Goal: Task Accomplishment & Management: Manage account settings

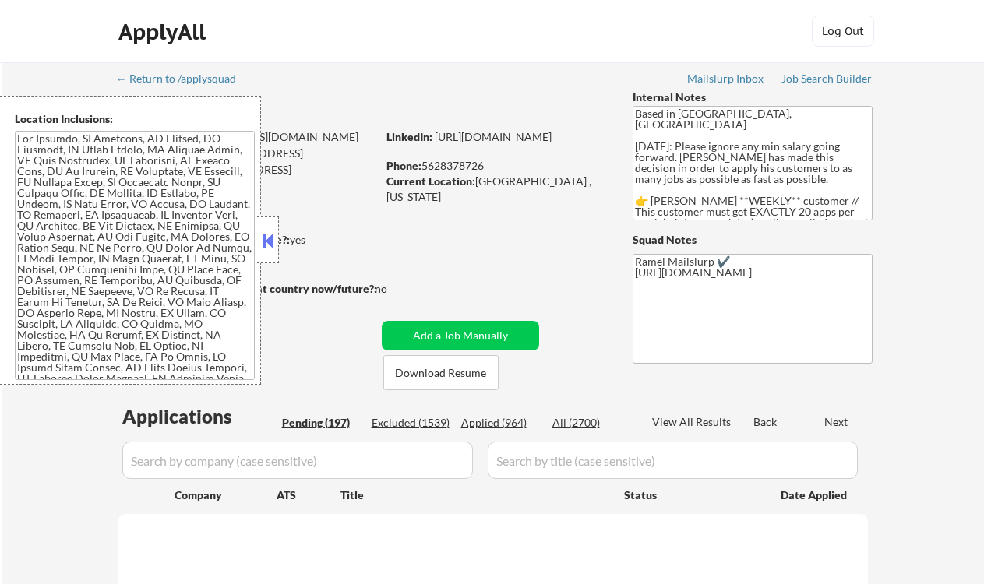
select select ""pending""
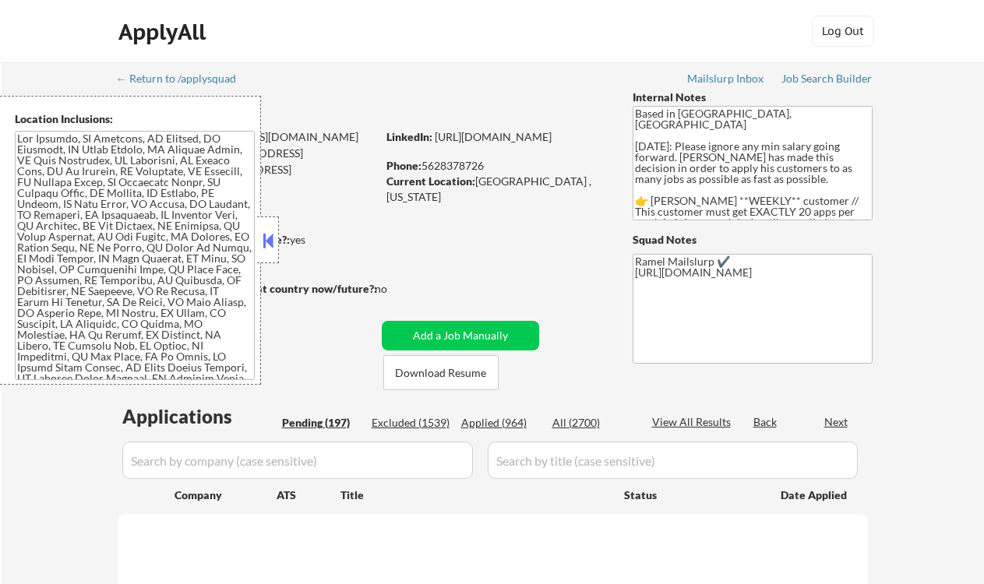
select select ""pending""
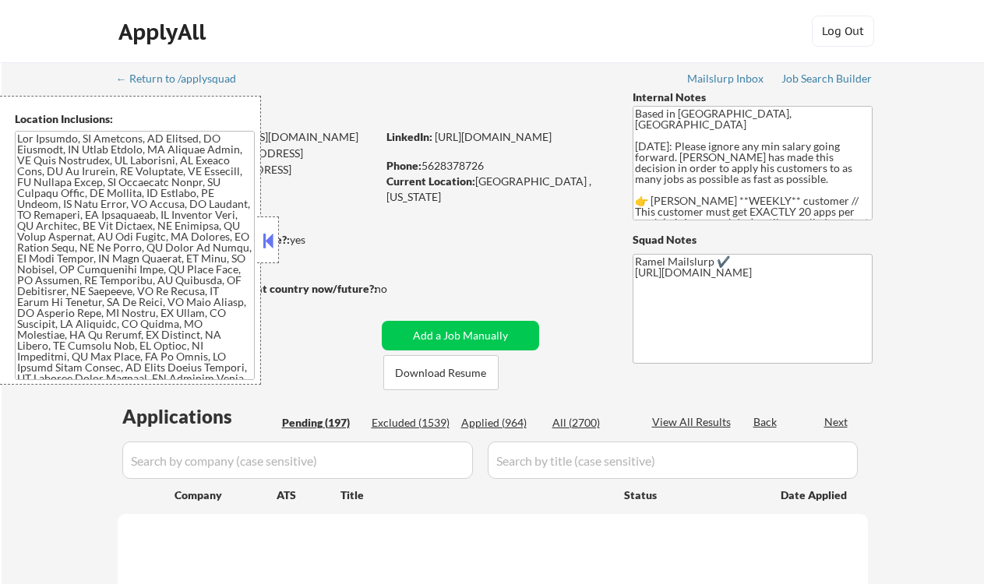
select select ""pending""
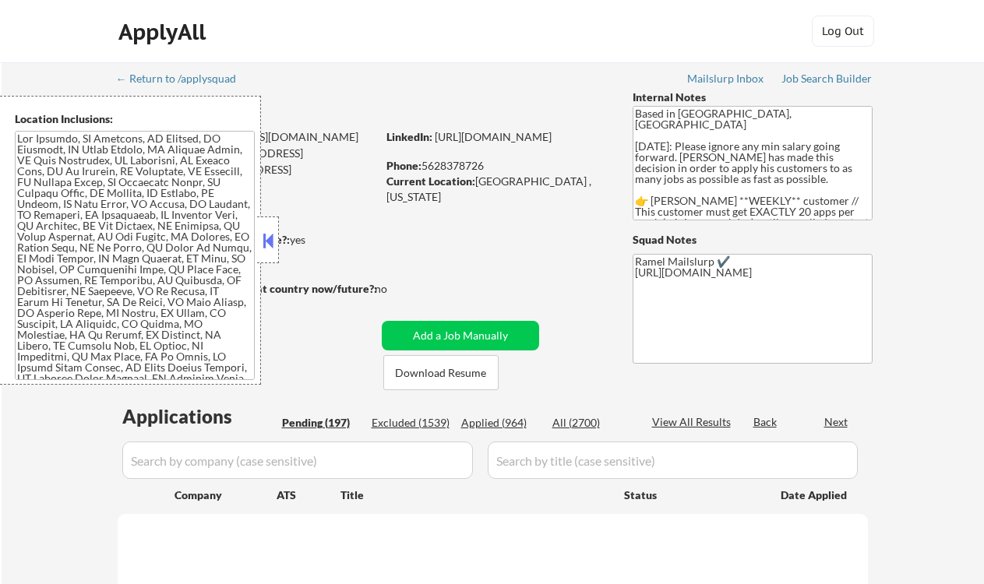
select select ""pending""
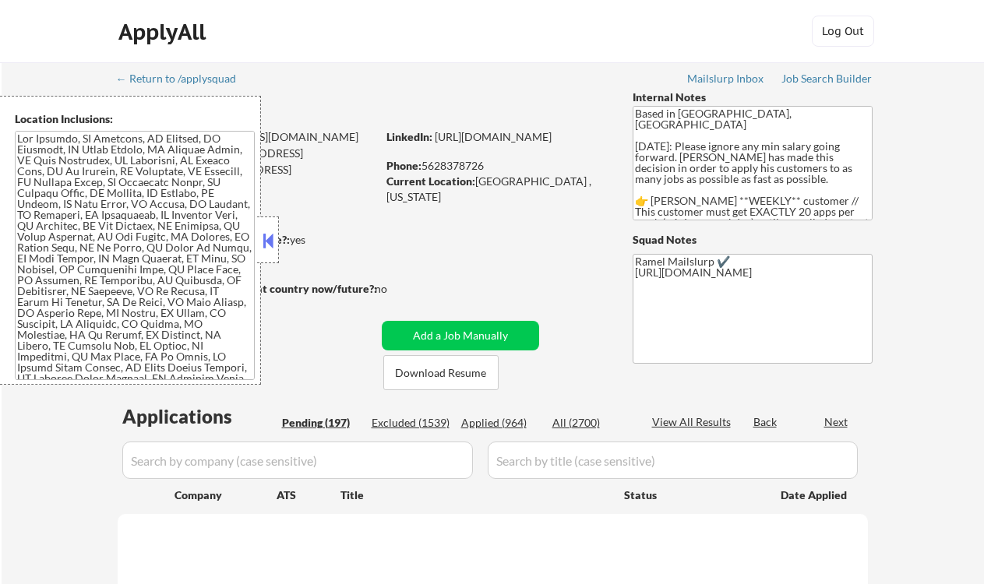
select select ""pending""
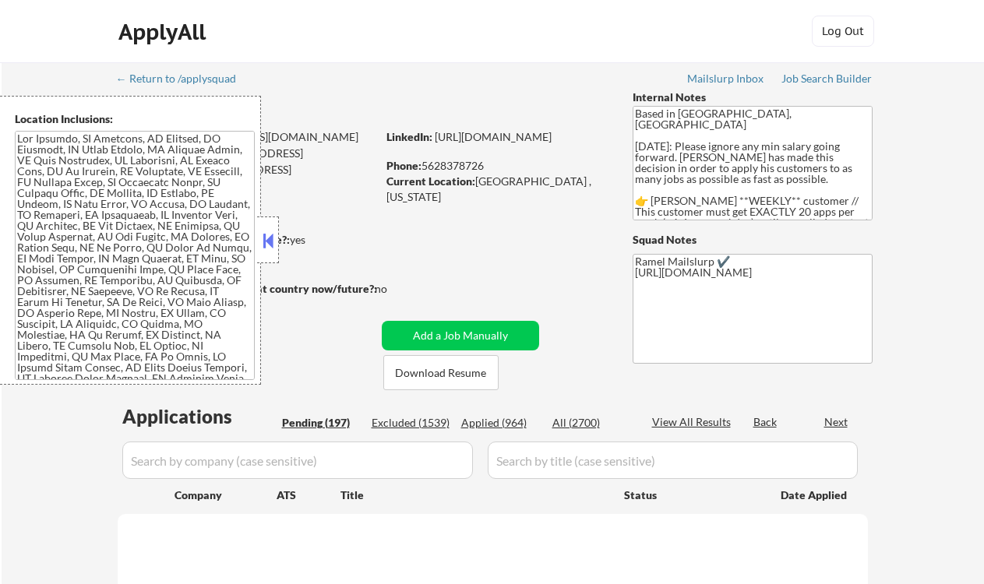
select select ""pending""
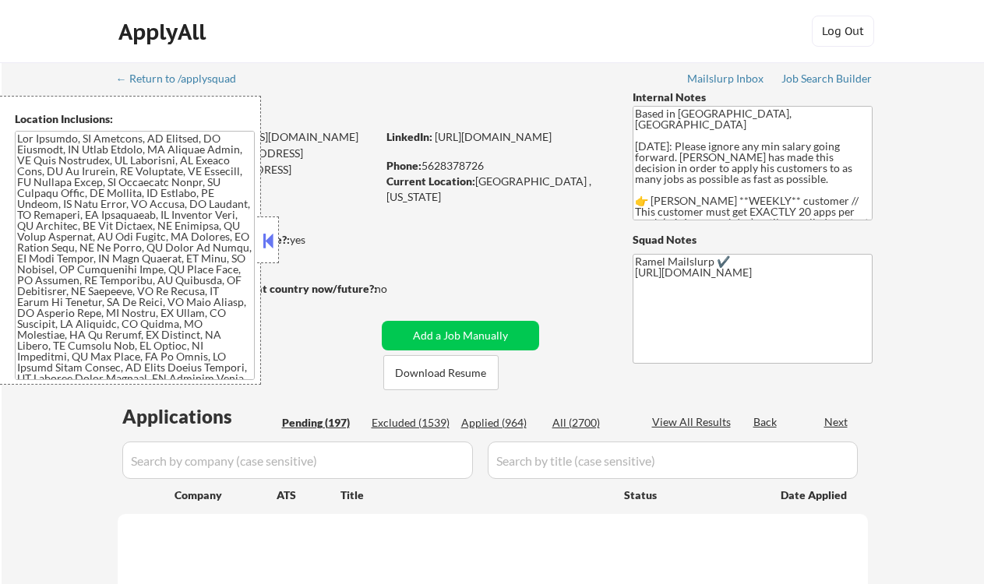
select select ""pending""
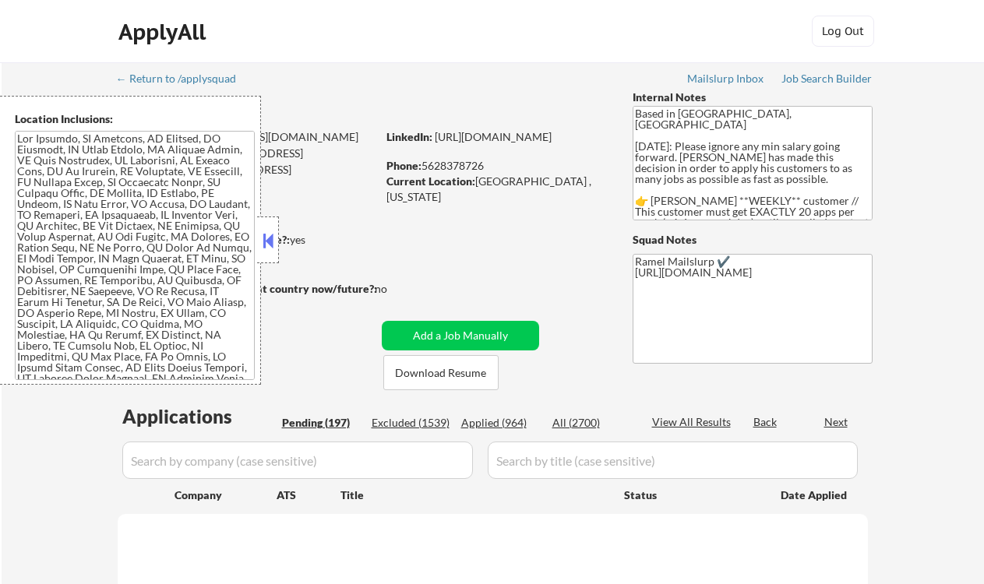
select select ""pending""
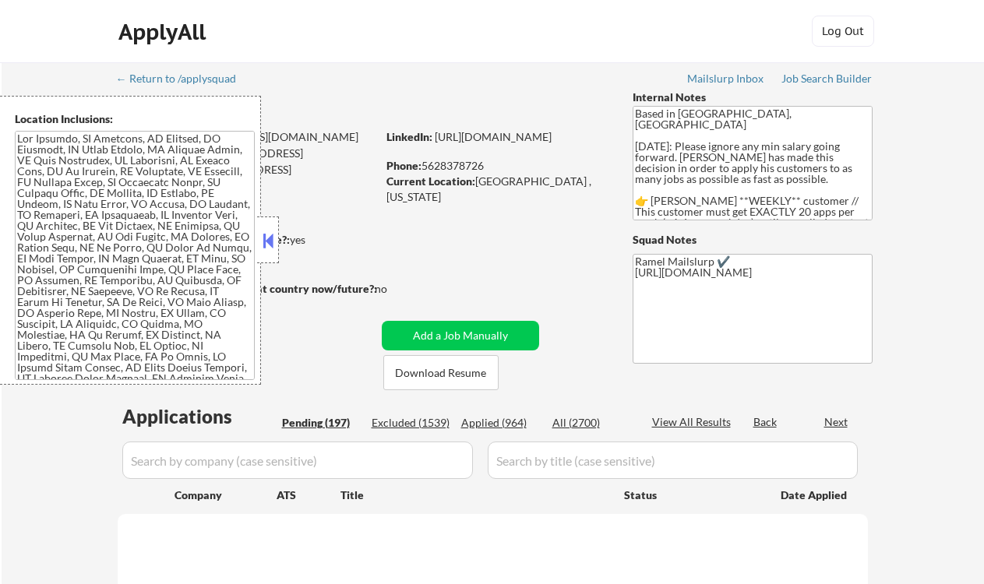
select select ""pending""
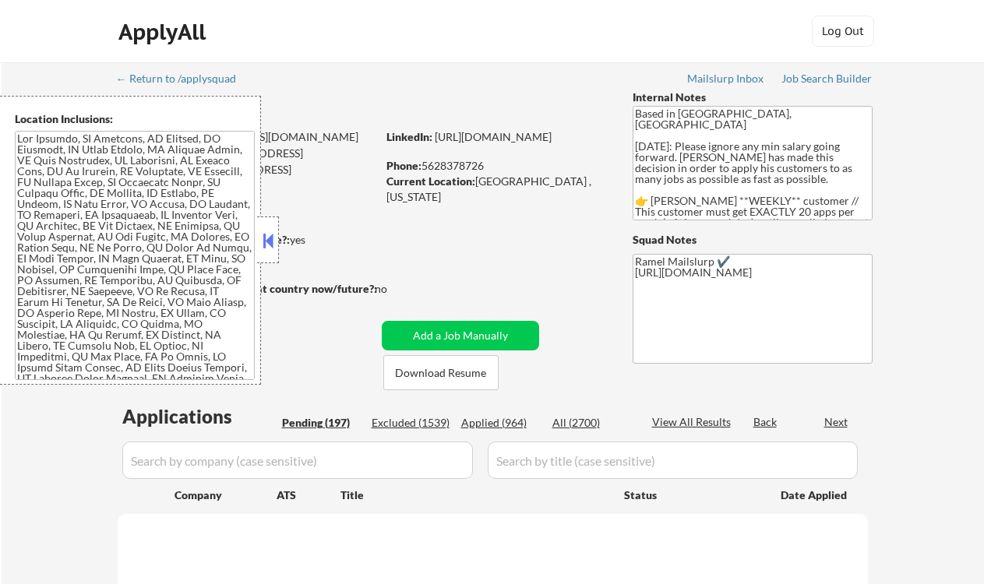
select select ""pending""
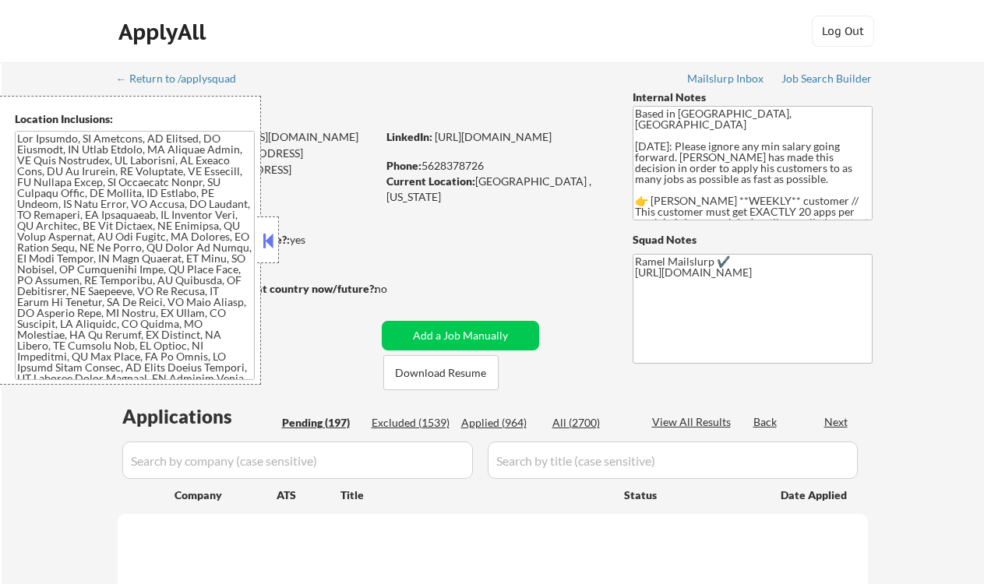
select select ""pending""
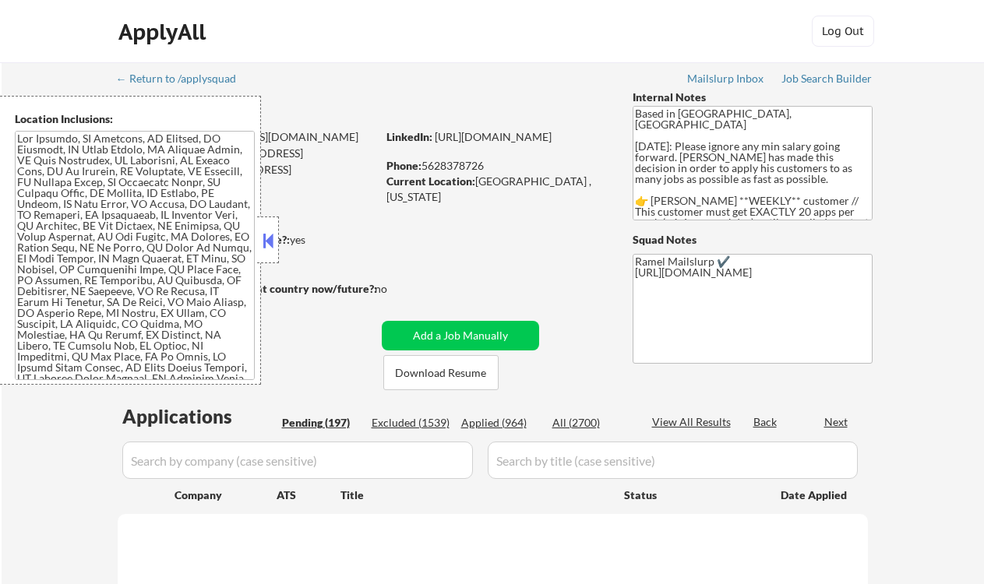
select select ""pending""
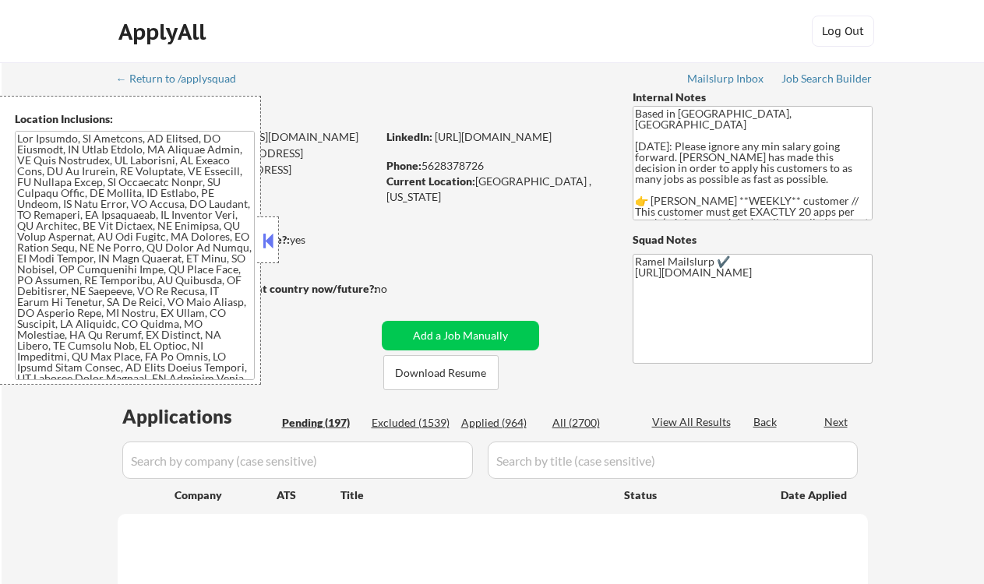
select select ""pending""
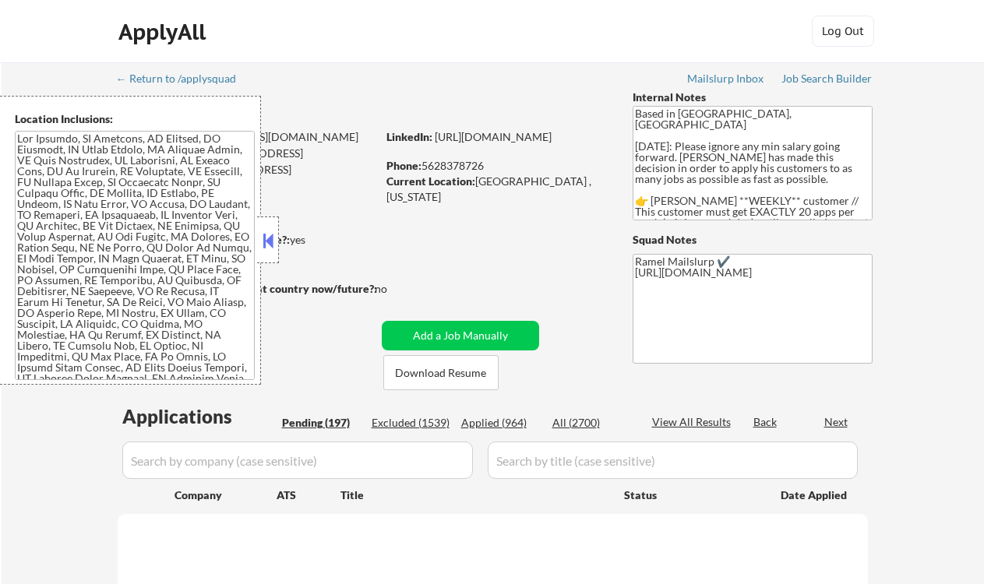
select select ""pending""
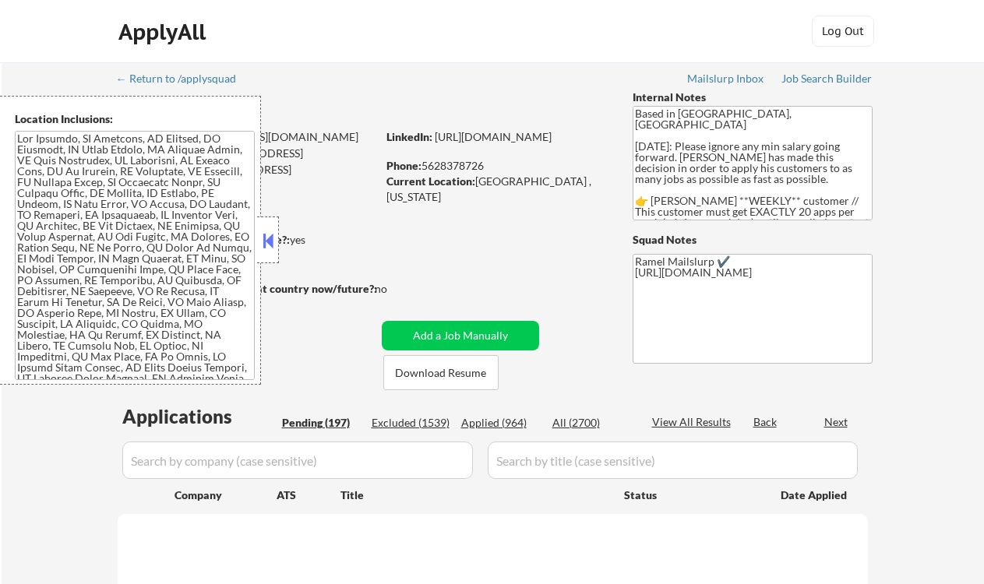
select select ""pending""
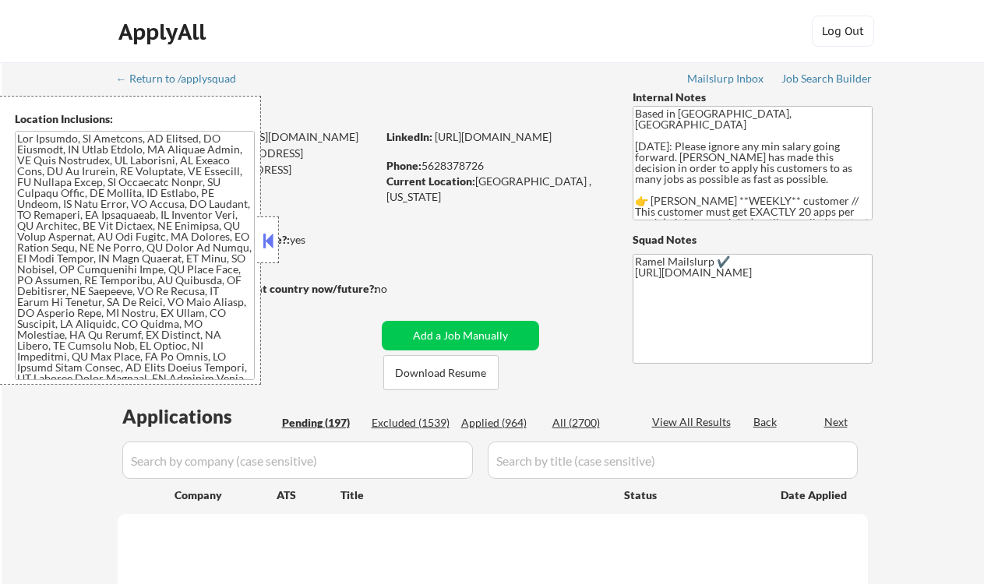
select select ""pending""
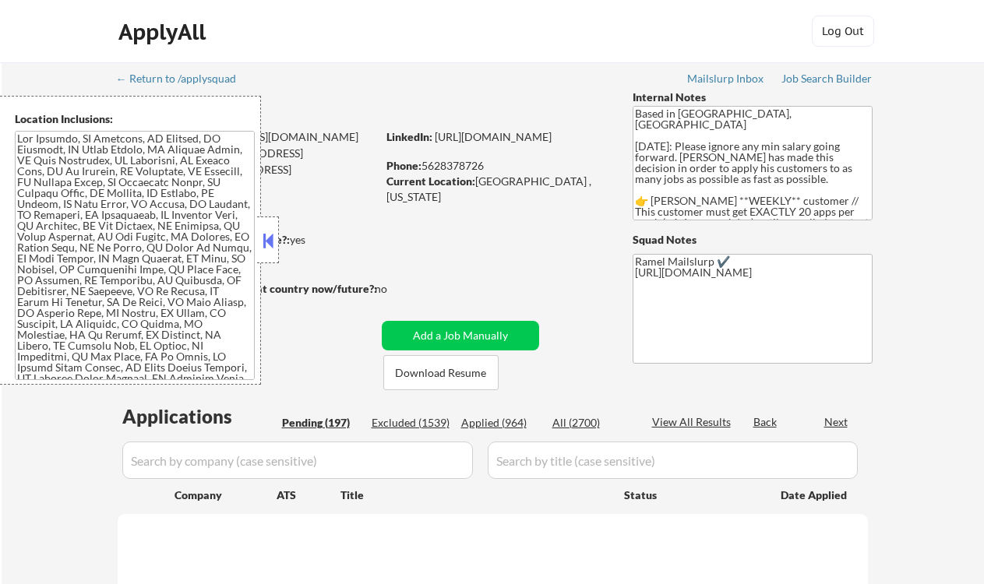
select select ""pending""
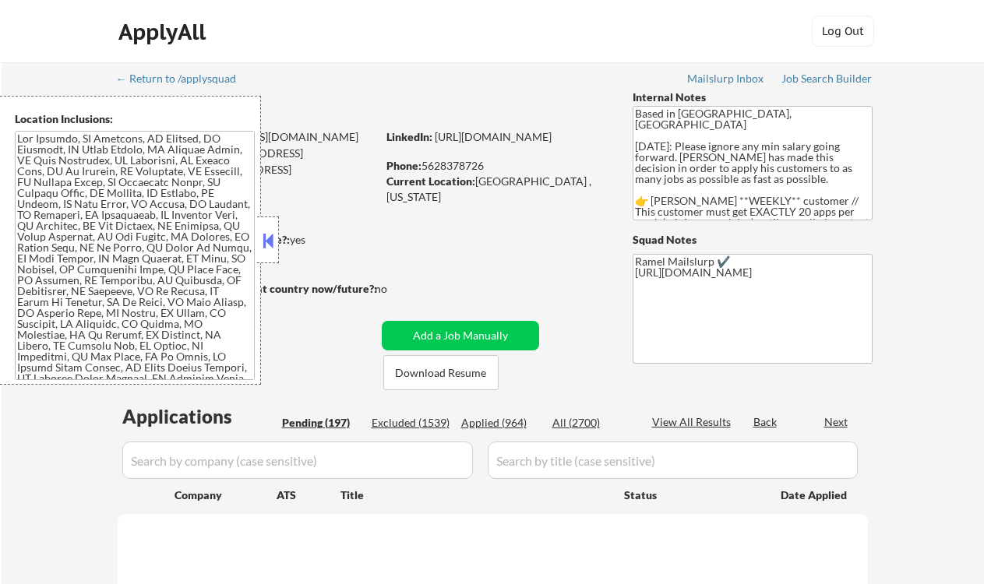
select select ""pending""
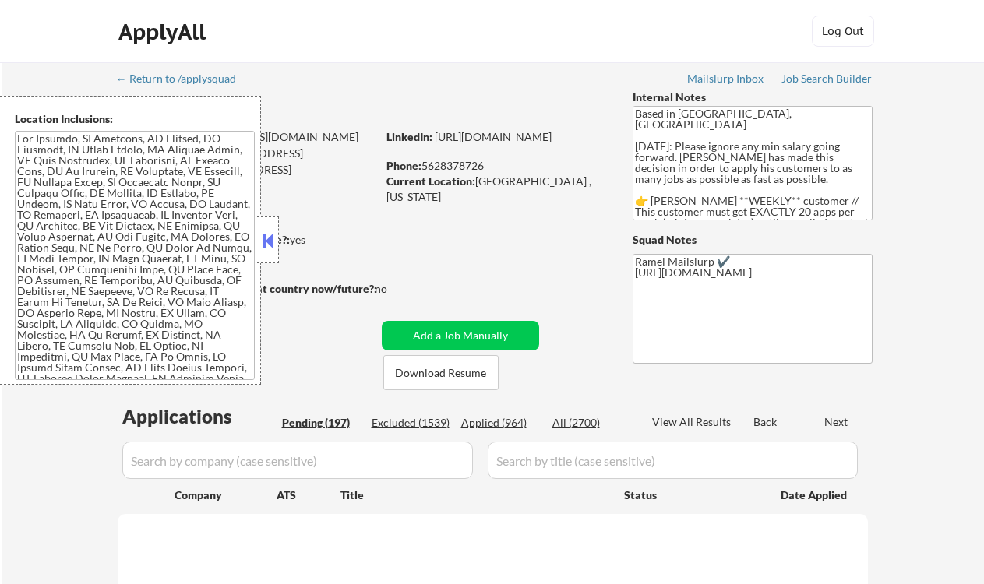
select select ""pending""
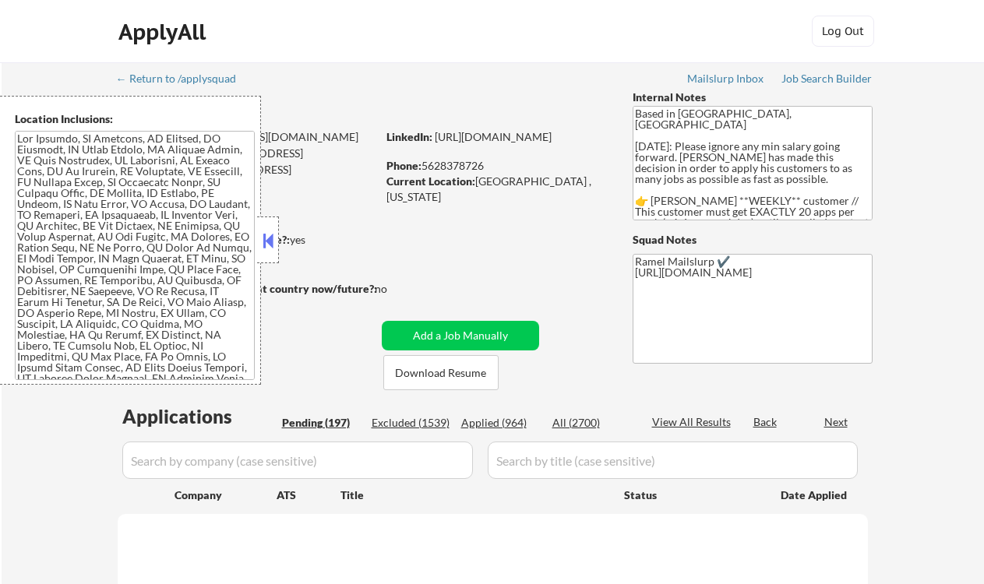
select select ""pending""
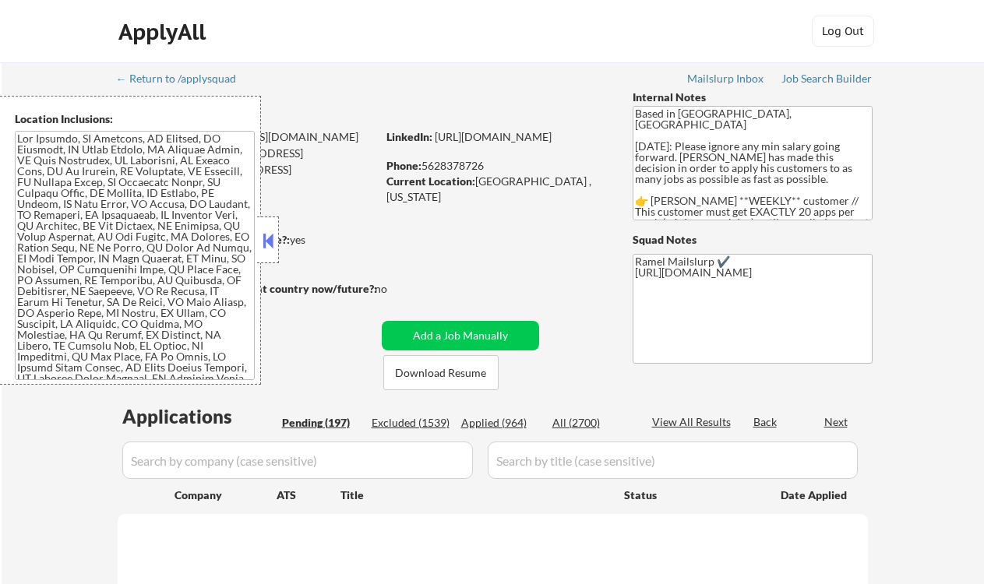
select select ""pending""
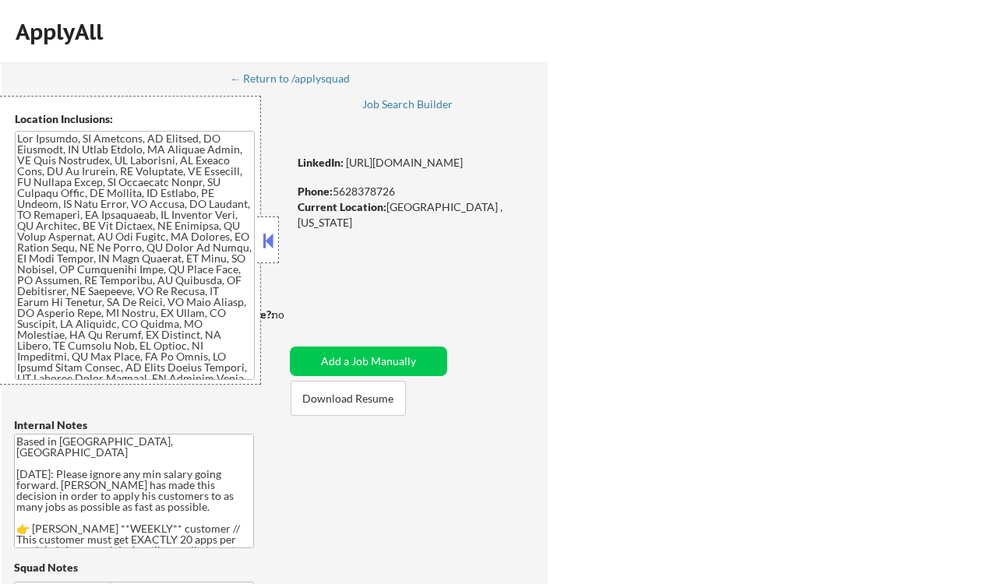
select select ""pending""
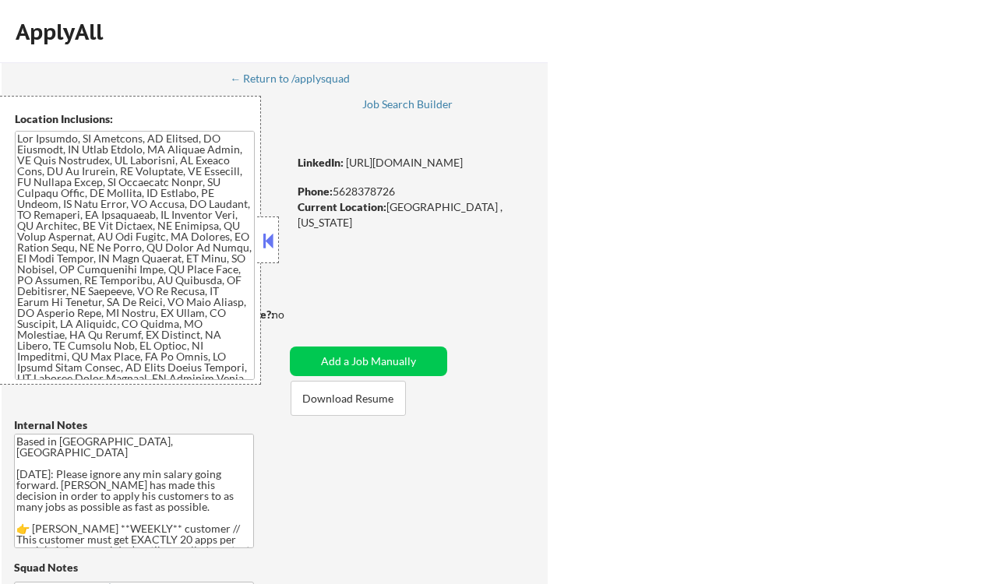
select select ""pending""
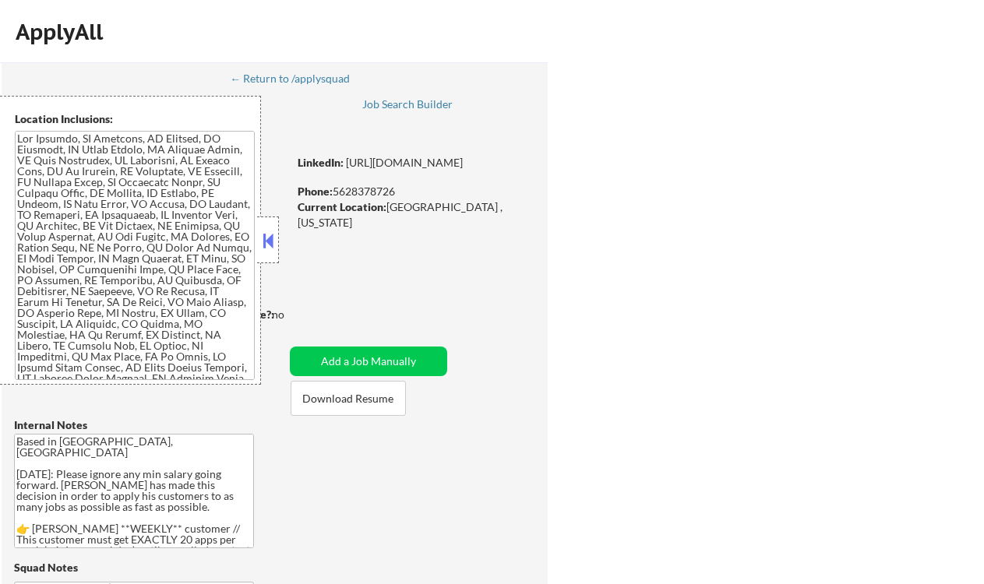
select select ""pending""
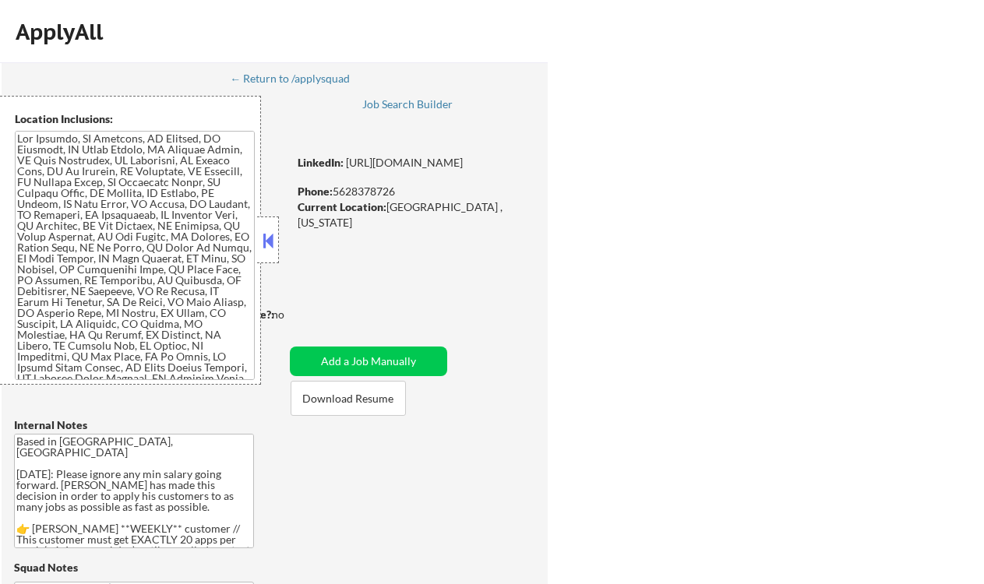
select select ""pending""
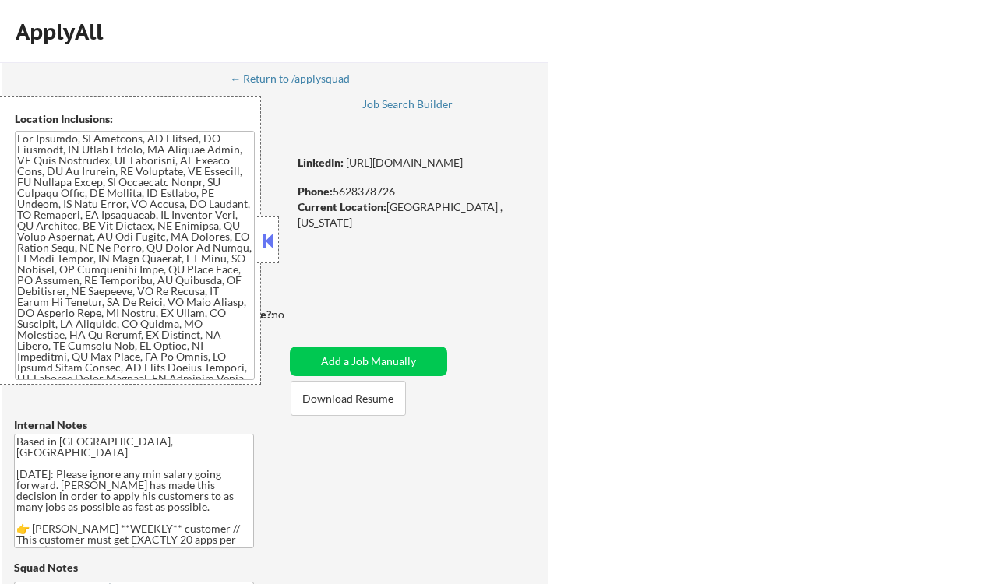
select select ""pending""
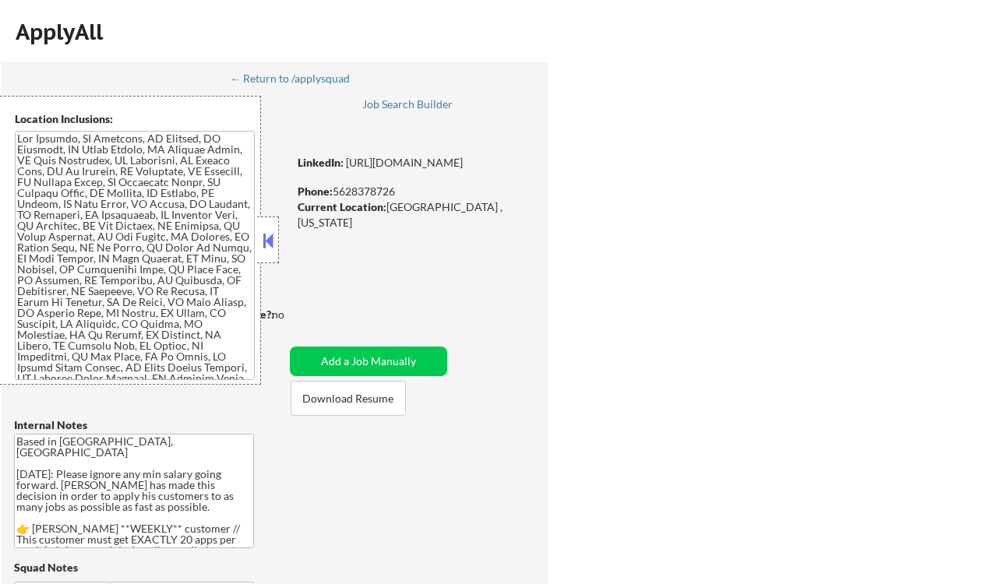
select select ""pending""
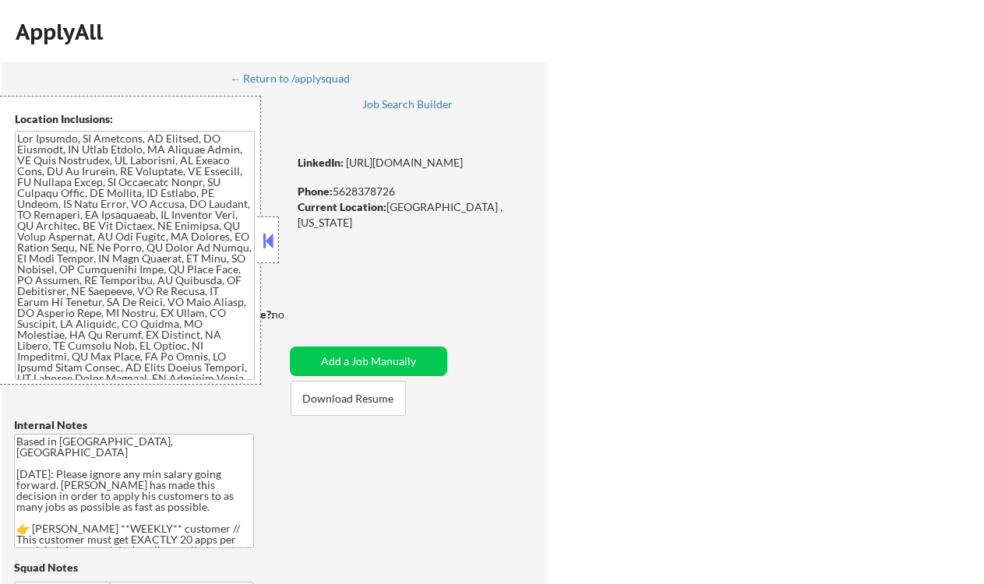
select select ""pending""
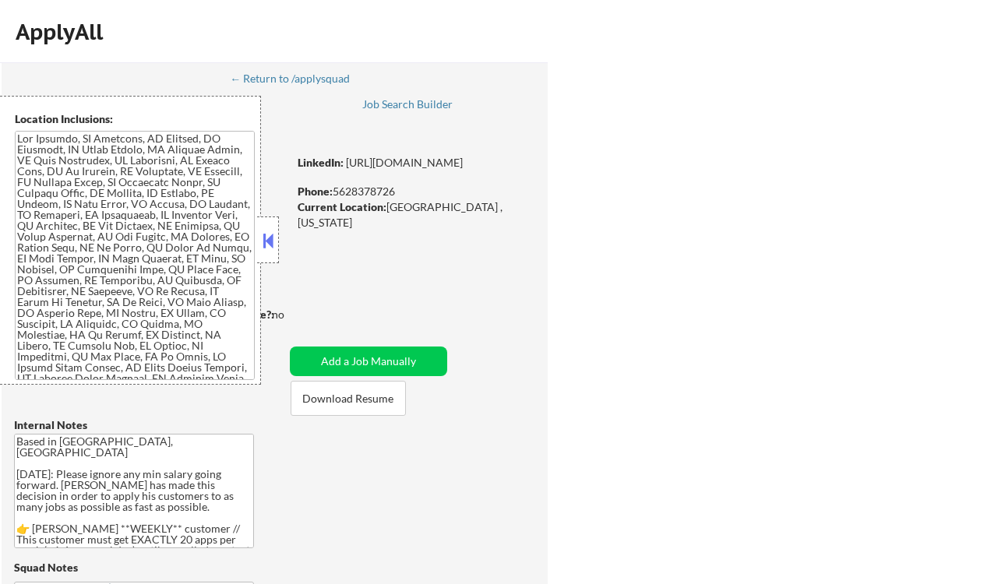
select select ""pending""
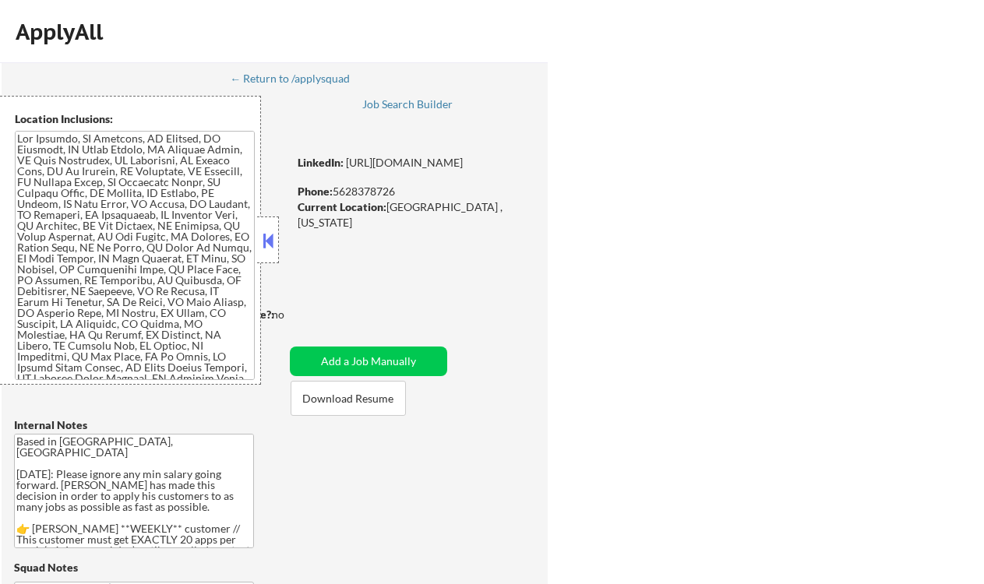
select select ""pending""
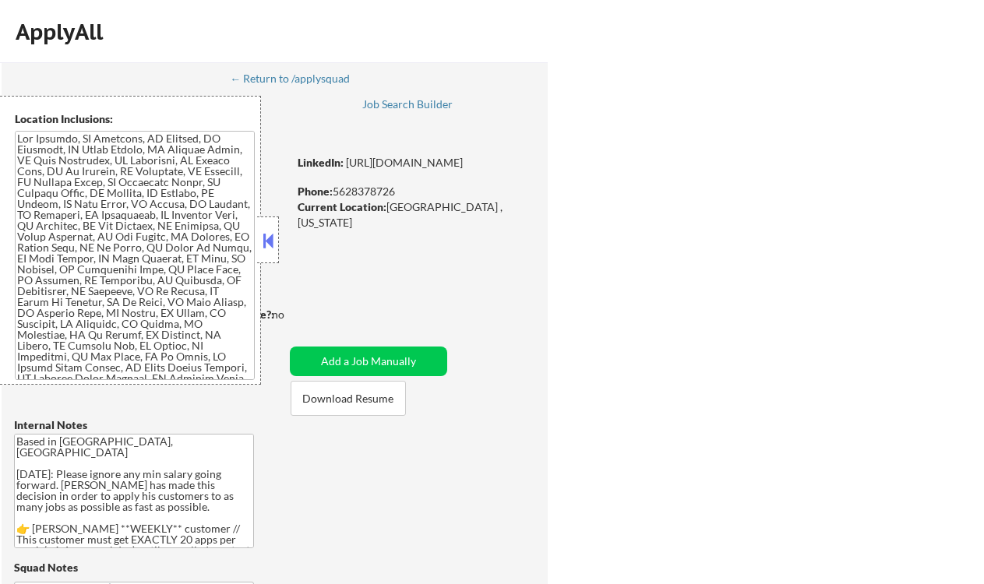
select select ""pending""
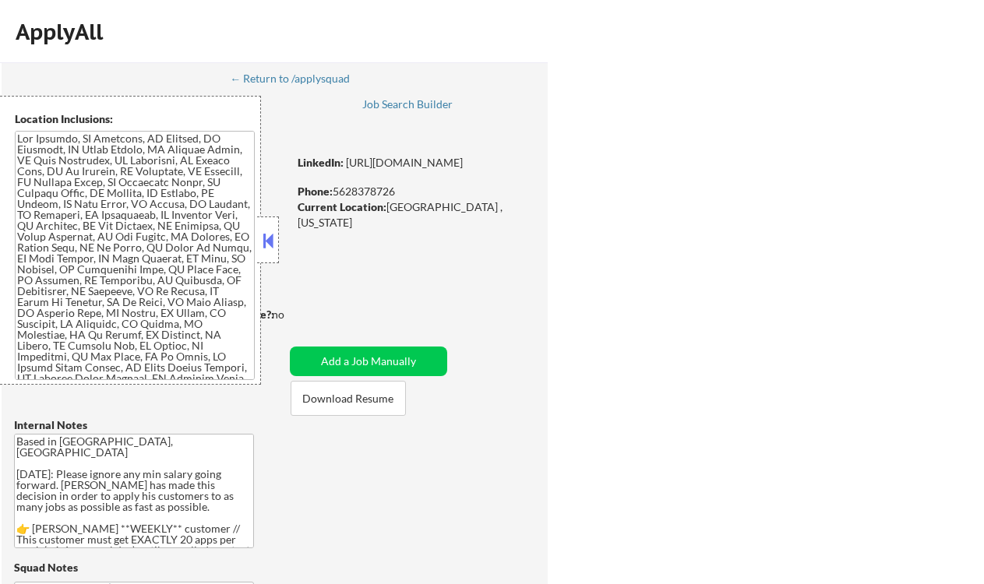
select select ""pending""
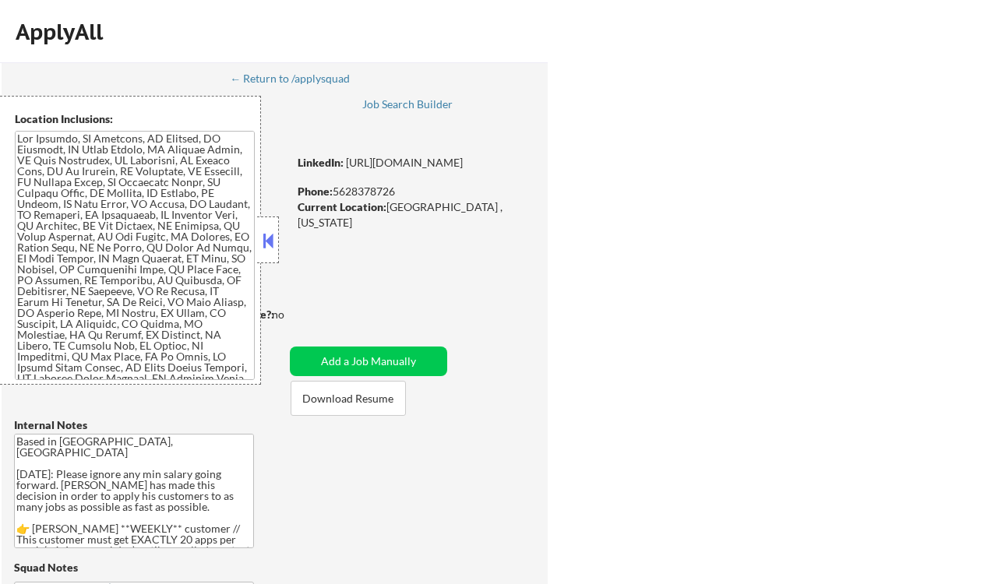
select select ""pending""
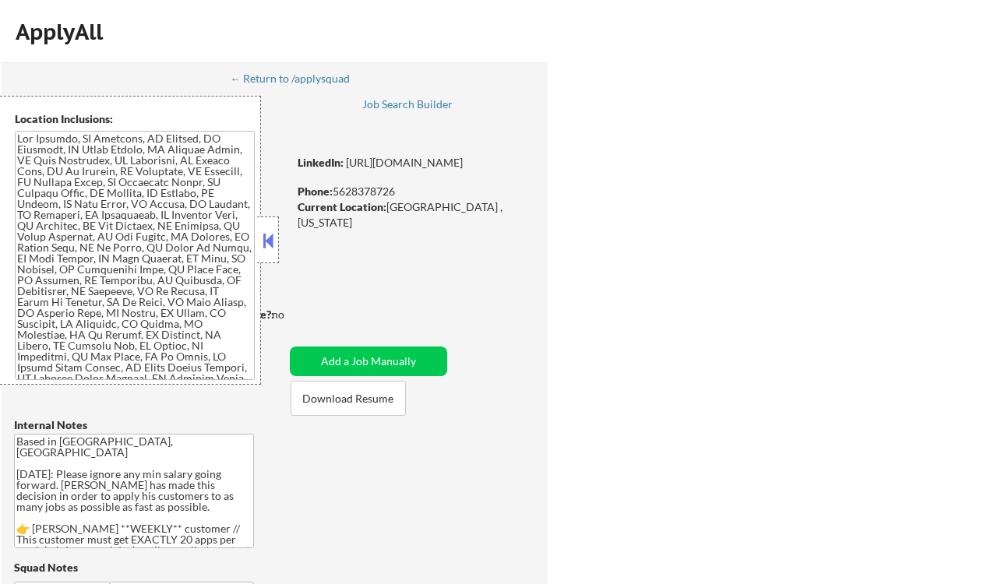
select select ""pending""
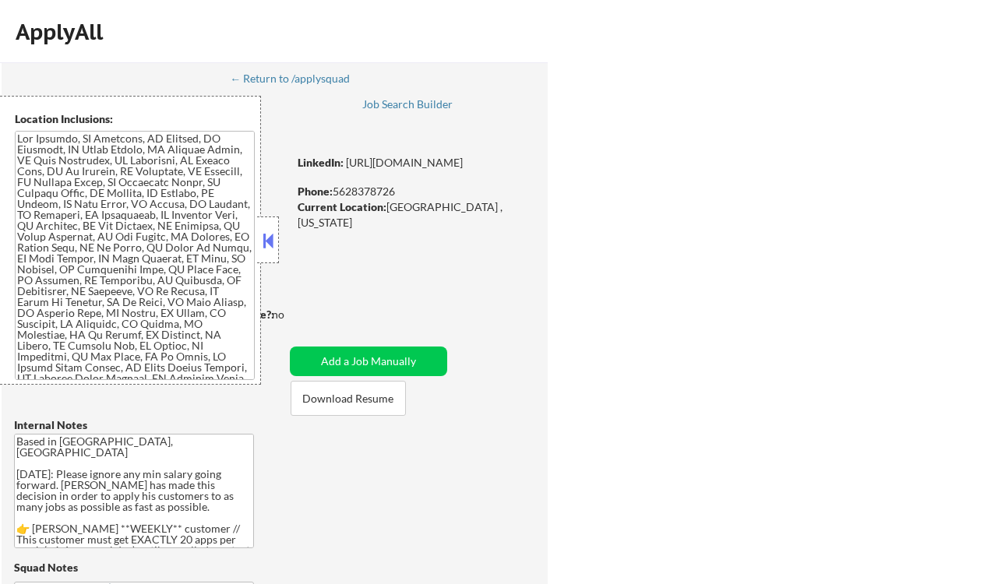
select select ""pending""
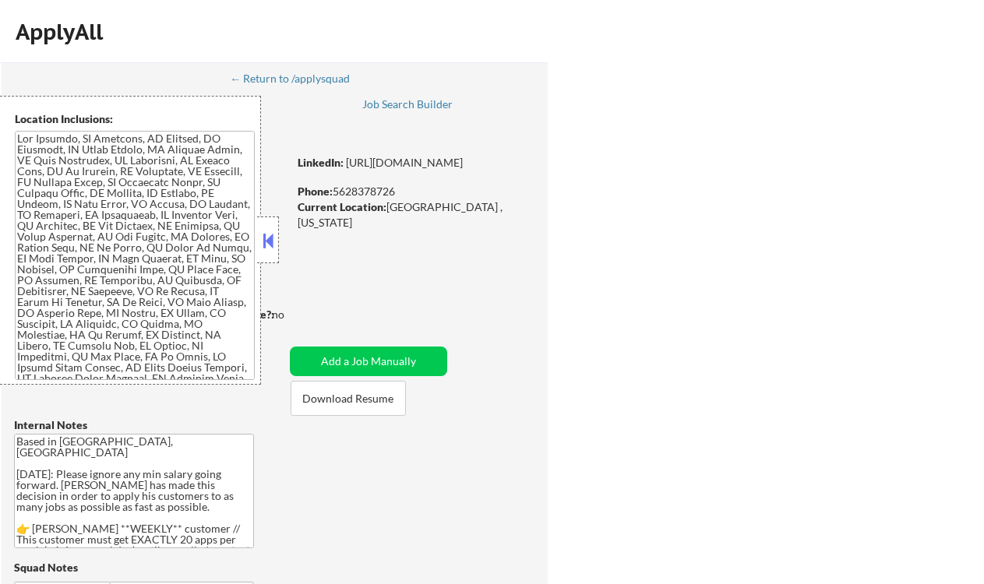
select select ""pending""
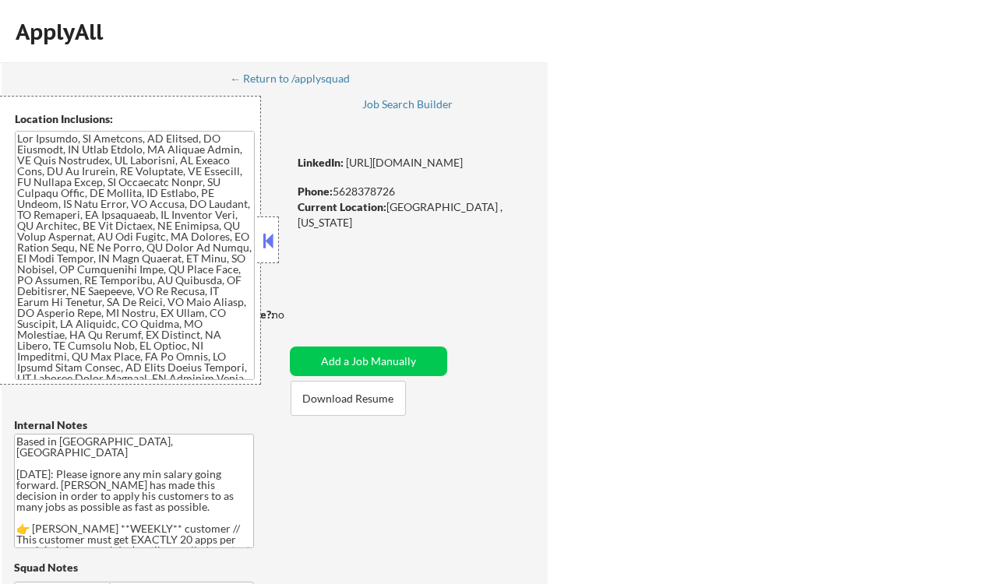
select select ""pending""
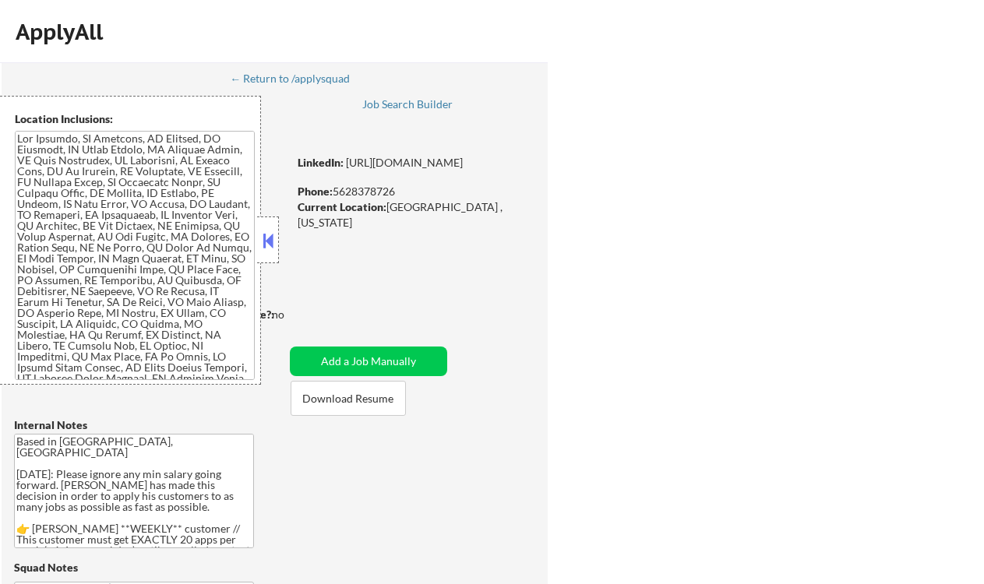
select select ""pending""
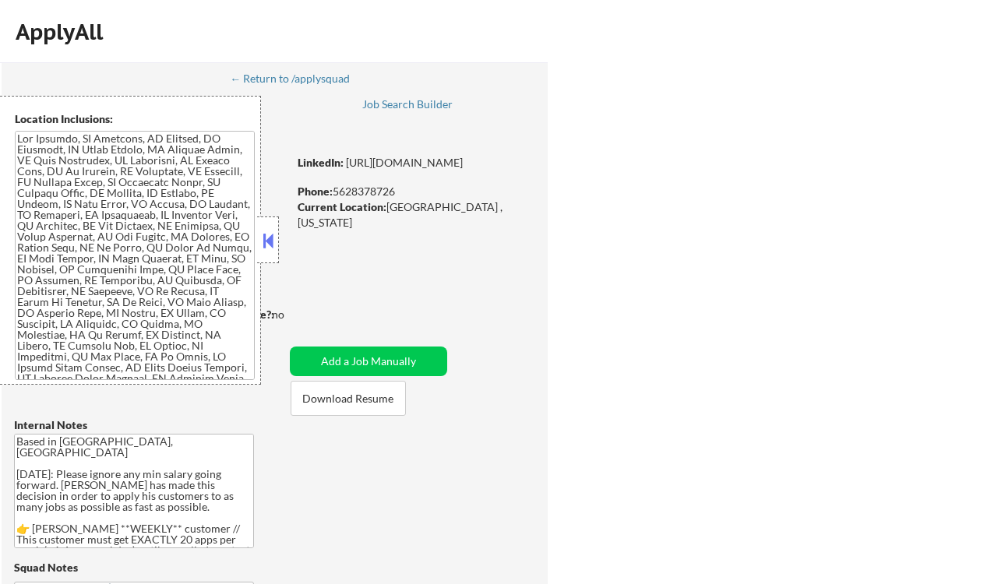
select select ""pending""
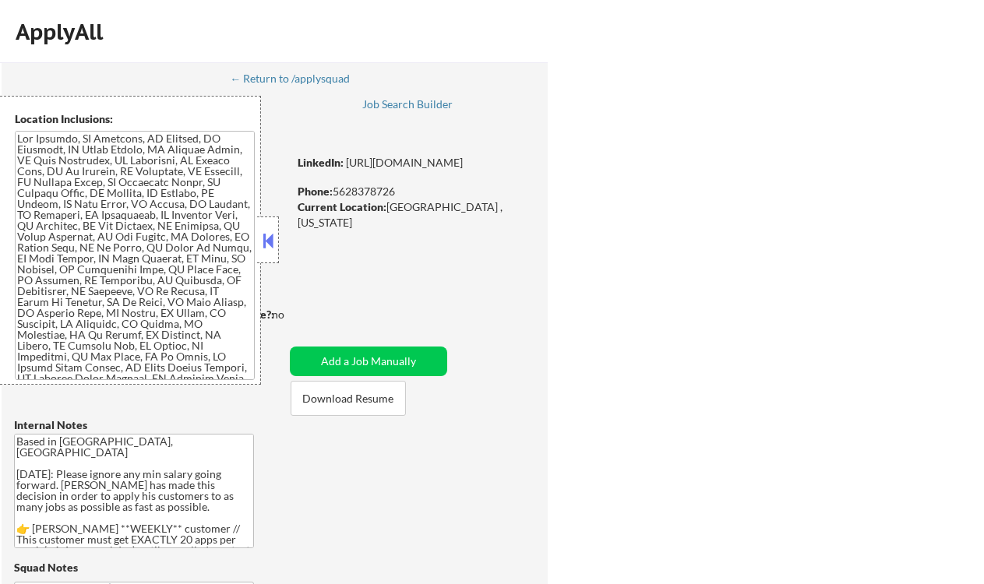
select select ""pending""
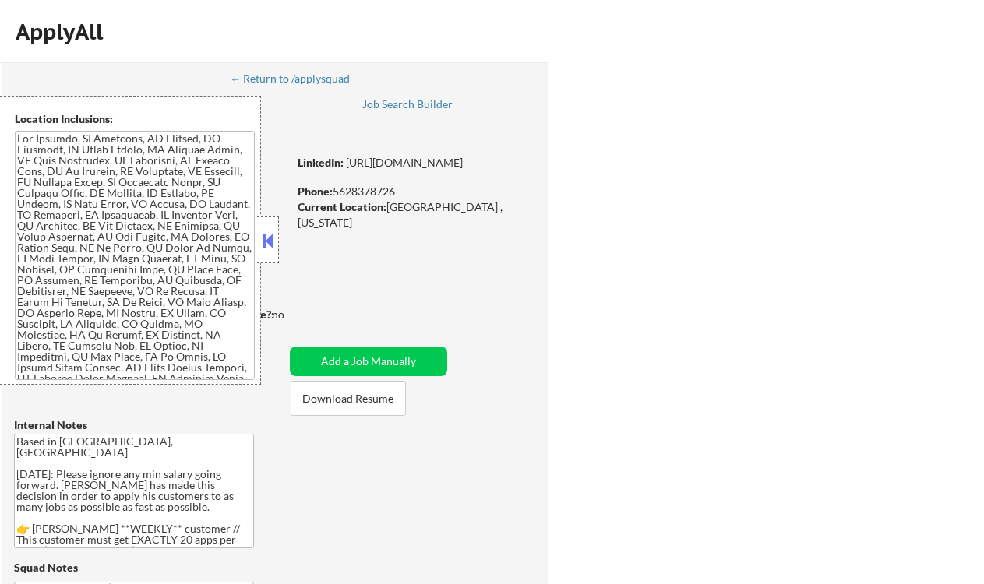
select select ""pending""
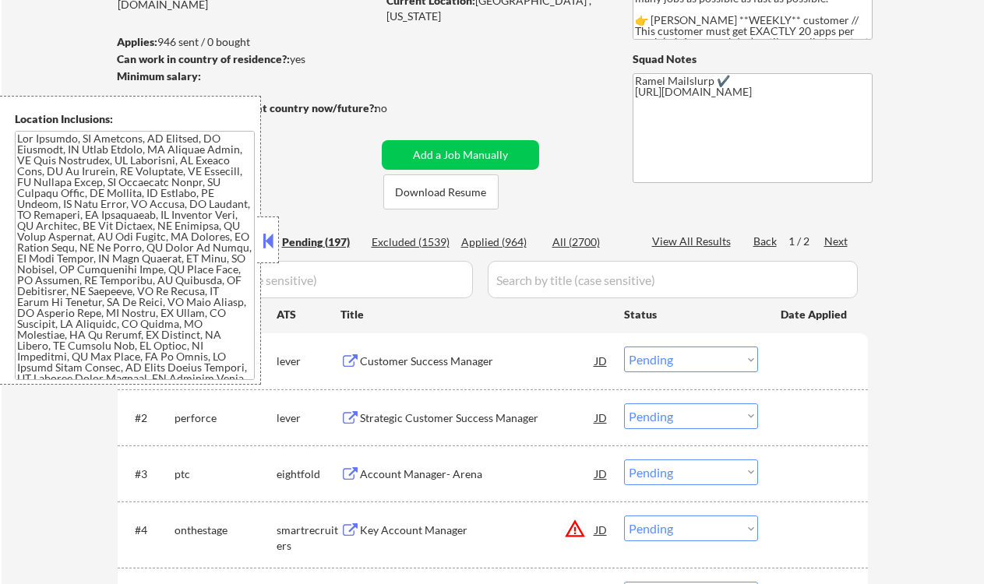
scroll to position [182, 0]
click at [264, 245] on button at bounding box center [267, 240] width 17 height 23
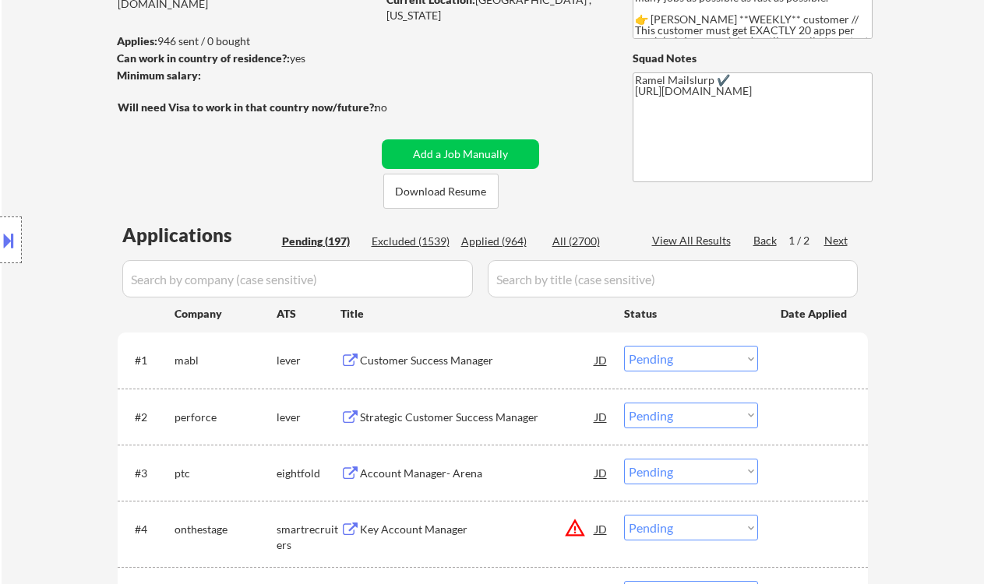
click at [421, 372] on div "Customer Success Manager" at bounding box center [477, 360] width 235 height 28
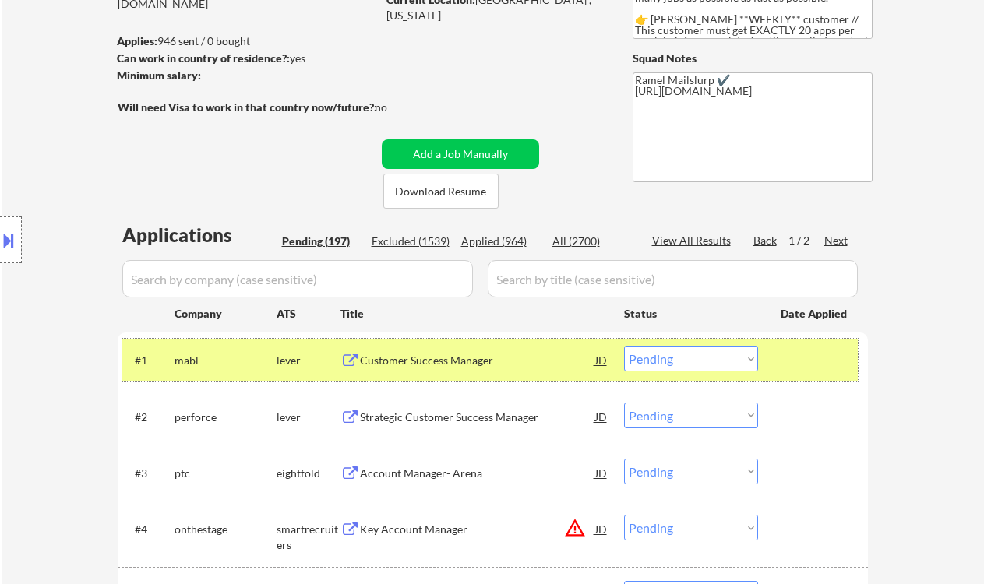
click at [682, 379] on div "#1 mabl lever Customer Success Manager JD Choose an option... Pending Applied E…" at bounding box center [489, 360] width 735 height 42
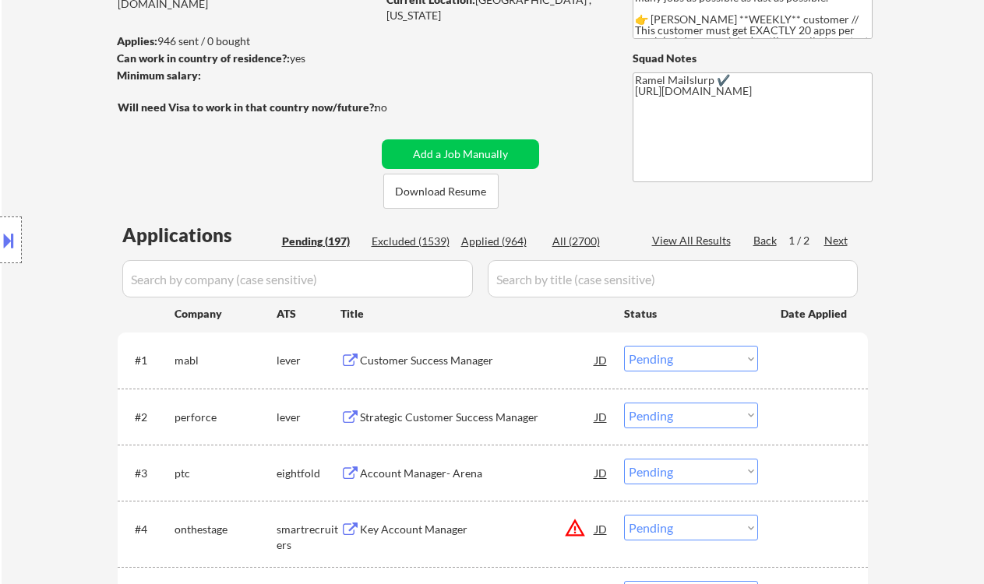
click at [683, 369] on select "Choose an option... Pending Applied Excluded (Questions) Excluded (Expired) Exc…" at bounding box center [691, 359] width 134 height 26
click at [624, 346] on select "Choose an option... Pending Applied Excluded (Questions) Excluded (Expired) Exc…" at bounding box center [691, 359] width 134 height 26
click at [484, 427] on div "Strategic Customer Success Manager" at bounding box center [477, 417] width 235 height 28
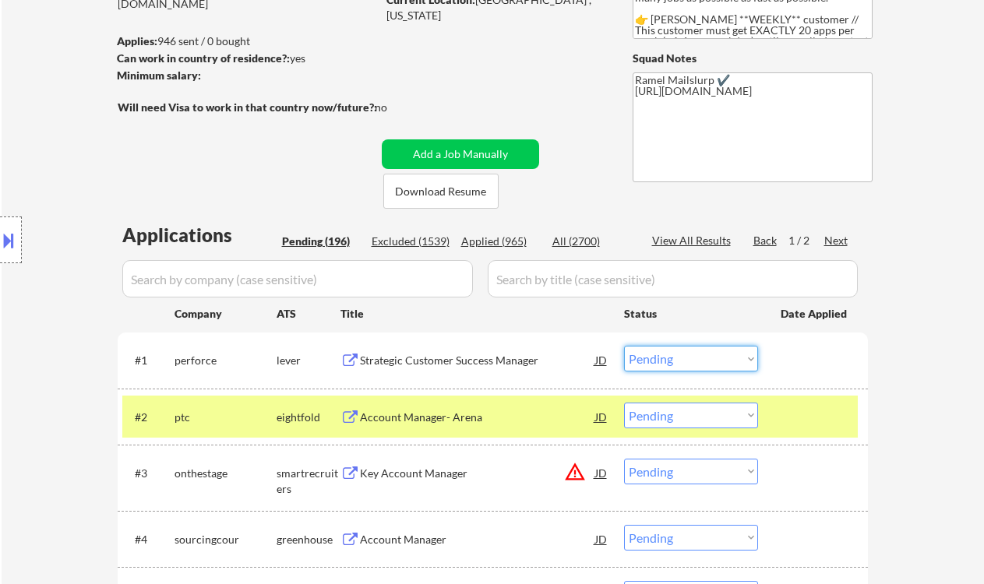
click at [667, 350] on select "Choose an option... Pending Applied Excluded (Questions) Excluded (Expired) Exc…" at bounding box center [691, 359] width 134 height 26
click at [624, 346] on select "Choose an option... Pending Applied Excluded (Questions) Excluded (Expired) Exc…" at bounding box center [691, 359] width 134 height 26
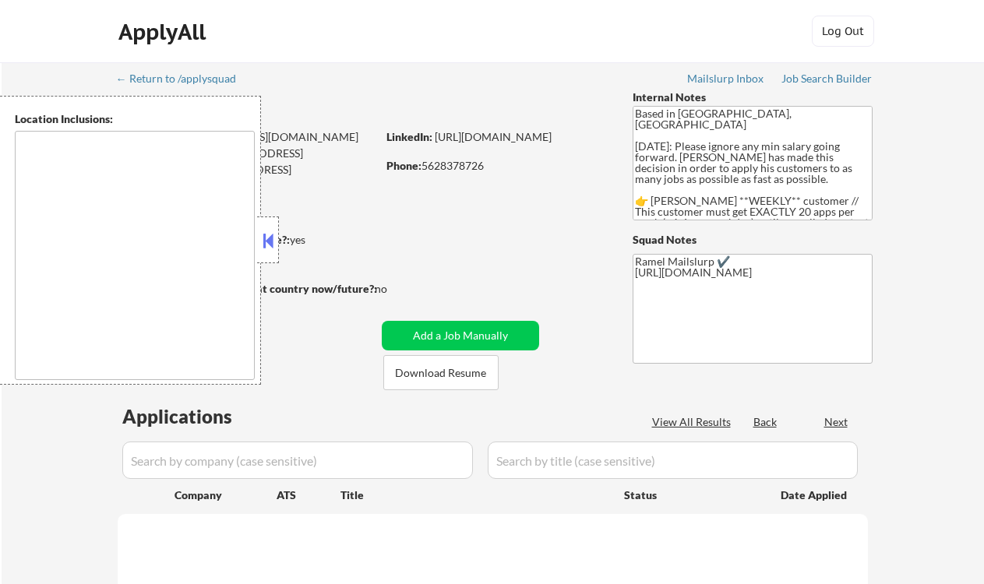
type textarea "Los Angeles, CA Glendale, CA Burbank, CA Pasadena, CA Santa Monica, CA Beverly …"
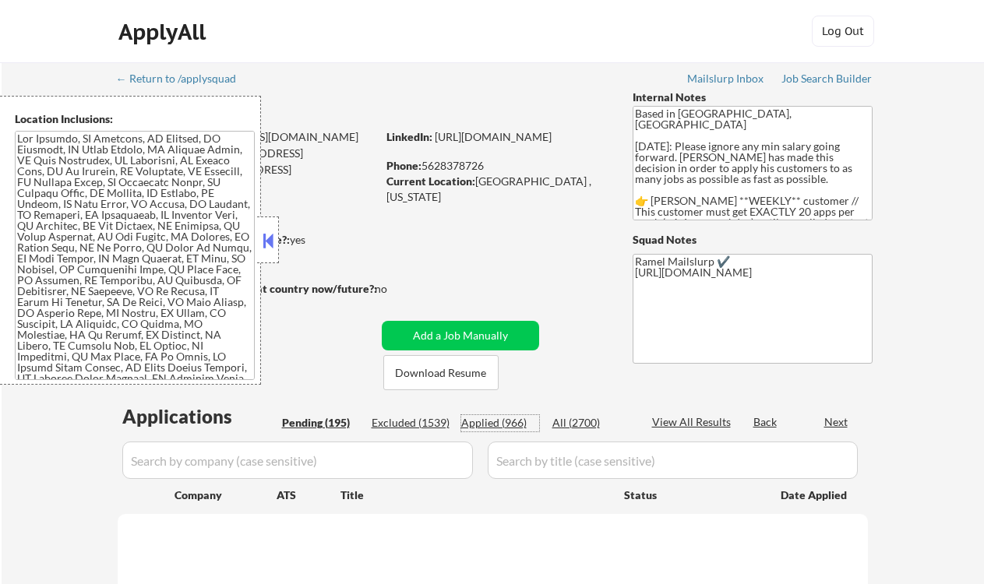
click at [515, 425] on div "Applied (966)" at bounding box center [500, 423] width 78 height 16
select select ""applied""
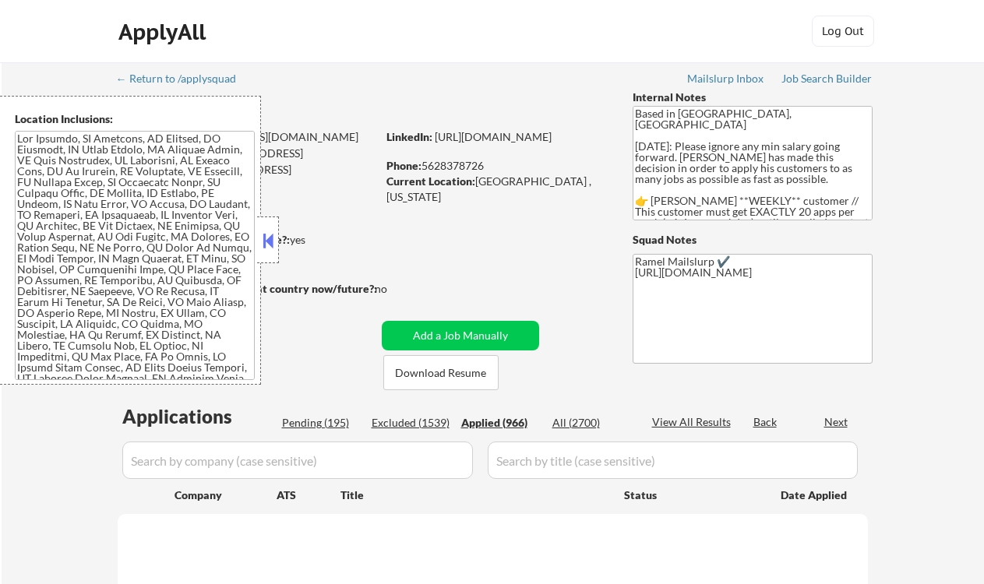
select select ""applied""
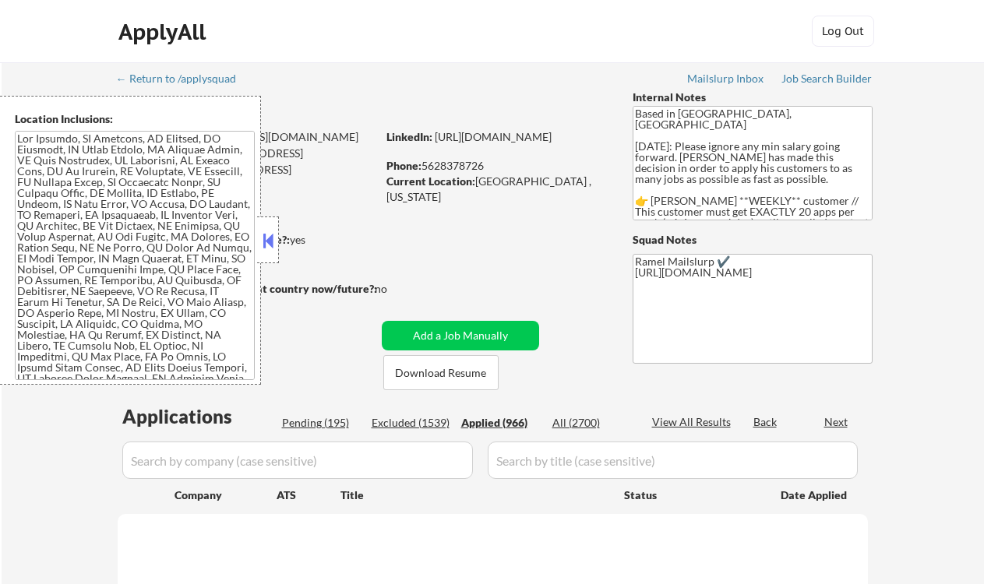
select select ""applied""
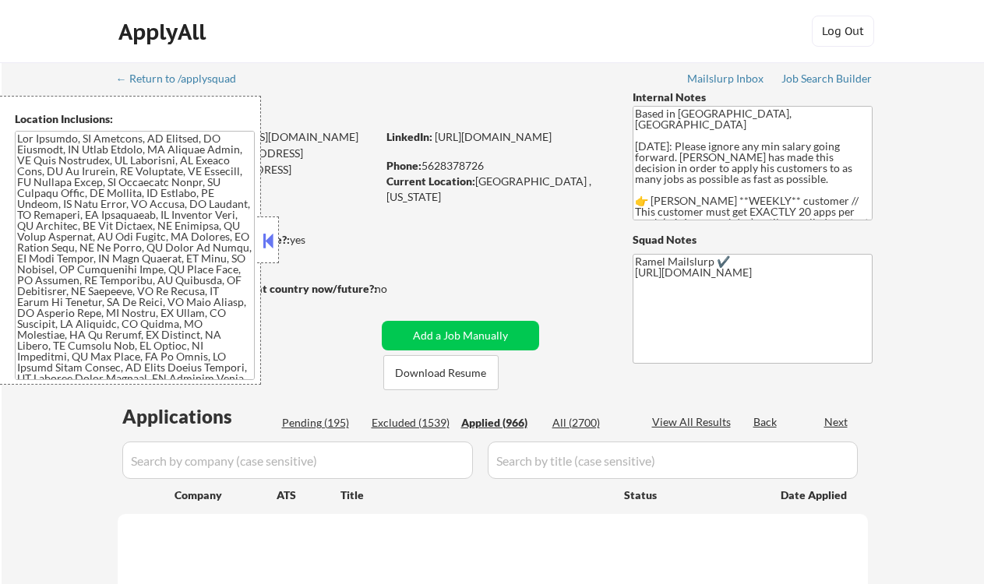
select select ""applied""
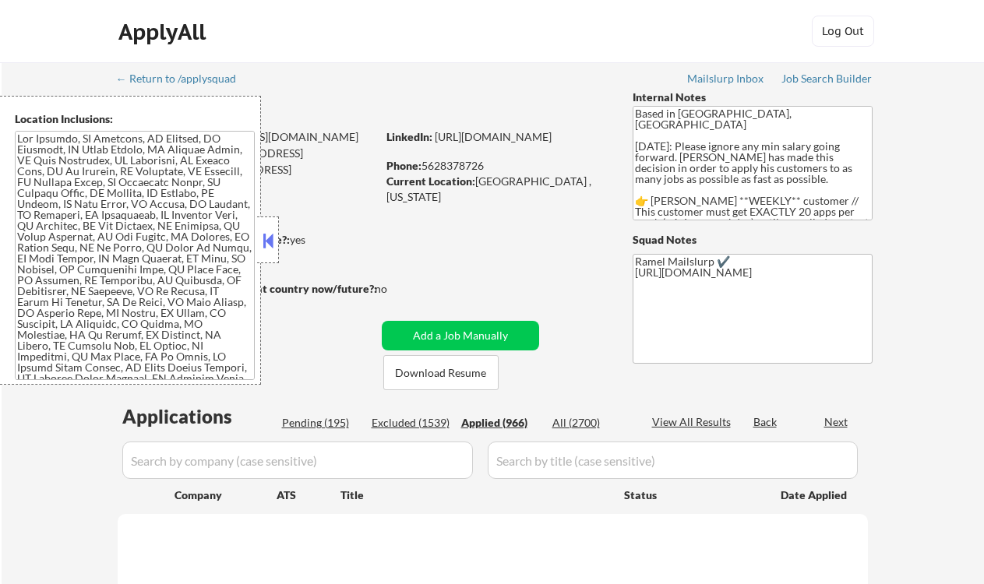
select select ""applied""
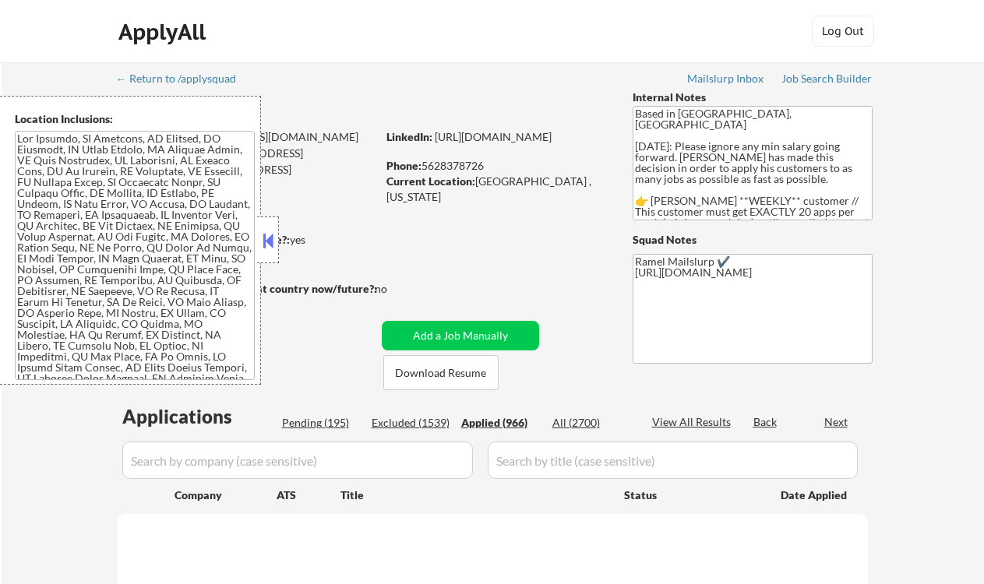
select select ""applied""
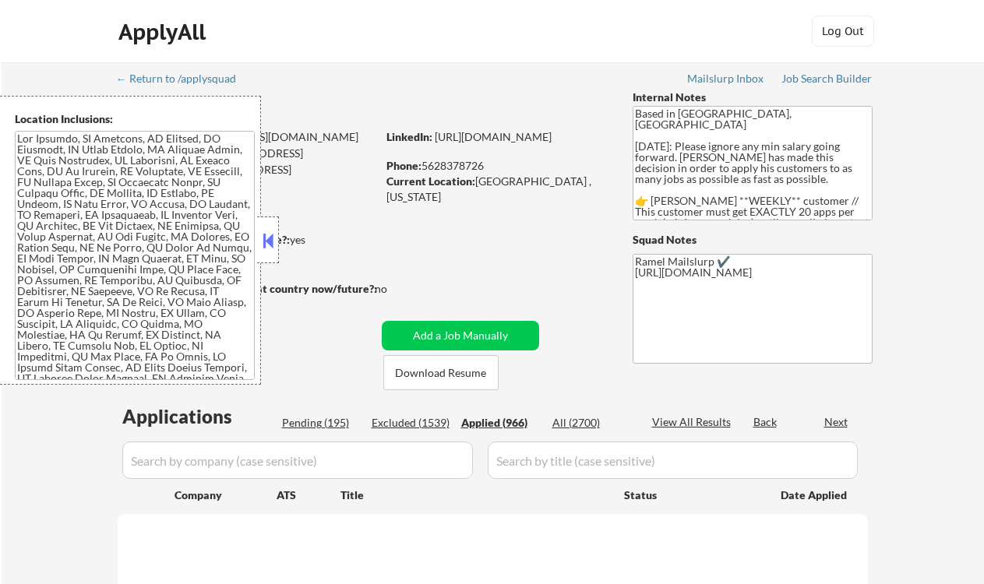
select select ""applied""
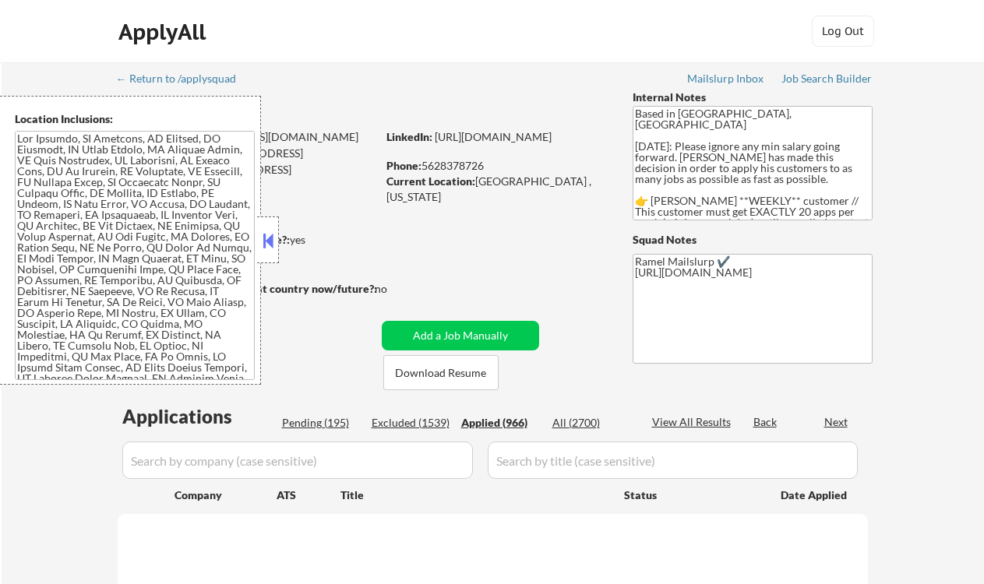
select select ""applied""
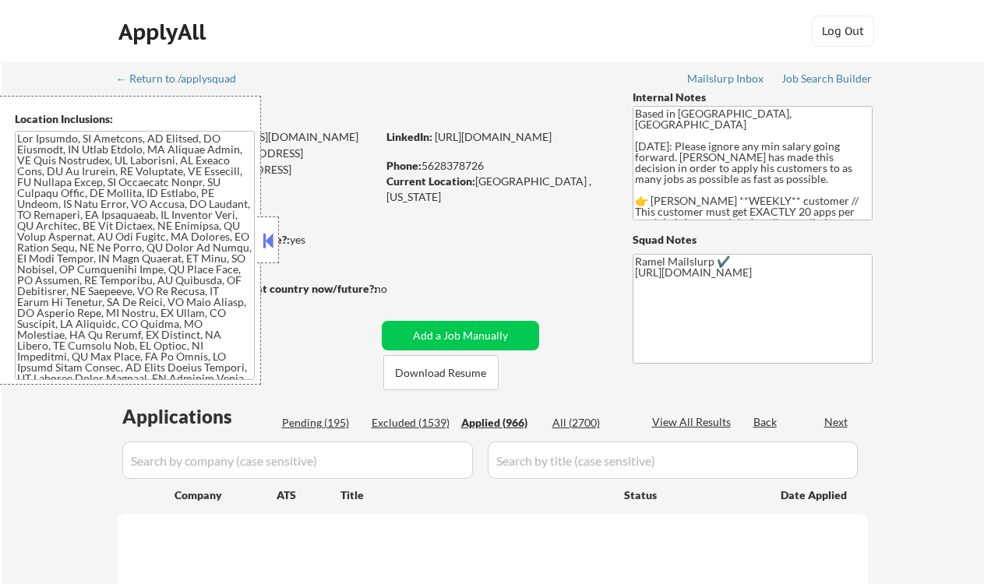
select select ""applied""
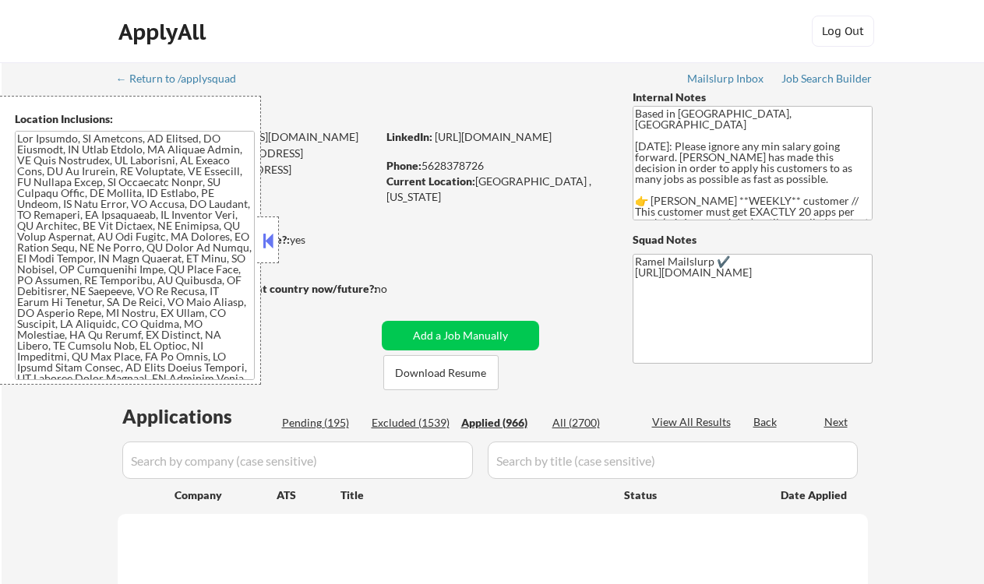
select select ""applied""
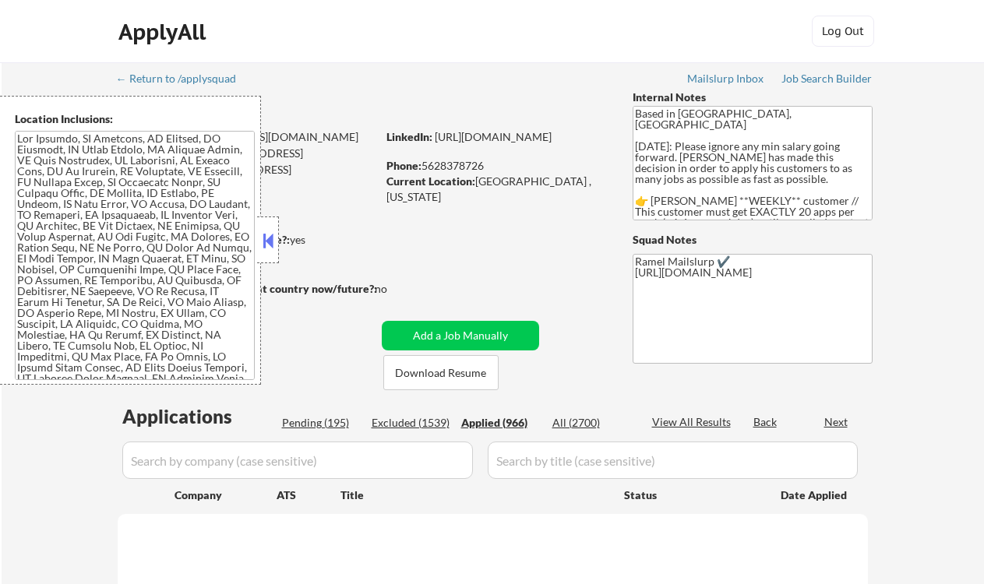
select select ""applied""
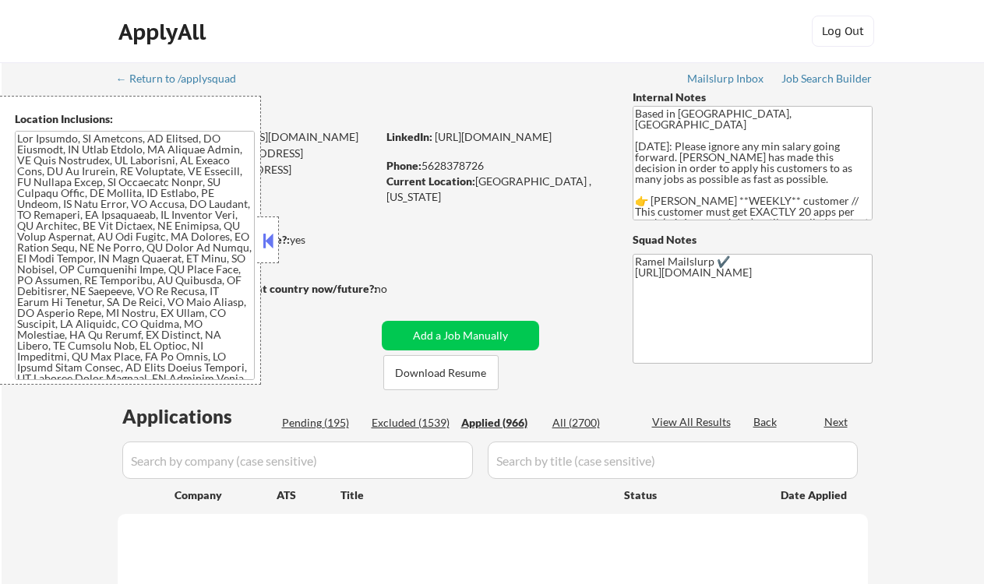
select select ""applied""
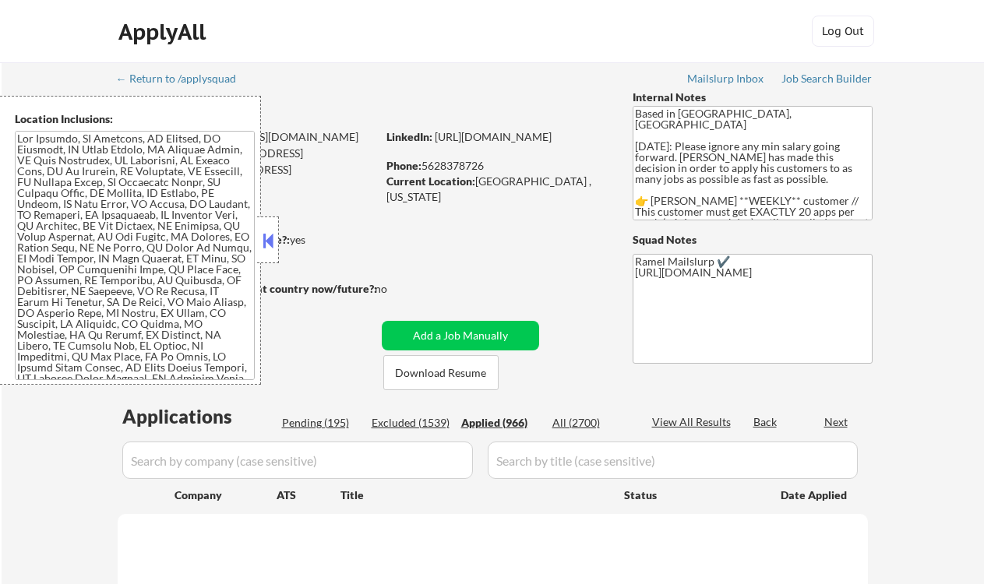
select select ""applied""
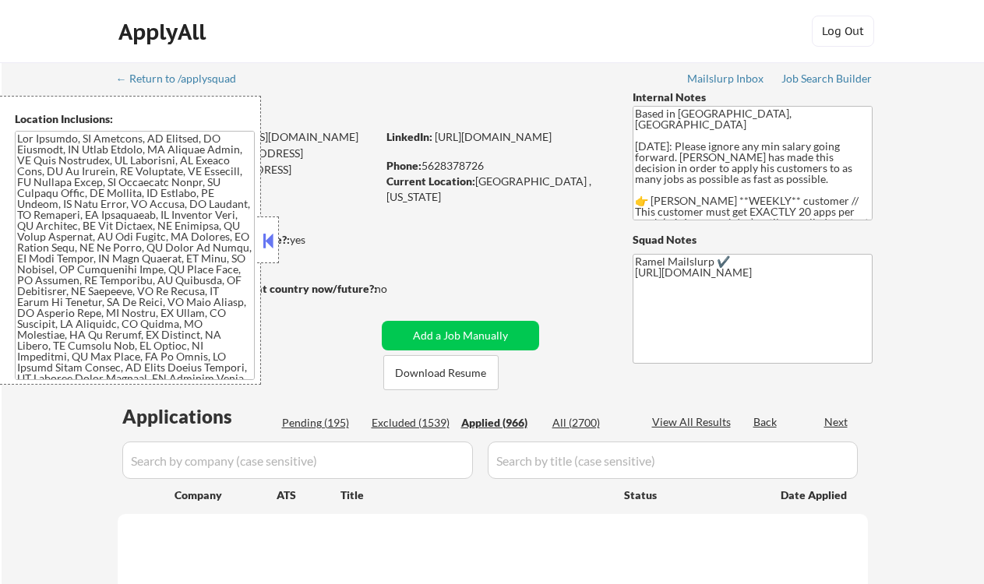
select select ""applied""
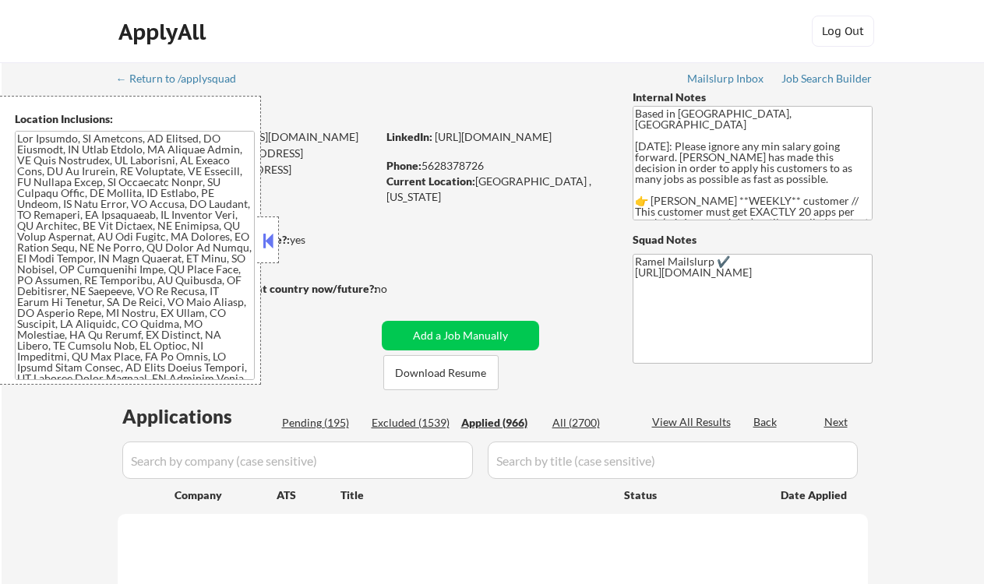
select select ""applied""
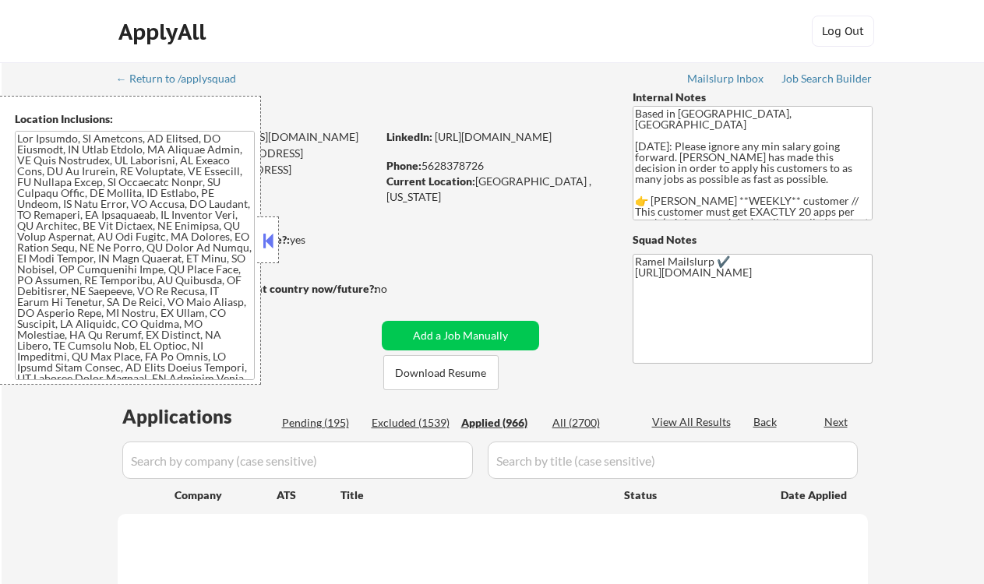
select select ""applied""
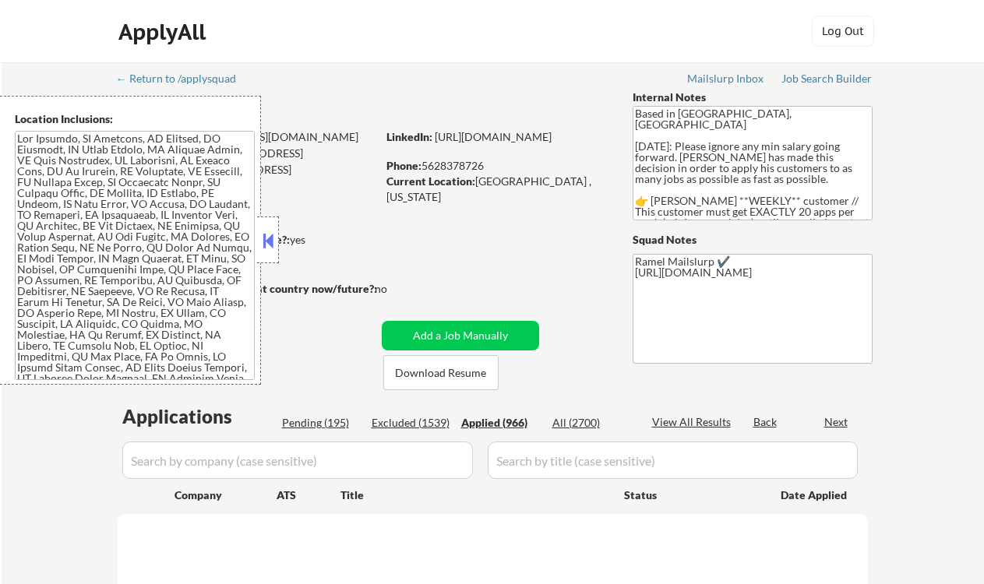
select select ""applied""
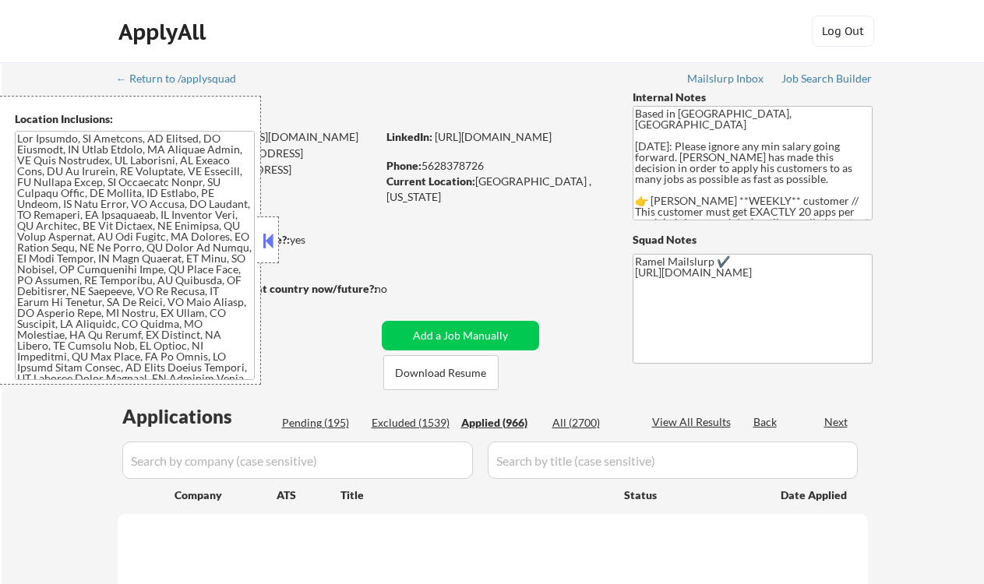
select select ""applied""
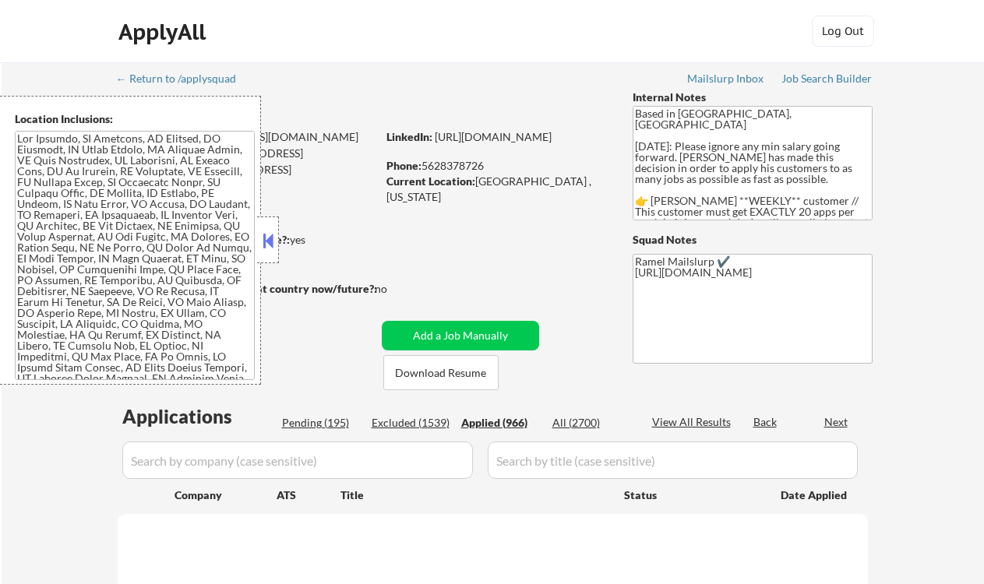
select select ""applied""
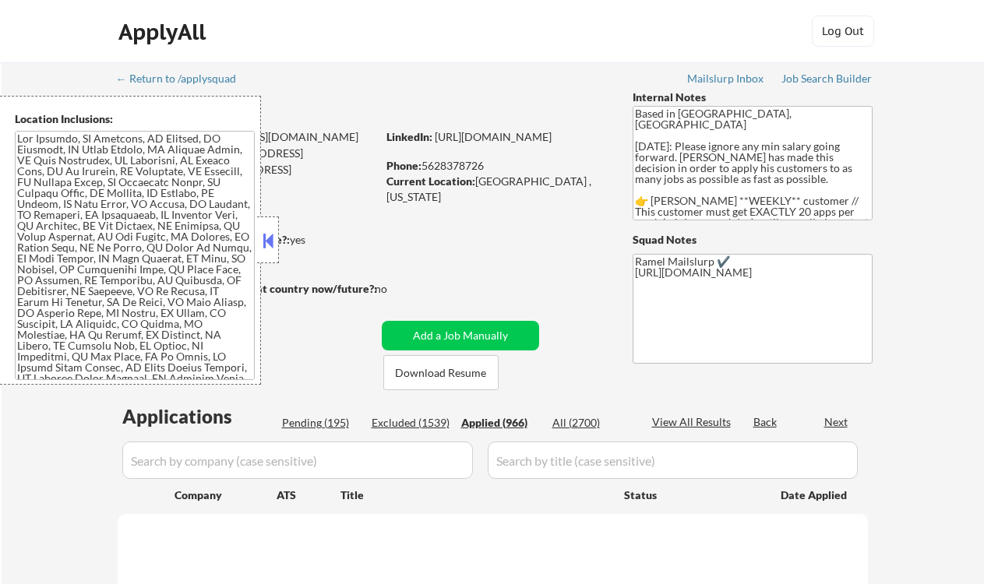
select select ""applied""
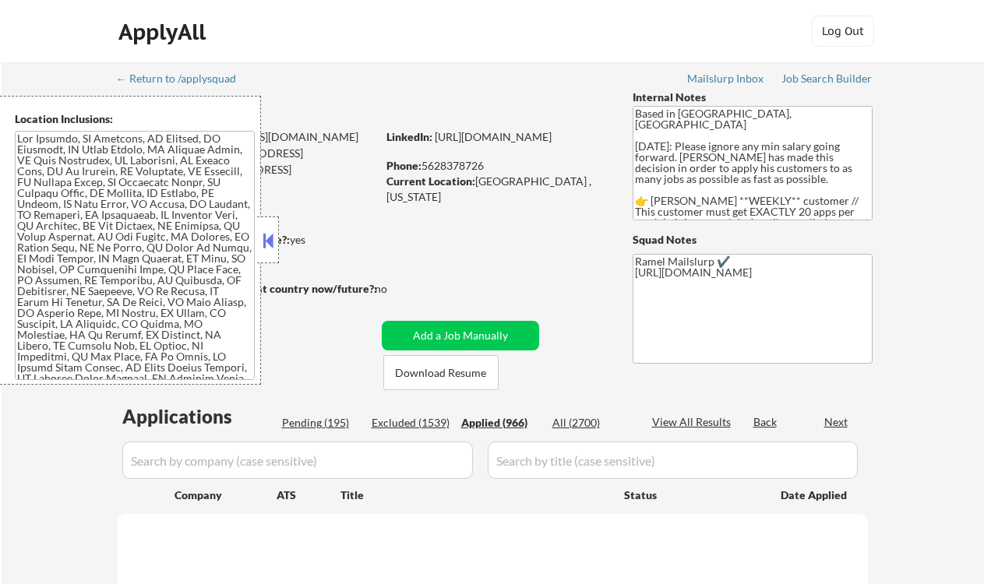
select select ""applied""
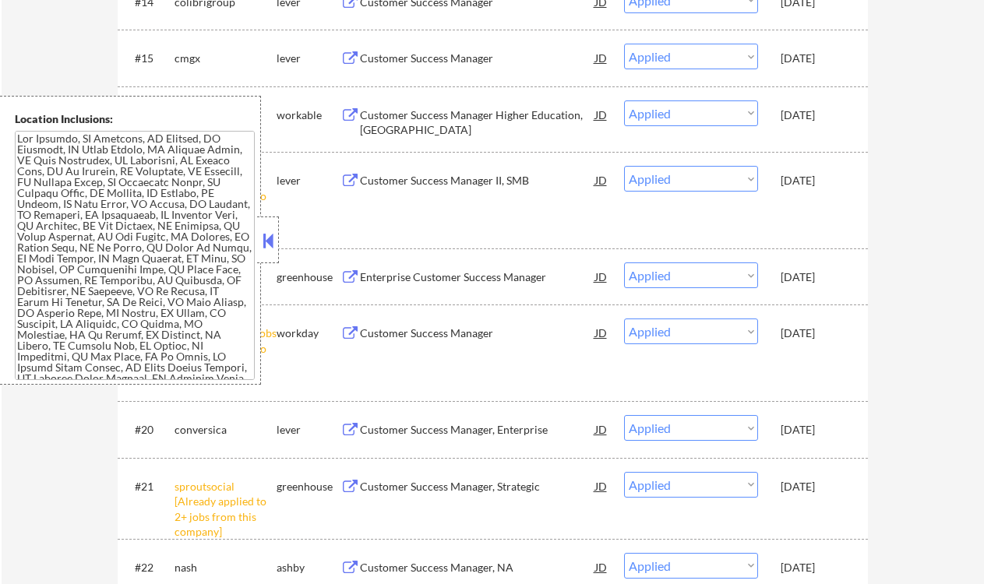
scroll to position [1426, 0]
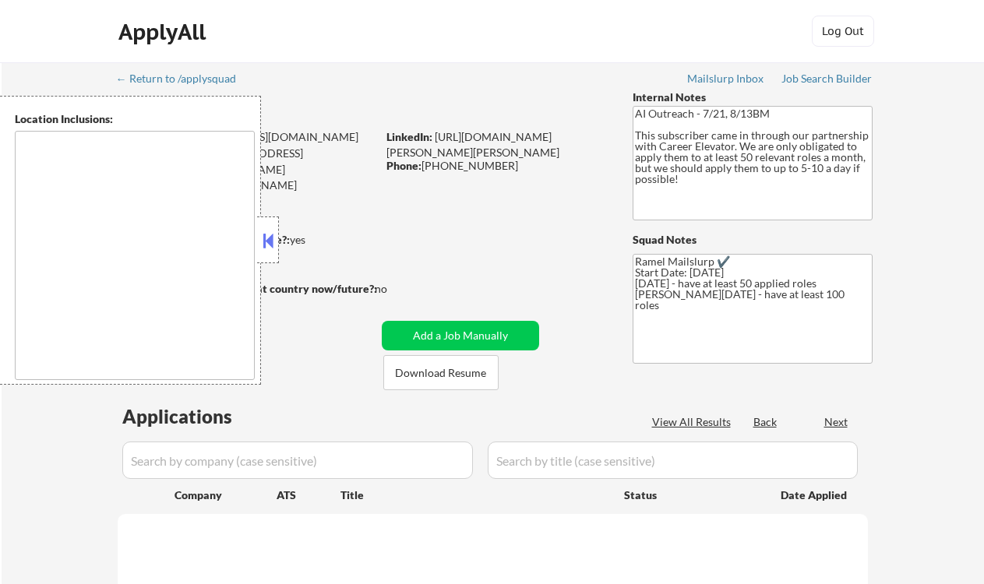
select select ""pending""
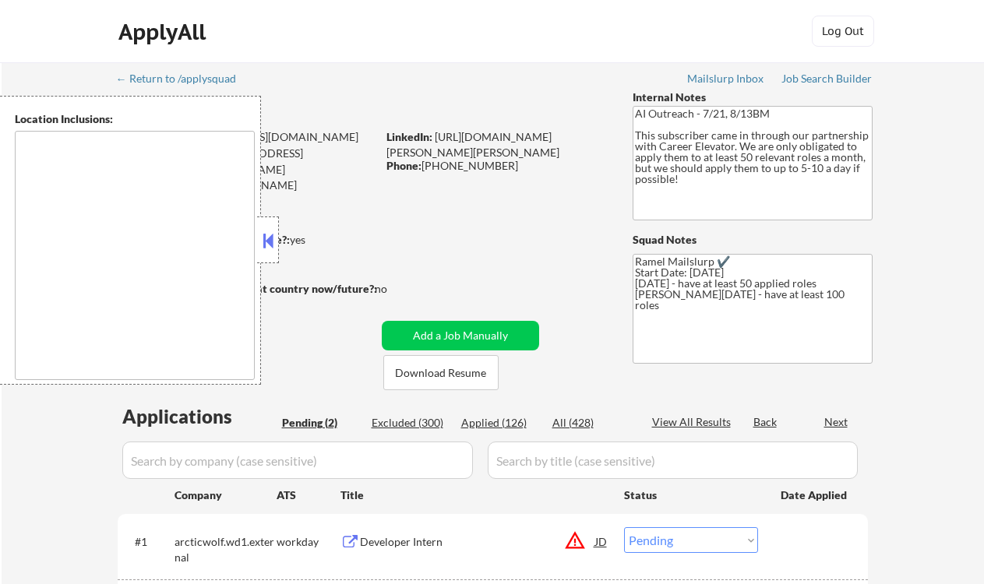
type textarea "Charlotte, NC Matthews, NC Mint Hill, NC Pineville, NC Huntersville, NC Corneli…"
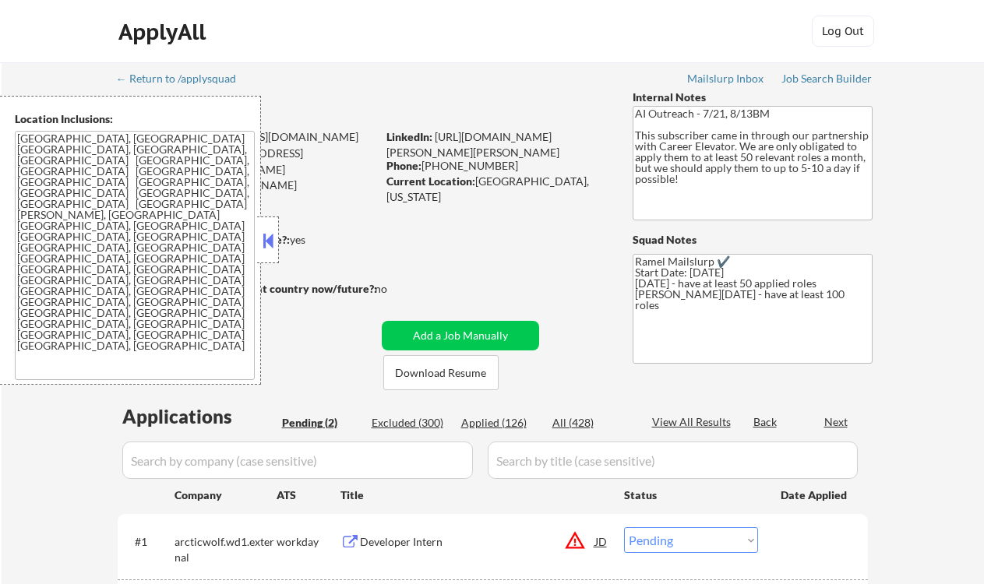
click at [271, 242] on button at bounding box center [267, 240] width 17 height 23
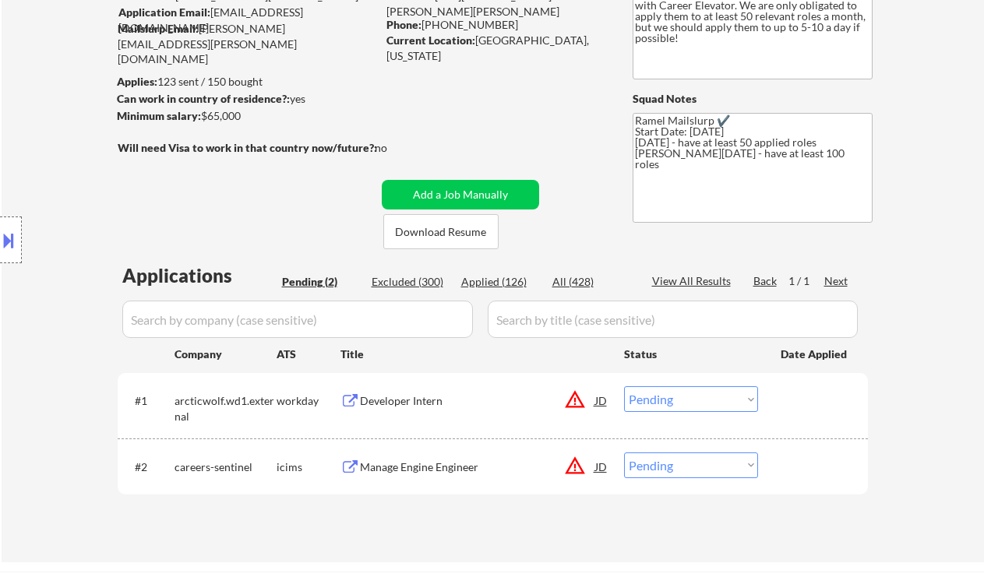
scroll to position [144, 0]
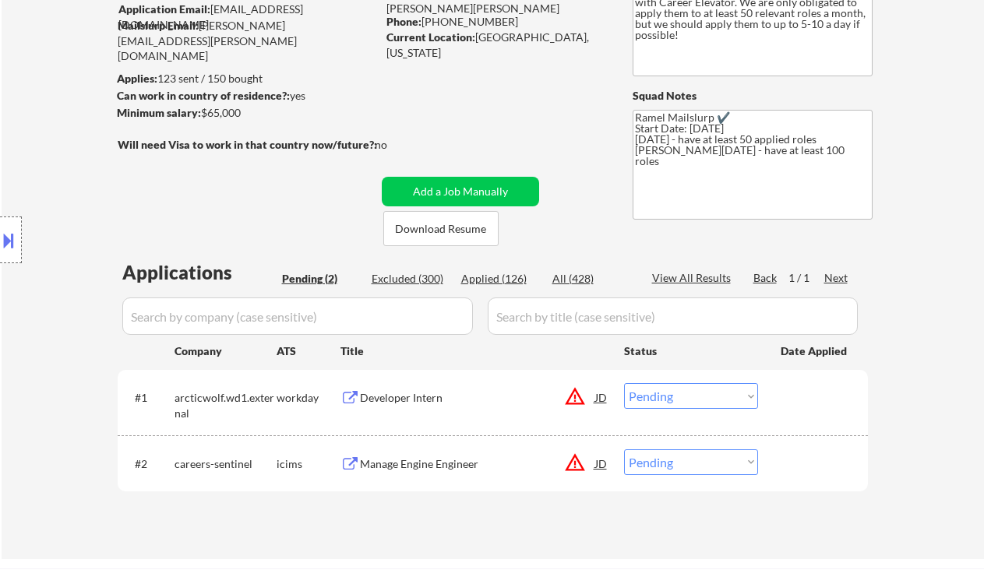
click at [44, 196] on div "Location Inclusions: Charlotte, NC Matthews, NC Mint Hill, NC Pineville, NC Hun…" at bounding box center [139, 240] width 279 height 289
click at [397, 399] on div "Developer Intern" at bounding box center [477, 398] width 235 height 16
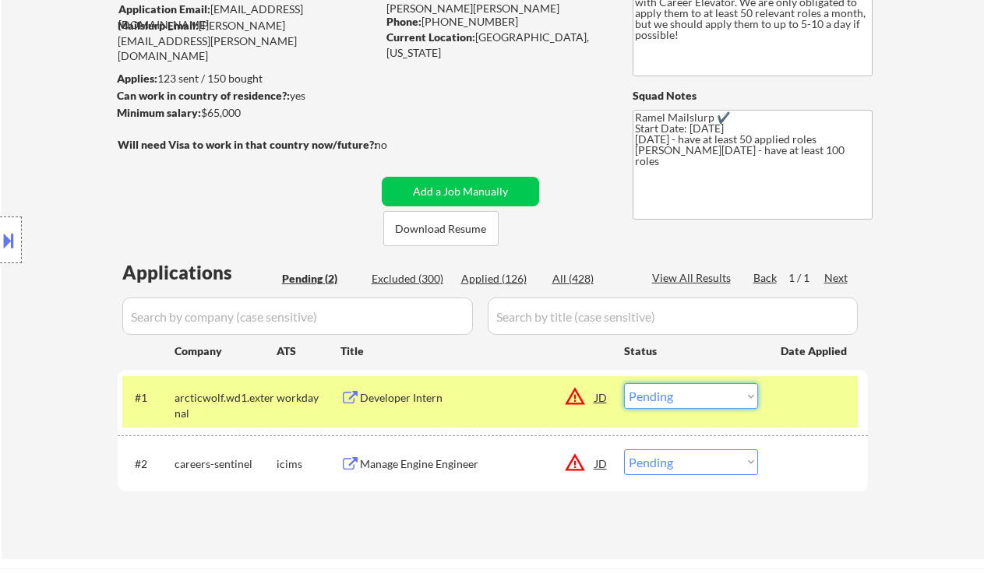
click at [730, 384] on select "Choose an option... Pending Applied Excluded (Questions) Excluded (Expired) Exc…" at bounding box center [691, 396] width 134 height 26
click at [624, 383] on select "Choose an option... Pending Applied Excluded (Questions) Excluded (Expired) Exc…" at bounding box center [691, 396] width 134 height 26
click at [448, 457] on div "Manage Engine Engineer" at bounding box center [477, 465] width 235 height 16
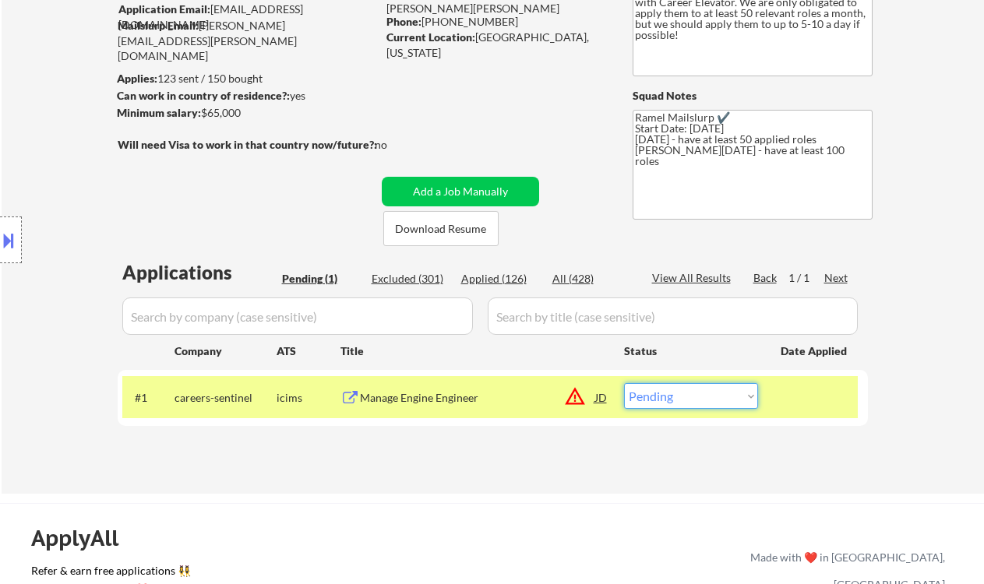
click at [685, 397] on select "Choose an option... Pending Applied Excluded (Questions) Excluded (Expired) Exc…" at bounding box center [691, 396] width 134 height 26
select select ""excluded__location_""
click at [624, 383] on select "Choose an option... Pending Applied Excluded (Questions) Excluded (Expired) Exc…" at bounding box center [691, 396] width 134 height 26
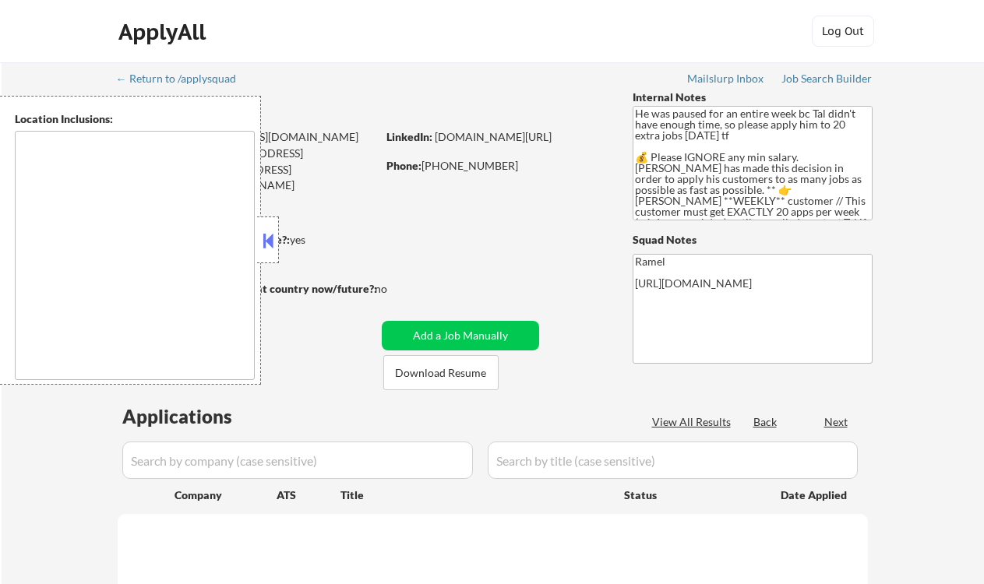
select select ""pending""
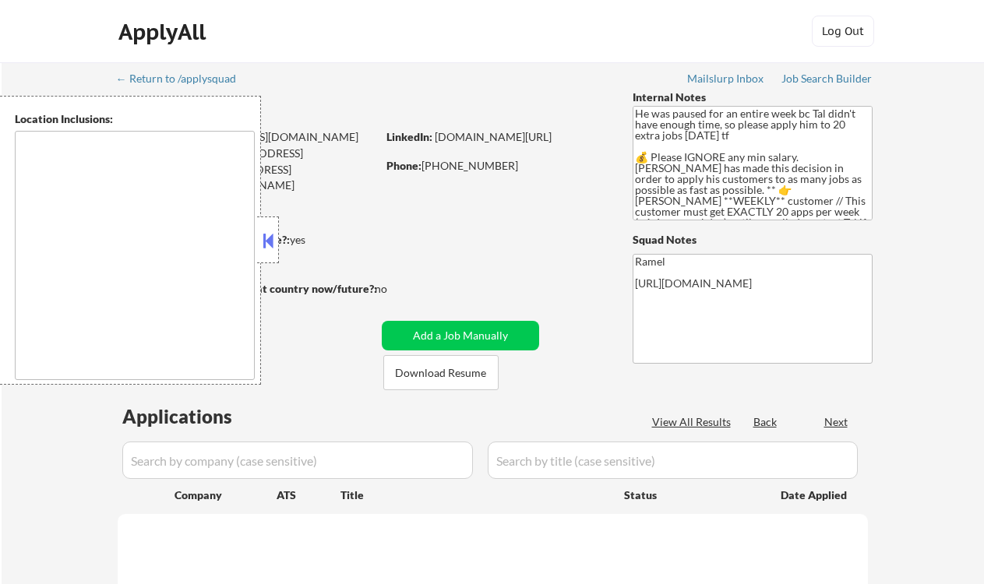
select select ""pending""
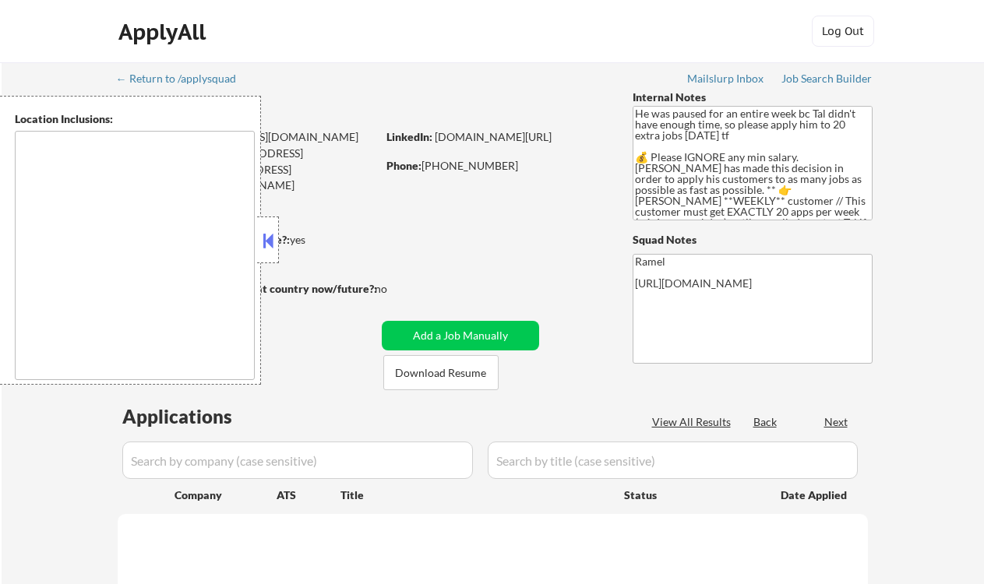
select select ""pending""
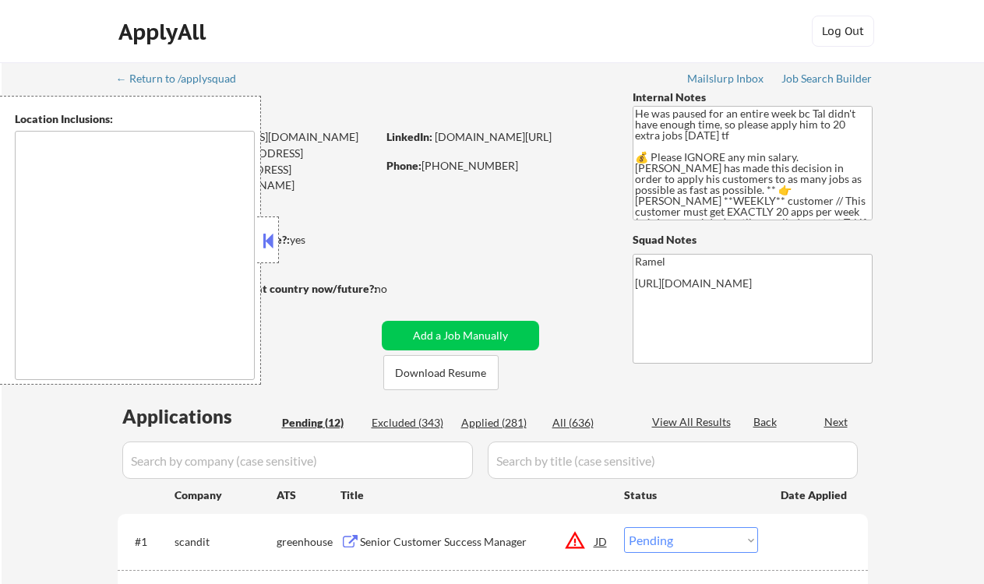
type textarea "remote"
click at [278, 234] on div at bounding box center [268, 240] width 22 height 47
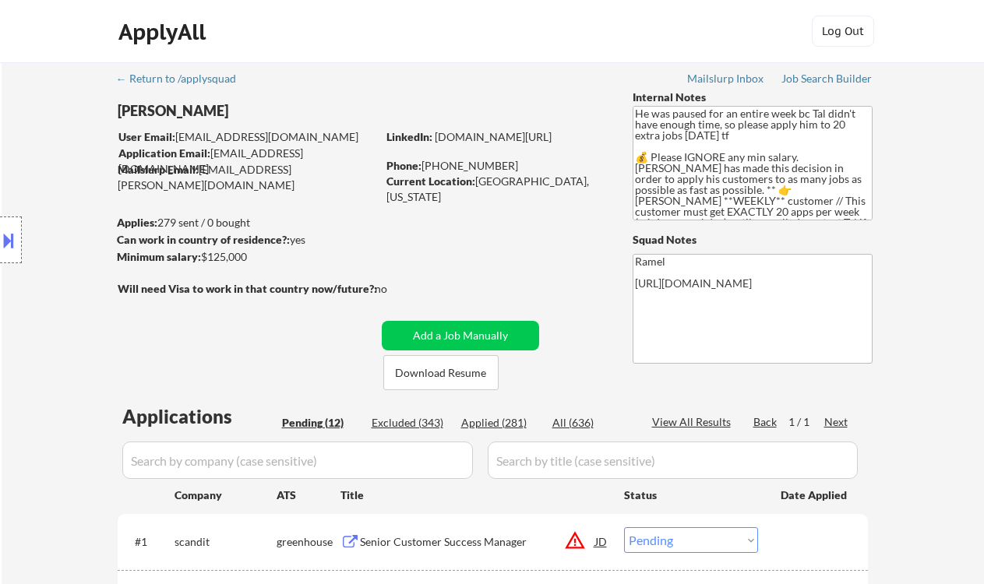
click at [37, 376] on div "Location Inclusions: remote" at bounding box center [139, 240] width 279 height 289
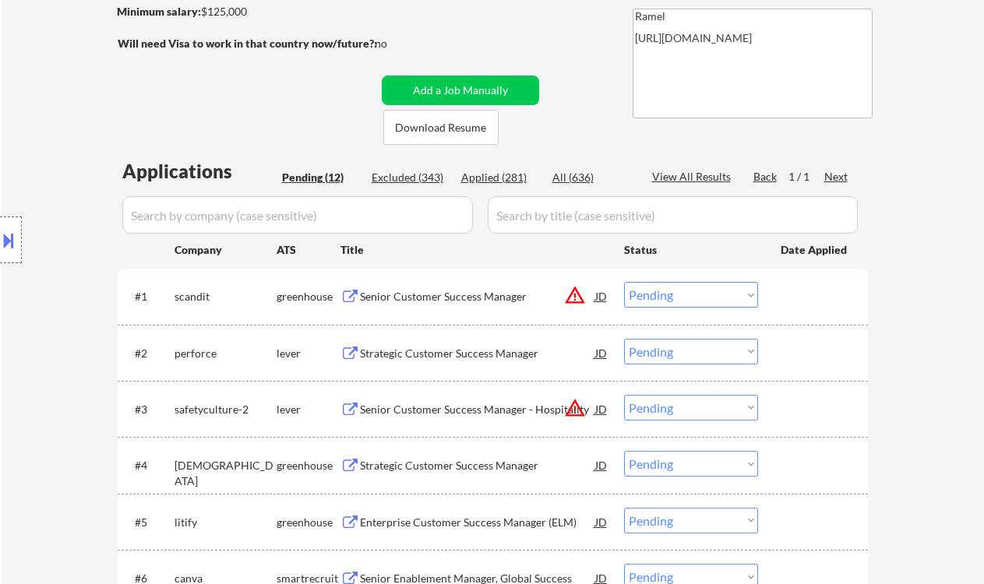
scroll to position [266, 0]
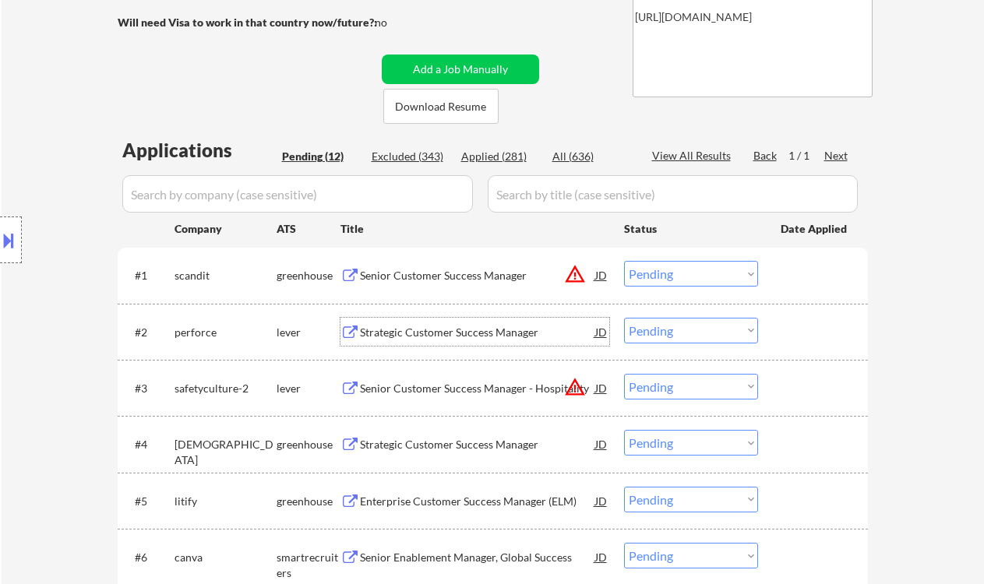
click at [507, 340] on div "Strategic Customer Success Manager" at bounding box center [477, 332] width 235 height 28
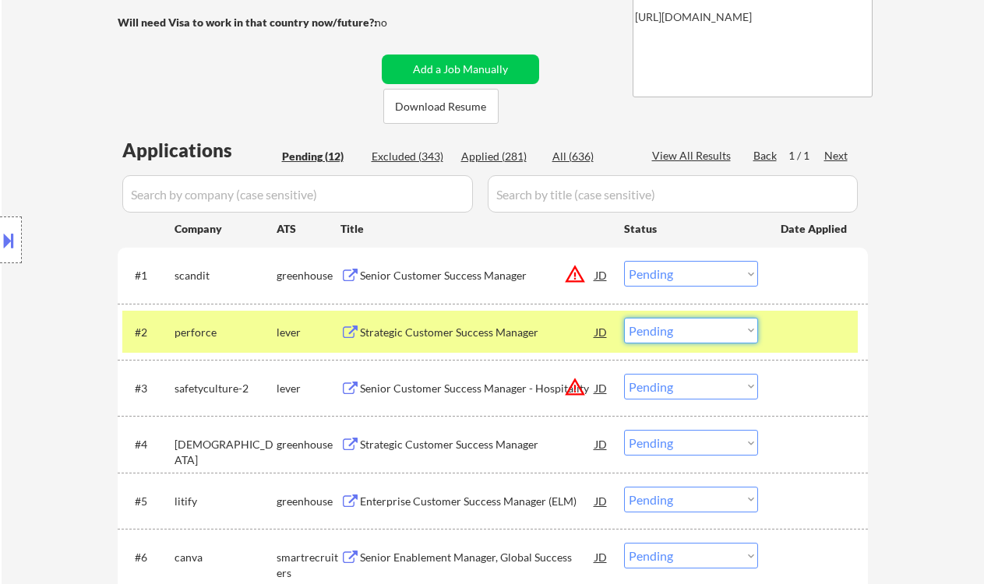
click at [717, 335] on select "Choose an option... Pending Applied Excluded (Questions) Excluded (Expired) Exc…" at bounding box center [691, 331] width 134 height 26
click at [624, 318] on select "Choose an option... Pending Applied Excluded (Questions) Excluded (Expired) Exc…" at bounding box center [691, 331] width 134 height 26
click at [487, 443] on div "Strategic Customer Success Manager" at bounding box center [477, 445] width 235 height 16
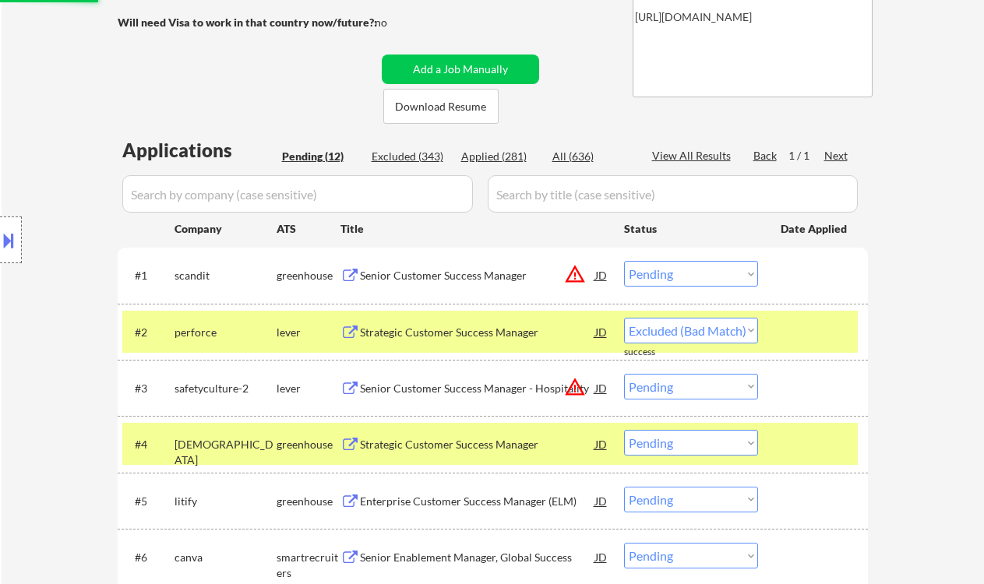
select select ""pending""
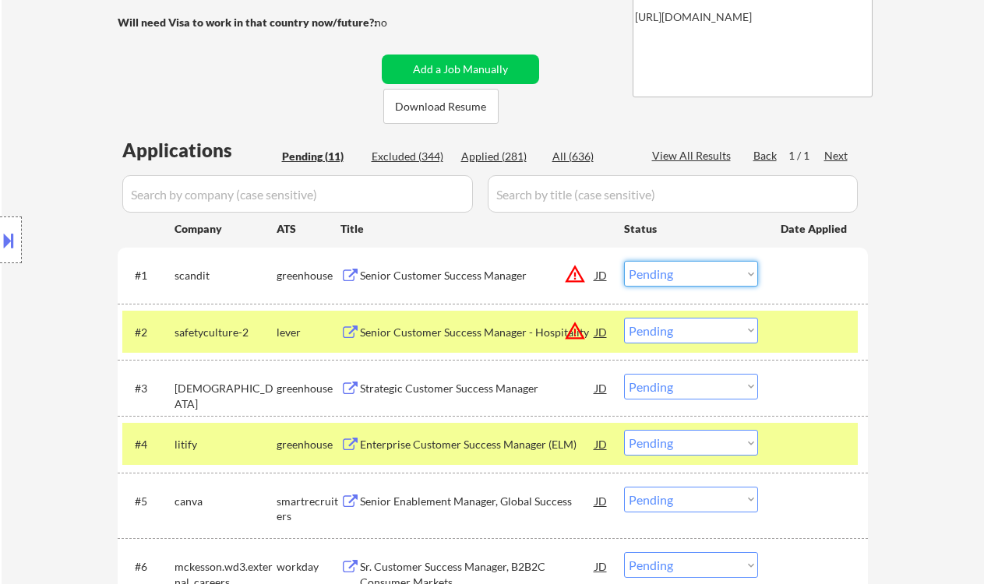
click at [669, 275] on select "Choose an option... Pending Applied Excluded (Questions) Excluded (Expired) Exc…" at bounding box center [691, 274] width 134 height 26
click at [586, 405] on div "#3 samsara greenhouse Strategic Customer Success Manager JD warning_amber Choos…" at bounding box center [489, 388] width 735 height 42
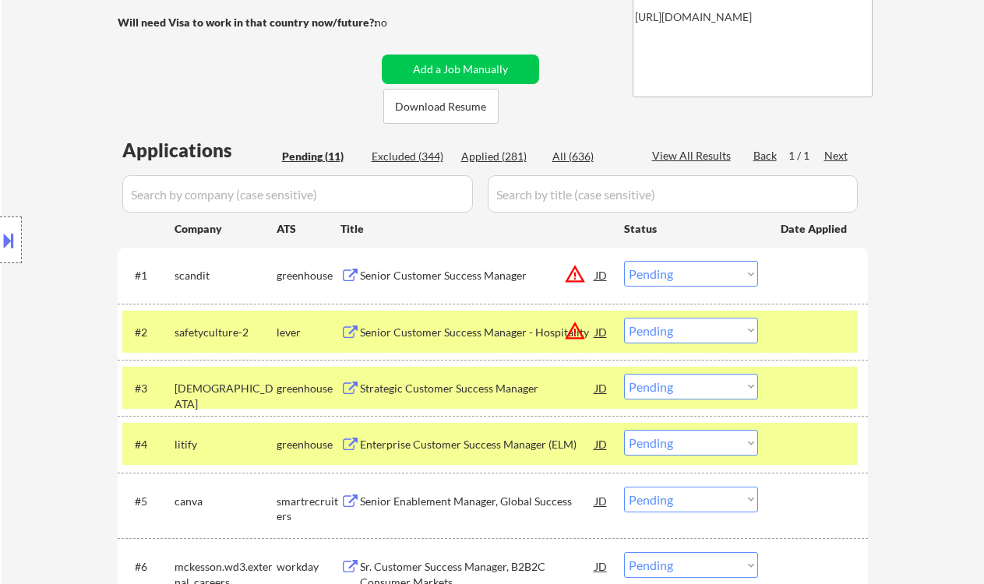
click at [651, 377] on select "Choose an option... Pending Applied Excluded (Questions) Excluded (Expired) Exc…" at bounding box center [691, 387] width 134 height 26
click at [624, 374] on select "Choose an option... Pending Applied Excluded (Questions) Excluded (Expired) Exc…" at bounding box center [691, 387] width 134 height 26
click at [557, 454] on div "Enterprise Customer Success Manager (ELM)" at bounding box center [477, 444] width 235 height 28
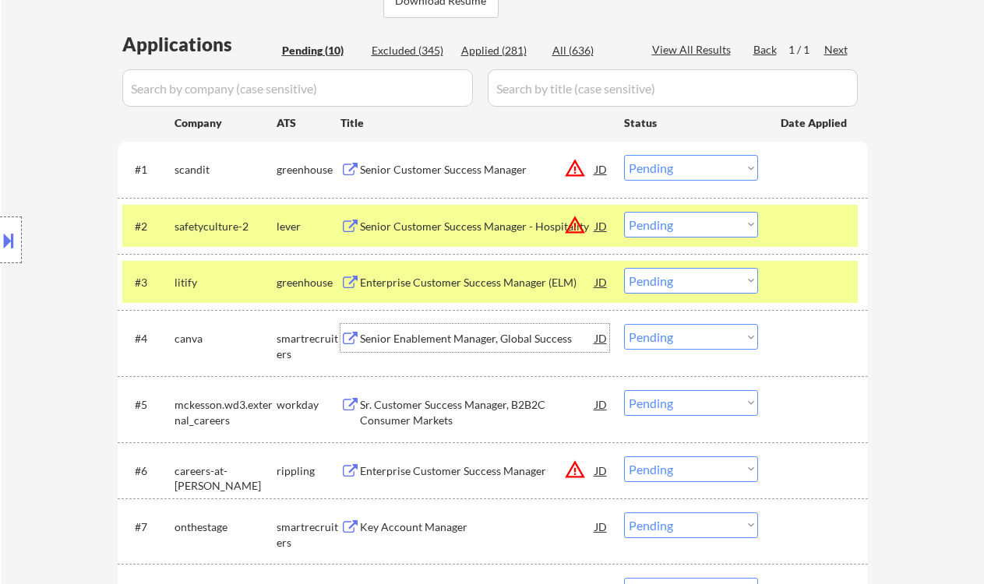
scroll to position [372, 0]
click at [653, 292] on select "Choose an option... Pending Applied Excluded (Questions) Excluded (Expired) Exc…" at bounding box center [691, 281] width 134 height 26
click at [624, 268] on select "Choose an option... Pending Applied Excluded (Questions) Excluded (Expired) Exc…" at bounding box center [691, 281] width 134 height 26
click at [481, 350] on div "Senior Enablement Manager, Global Success" at bounding box center [477, 338] width 235 height 28
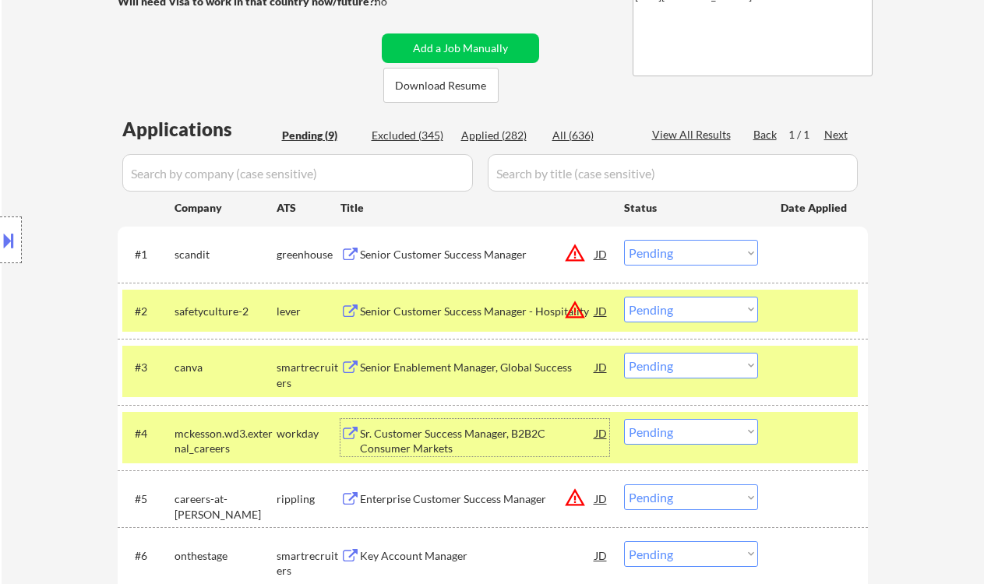
scroll to position [306, 0]
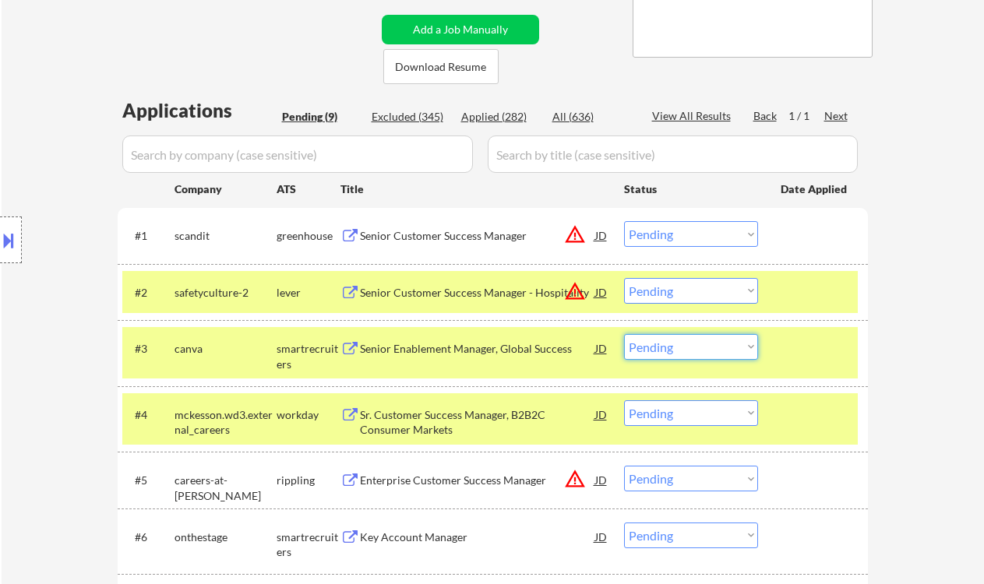
click at [643, 345] on select "Choose an option... Pending Applied Excluded (Questions) Excluded (Expired) Exc…" at bounding box center [691, 347] width 134 height 26
click at [624, 334] on select "Choose an option... Pending Applied Excluded (Questions) Excluded (Expired) Exc…" at bounding box center [691, 347] width 134 height 26
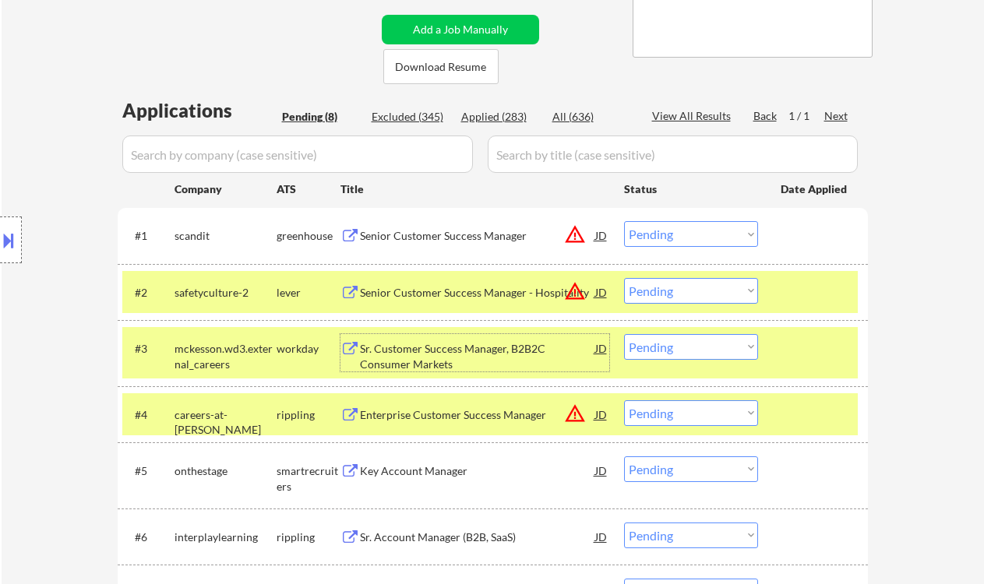
click at [505, 362] on div "Sr. Customer Success Manager, B2B2C Consumer Markets" at bounding box center [477, 356] width 235 height 30
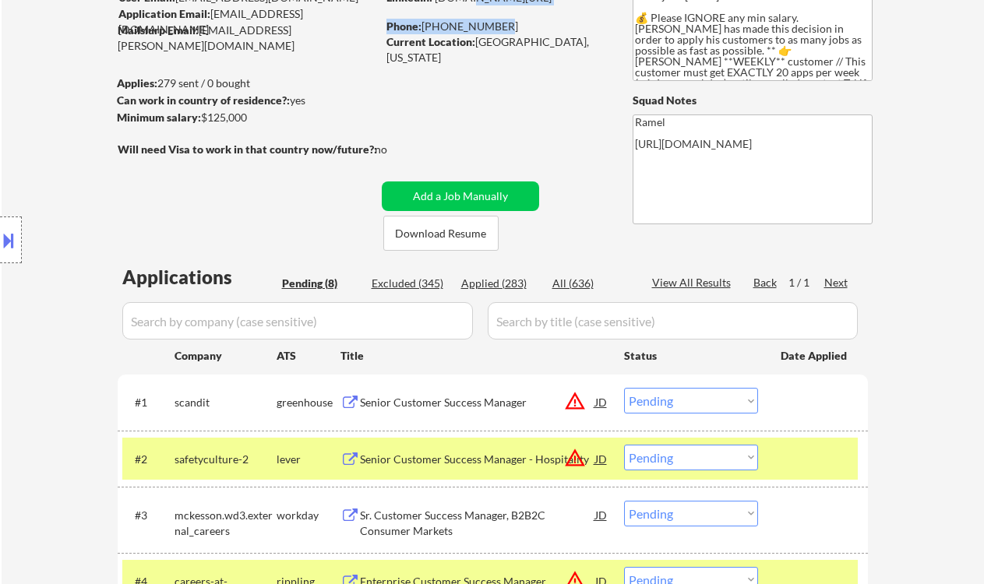
scroll to position [136, 0]
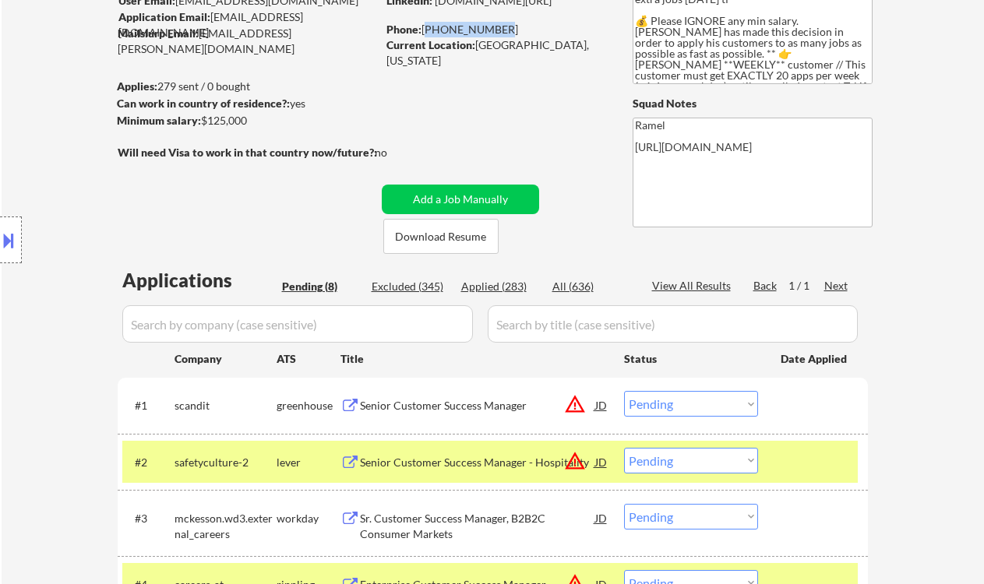
drag, startPoint x: 491, startPoint y: 9, endPoint x: 425, endPoint y: 23, distance: 66.9
click at [425, 23] on div "Phone: 646-842-6932" at bounding box center [496, 30] width 220 height 16
copy div "[PHONE_NUMBER]"
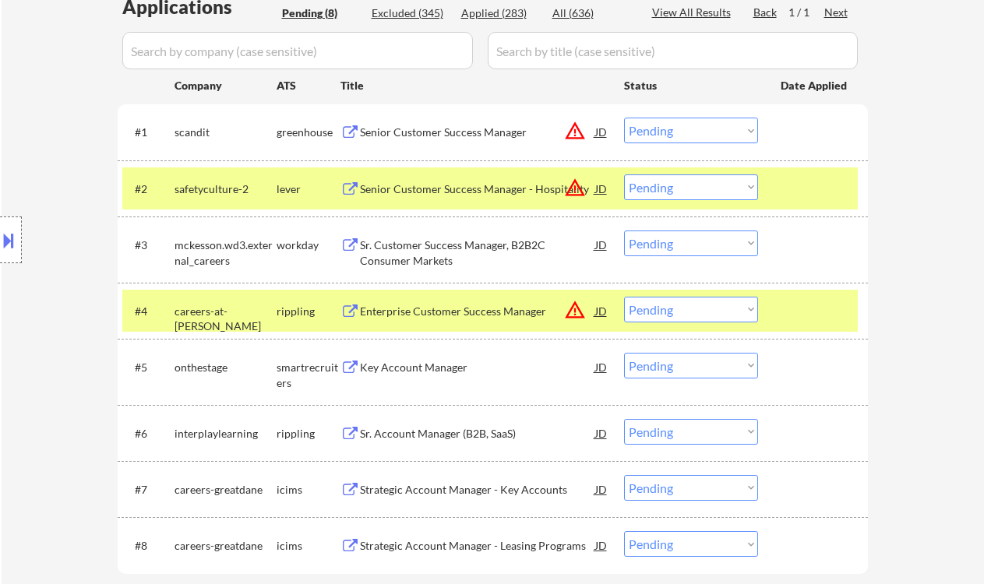
scroll to position [412, 0]
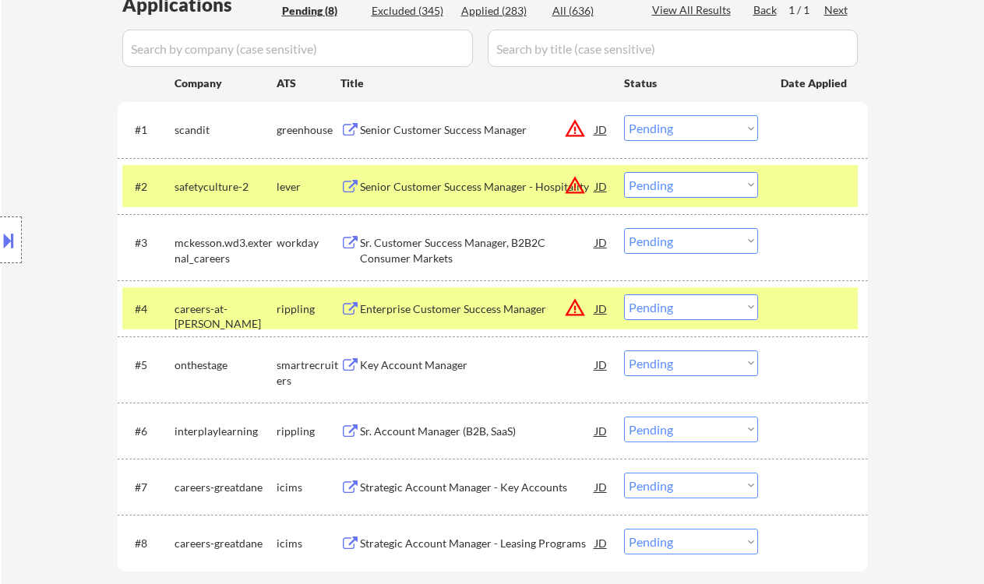
click at [707, 243] on select "Choose an option... Pending Applied Excluded (Questions) Excluded (Expired) Exc…" at bounding box center [691, 241] width 134 height 26
click at [624, 228] on select "Choose an option... Pending Applied Excluded (Questions) Excluded (Expired) Exc…" at bounding box center [691, 241] width 134 height 26
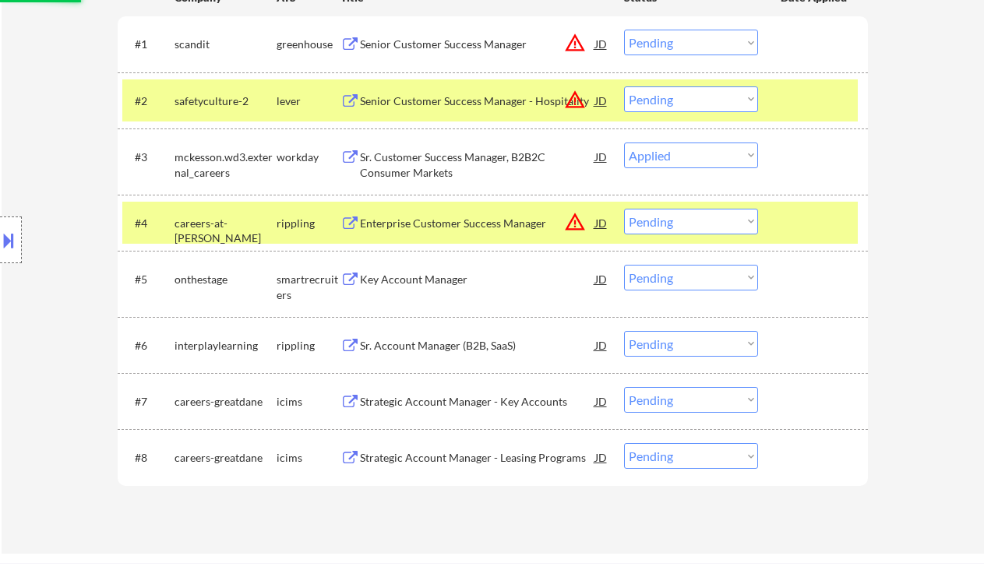
scroll to position [507, 0]
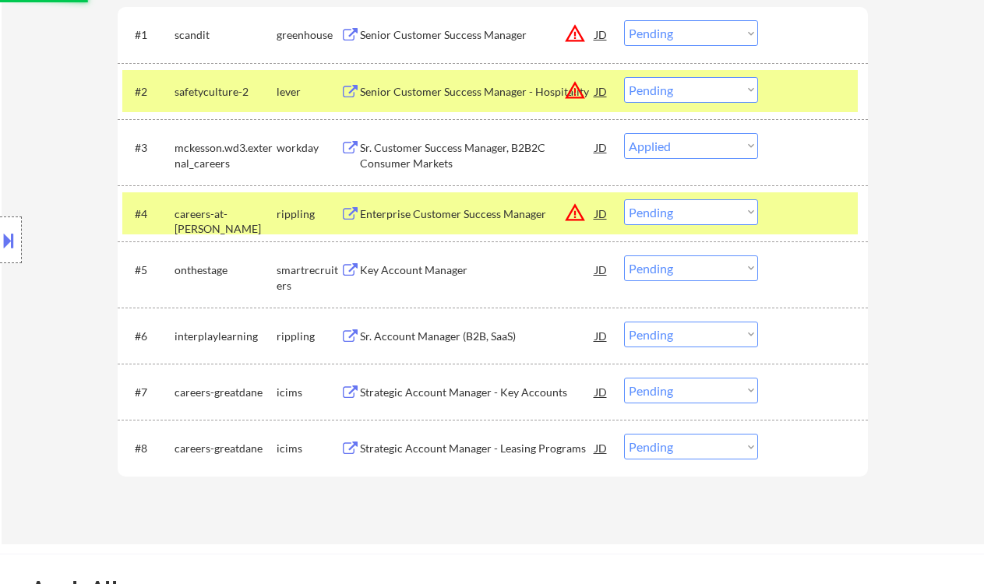
click at [493, 337] on div "Sr. Account Manager (B2B, SaaS)" at bounding box center [477, 337] width 235 height 16
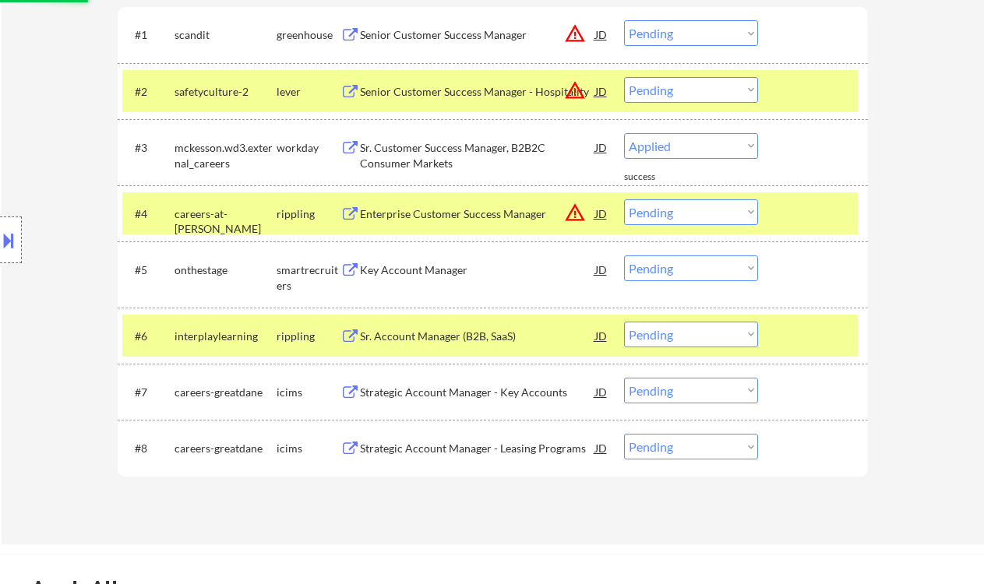
select select ""pending""
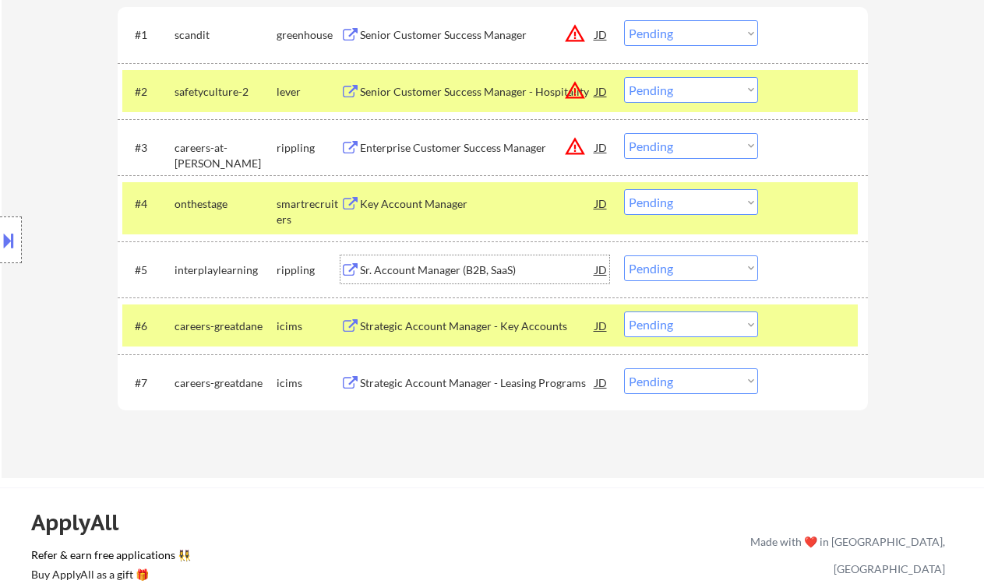
click at [383, 273] on div "Sr. Account Manager (B2B, SaaS)" at bounding box center [477, 271] width 235 height 16
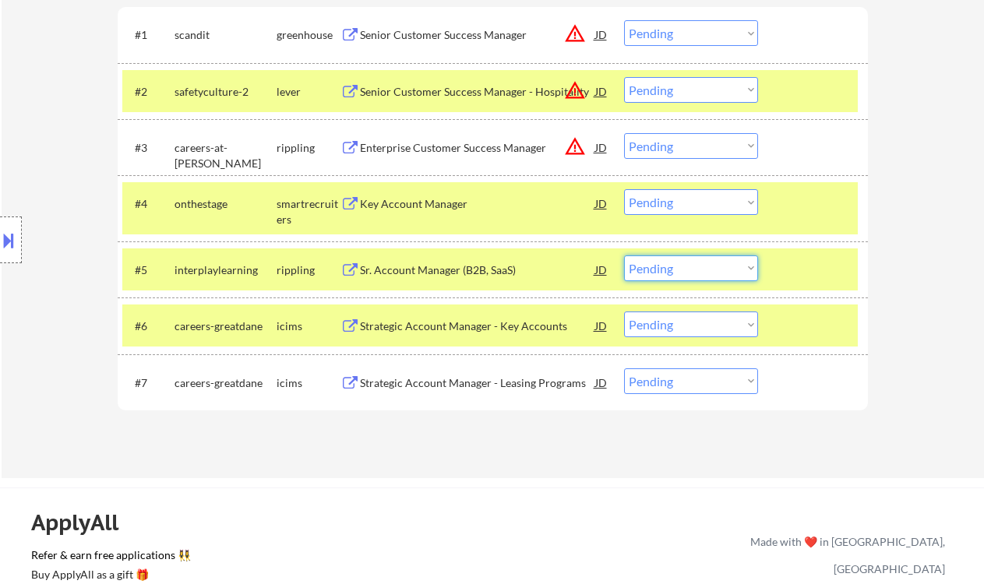
click at [675, 275] on select "Choose an option... Pending Applied Excluded (Questions) Excluded (Expired) Exc…" at bounding box center [691, 269] width 134 height 26
click at [624, 256] on select "Choose an option... Pending Applied Excluded (Questions) Excluded (Expired) Exc…" at bounding box center [691, 269] width 134 height 26
select select ""pending""
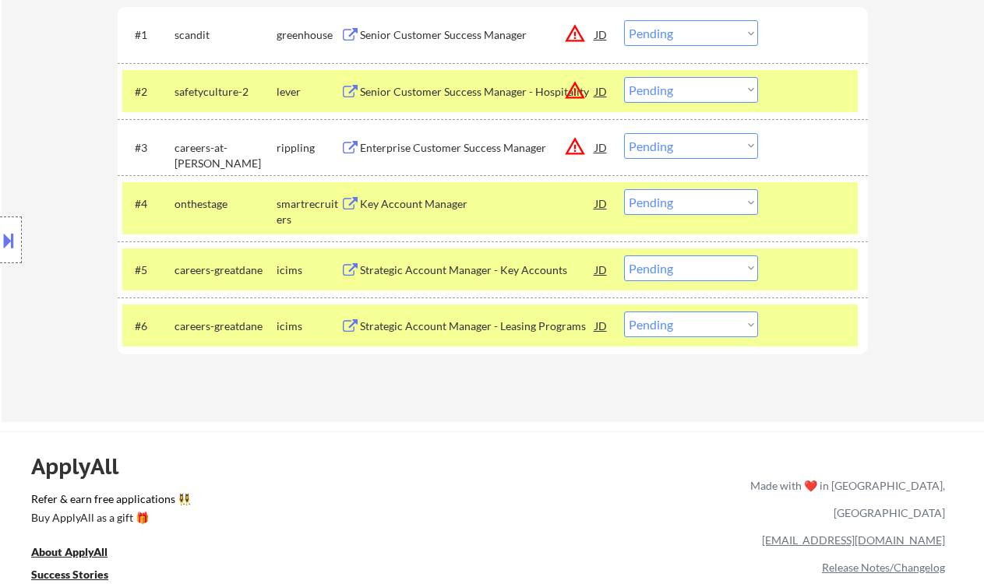
click at [475, 207] on div "Key Account Manager" at bounding box center [477, 204] width 235 height 16
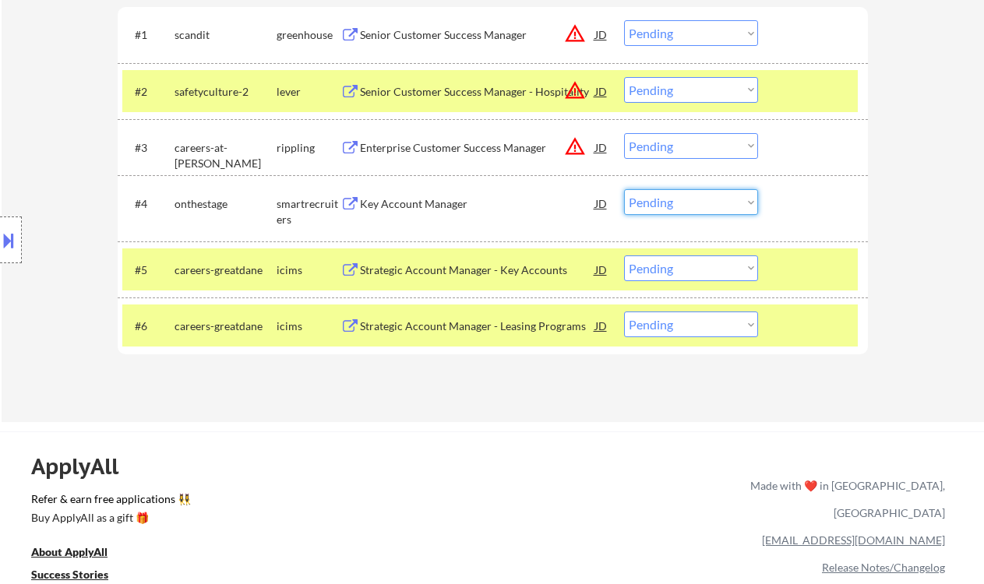
click at [665, 203] on select "Choose an option... Pending Applied Excluded (Questions) Excluded (Expired) Exc…" at bounding box center [691, 202] width 134 height 26
click at [624, 189] on select "Choose an option... Pending Applied Excluded (Questions) Excluded (Expired) Exc…" at bounding box center [691, 202] width 134 height 26
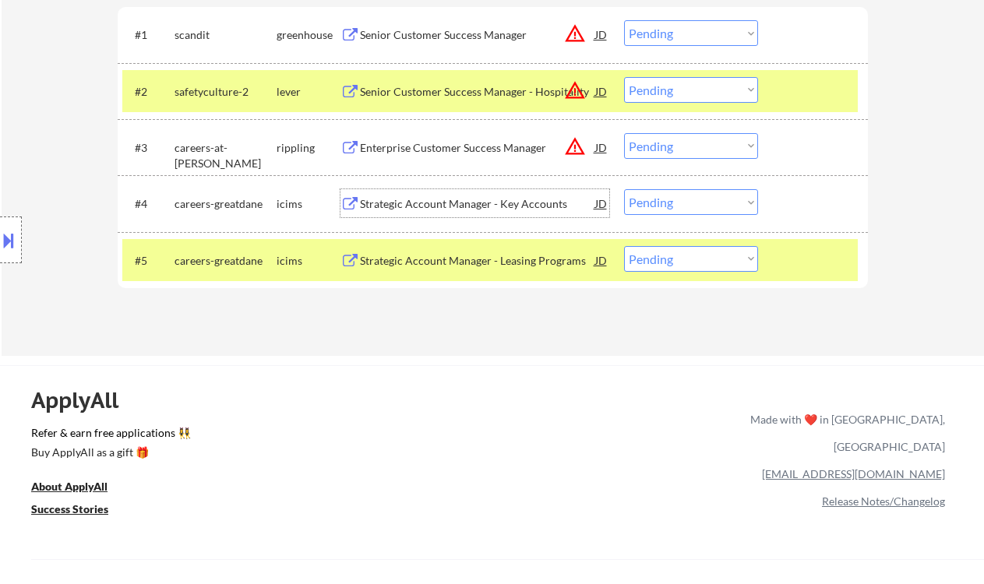
click at [420, 206] on div "Strategic Account Manager - Key Accounts" at bounding box center [477, 204] width 235 height 16
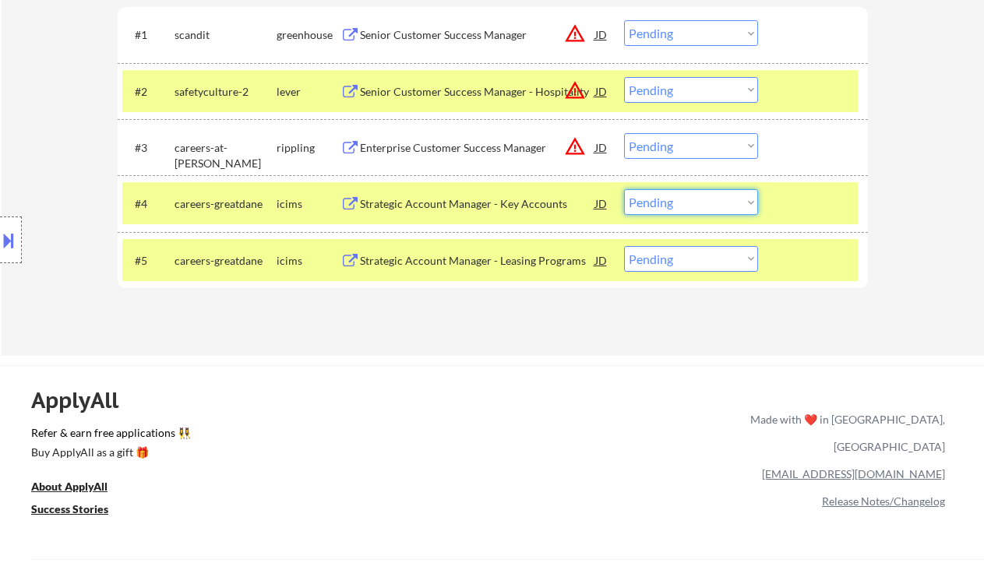
click at [646, 213] on select "Choose an option... Pending Applied Excluded (Questions) Excluded (Expired) Exc…" at bounding box center [691, 202] width 134 height 26
click at [624, 189] on select "Choose an option... Pending Applied Excluded (Questions) Excluded (Expired) Exc…" at bounding box center [691, 202] width 134 height 26
click at [471, 266] on div "Strategic Account Manager - Leasing Programs" at bounding box center [477, 261] width 235 height 16
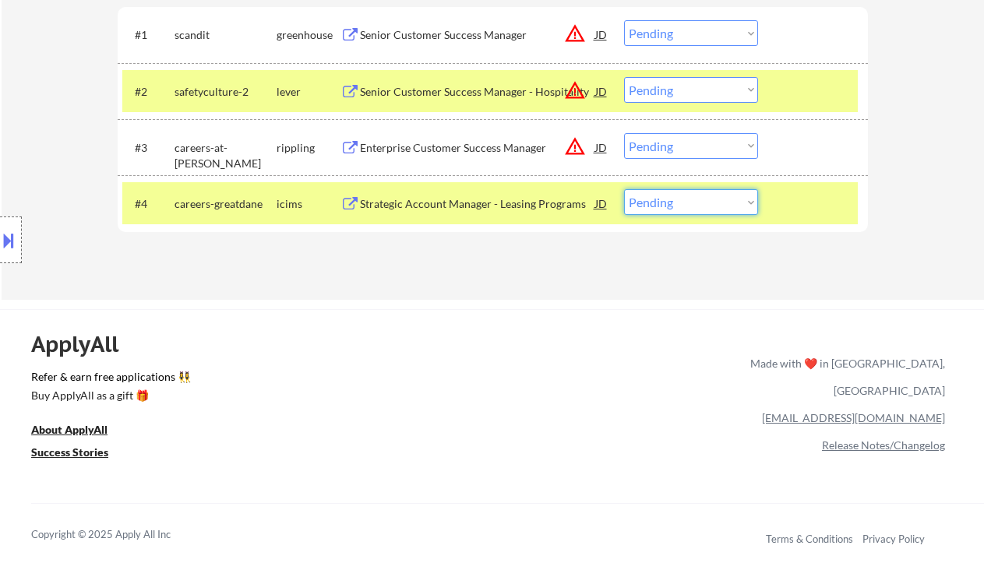
click at [675, 208] on select "Choose an option... Pending Applied Excluded (Questions) Excluded (Expired) Exc…" at bounding box center [691, 202] width 134 height 26
select select ""excluded__expired_""
click at [624, 189] on select "Choose an option... Pending Applied Excluded (Questions) Excluded (Expired) Exc…" at bounding box center [691, 202] width 134 height 26
click at [463, 154] on div "Enterprise Customer Success Manager" at bounding box center [477, 148] width 235 height 16
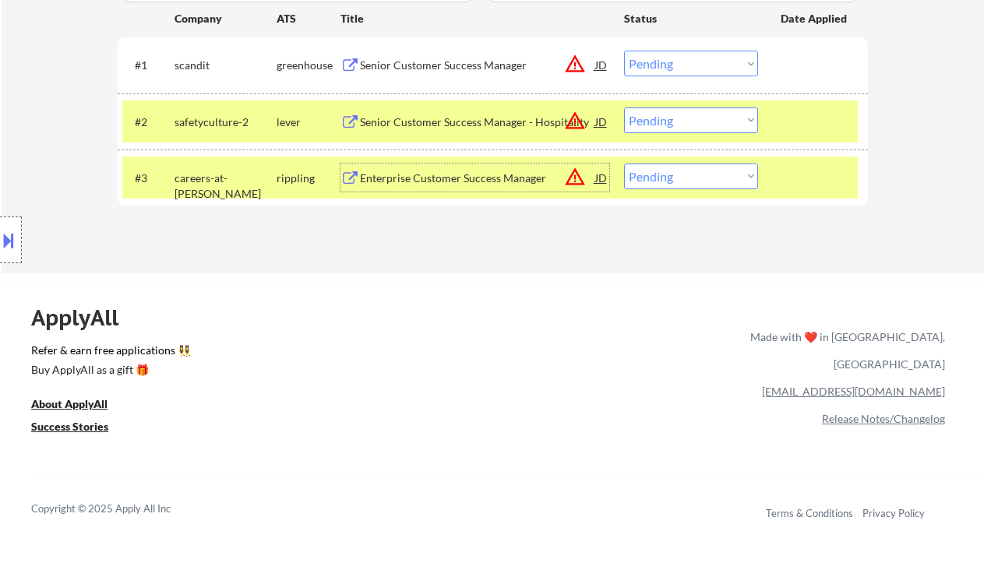
scroll to position [477, 0]
click at [387, 133] on div "Senior Customer Success Manager - Hospitality" at bounding box center [477, 122] width 235 height 28
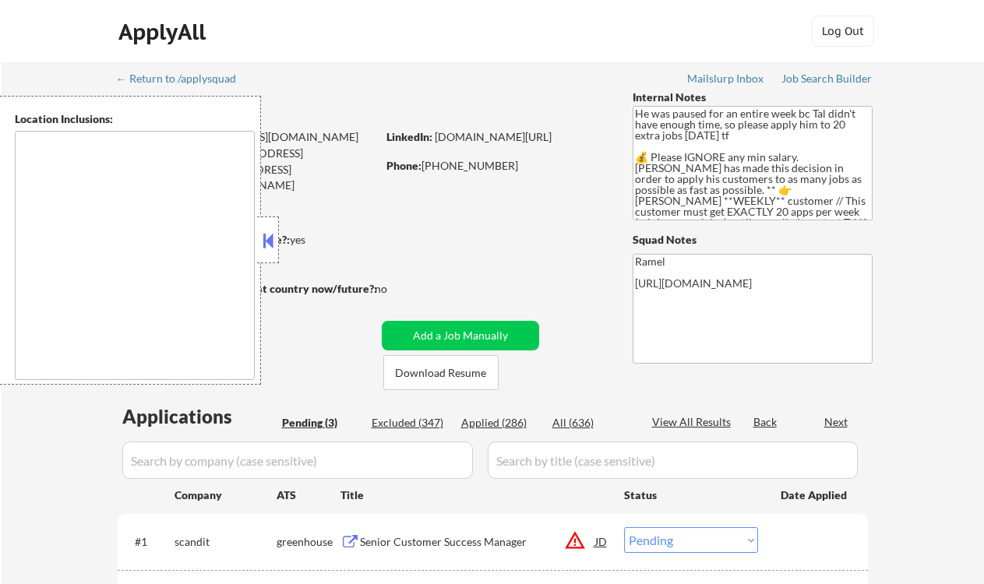
select select ""pending""
type textarea "remote"
click at [464, 531] on div "Senior Customer Success Manager" at bounding box center [477, 541] width 235 height 28
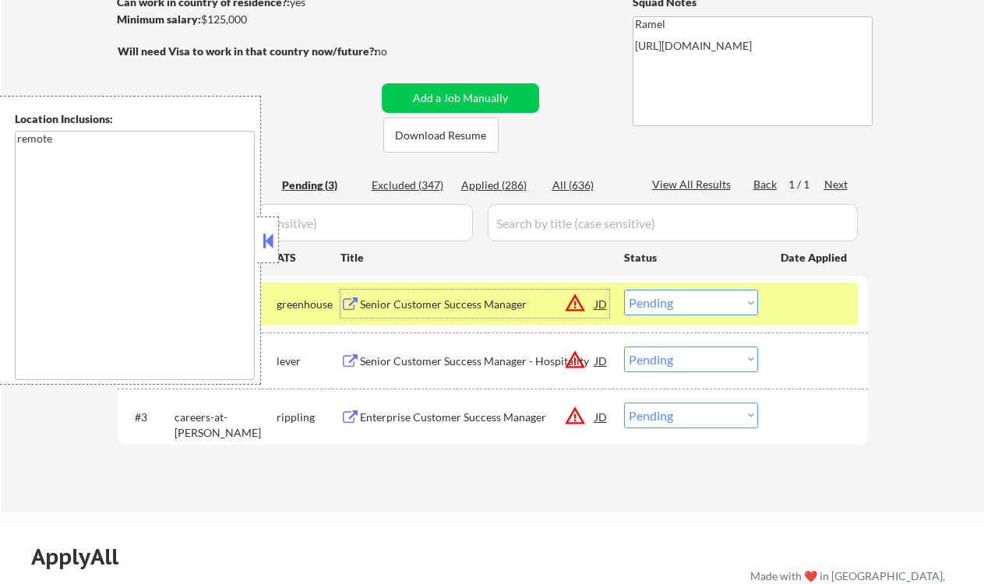
scroll to position [239, 0]
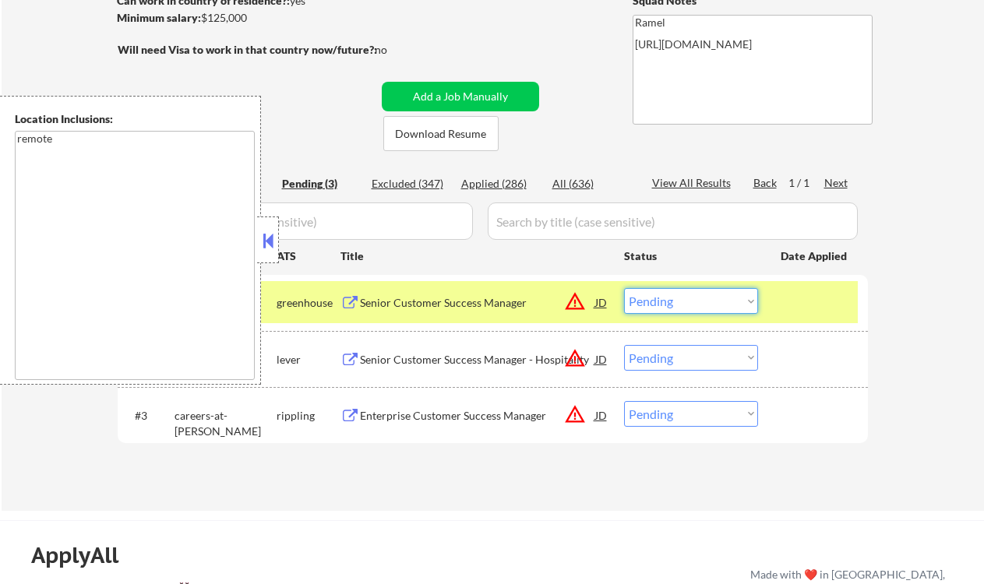
click at [711, 305] on select "Choose an option... Pending Applied Excluded (Questions) Excluded (Expired) Exc…" at bounding box center [691, 301] width 134 height 26
click at [624, 288] on select "Choose an option... Pending Applied Excluded (Questions) Excluded (Expired) Exc…" at bounding box center [691, 301] width 134 height 26
click at [271, 248] on button at bounding box center [267, 240] width 17 height 23
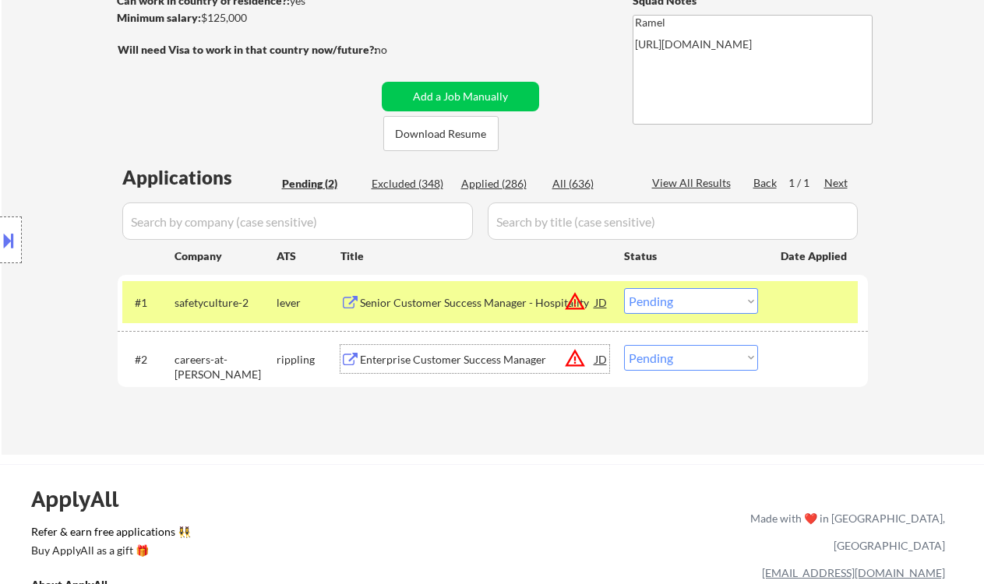
click at [439, 358] on div "Enterprise Customer Success Manager" at bounding box center [477, 360] width 235 height 16
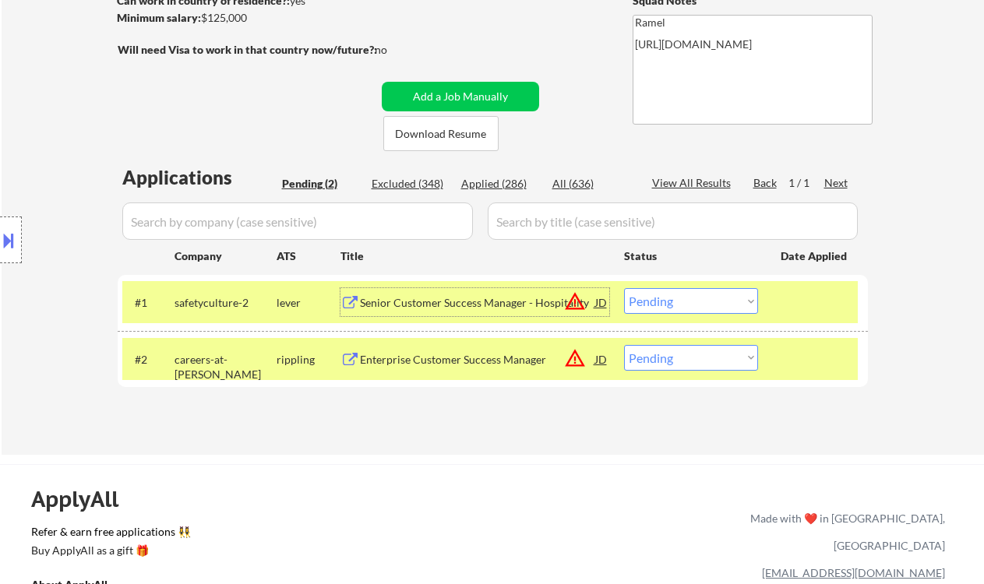
click at [401, 306] on div "Senior Customer Success Manager - Hospitality" at bounding box center [477, 303] width 235 height 16
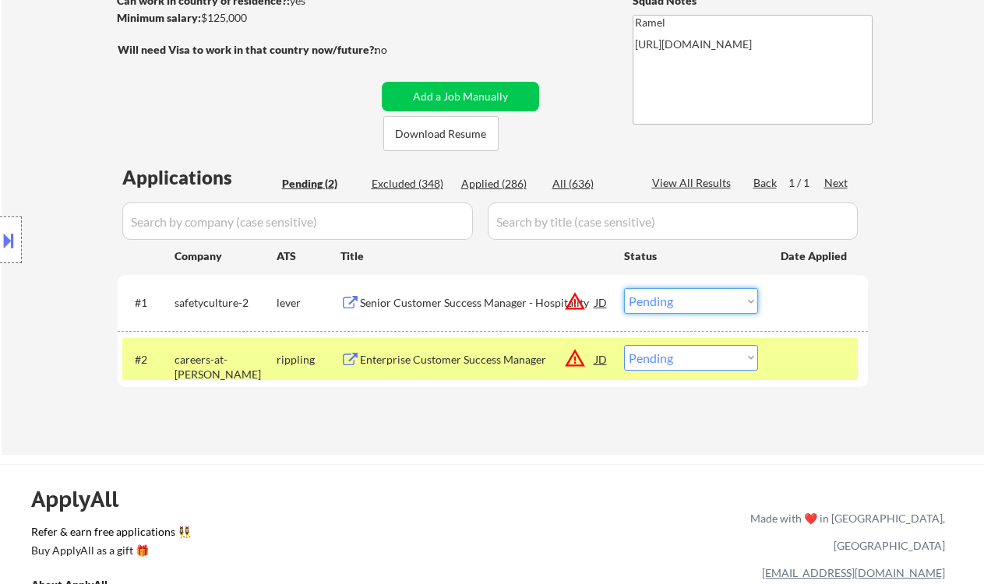
click at [675, 298] on select "Choose an option... Pending Applied Excluded (Questions) Excluded (Expired) Exc…" at bounding box center [691, 301] width 134 height 26
click at [624, 288] on select "Choose an option... Pending Applied Excluded (Questions) Excluded (Expired) Exc…" at bounding box center [691, 301] width 134 height 26
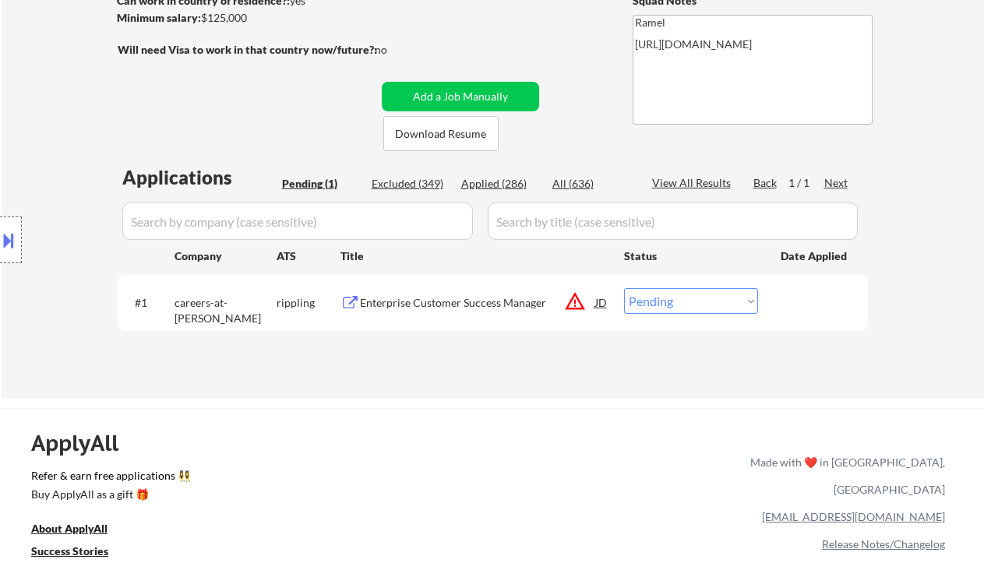
click at [39, 139] on div "Location Inclusions: remote" at bounding box center [139, 240] width 279 height 289
click at [471, 176] on div "Applied (286)" at bounding box center [500, 184] width 78 height 16
select select ""applied""
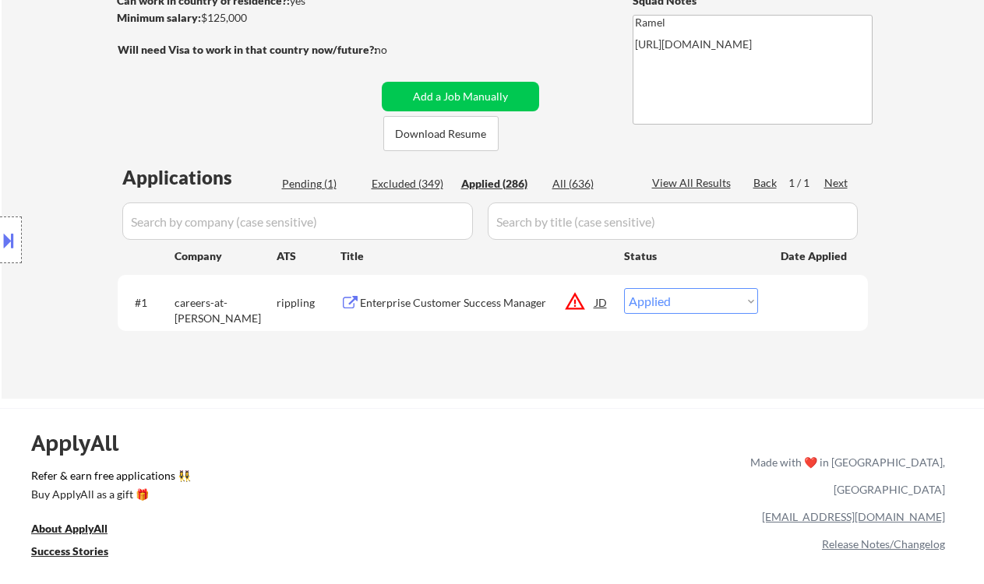
select select ""applied""
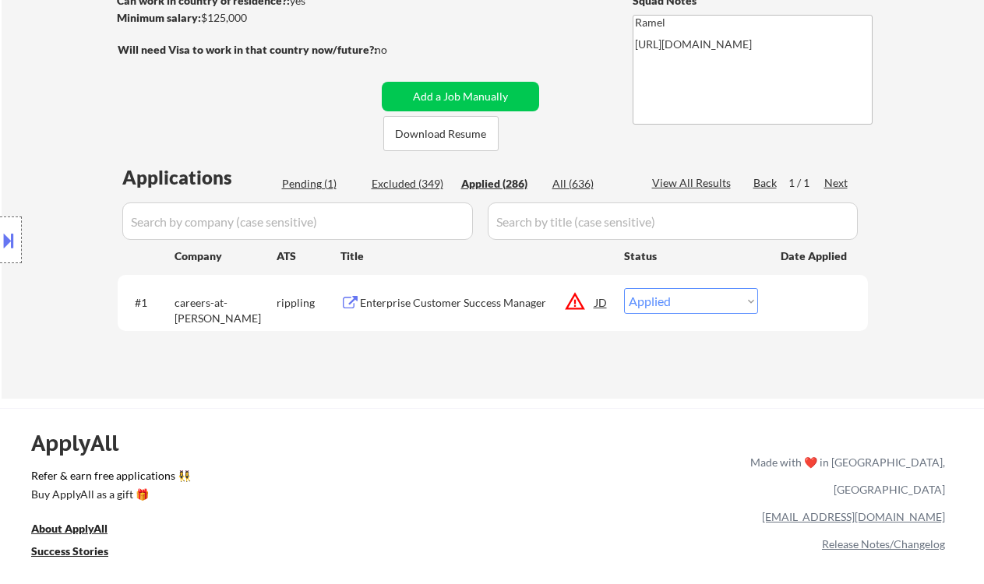
select select ""applied""
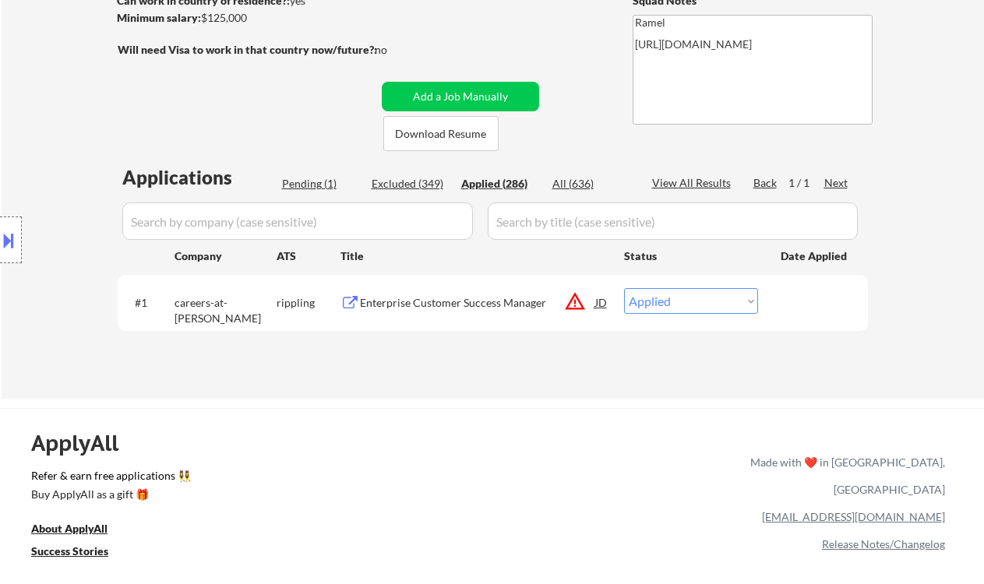
select select ""applied""
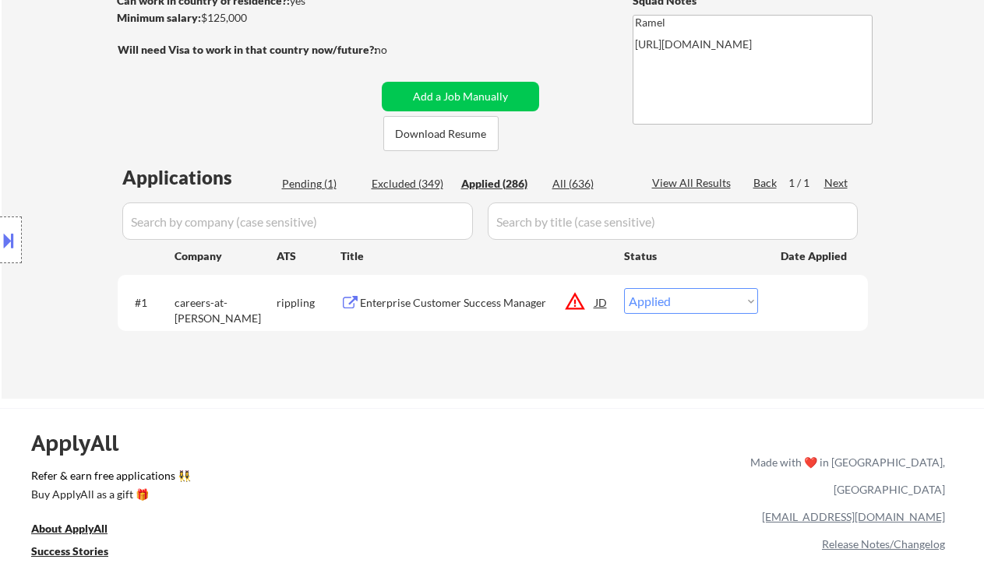
select select ""applied""
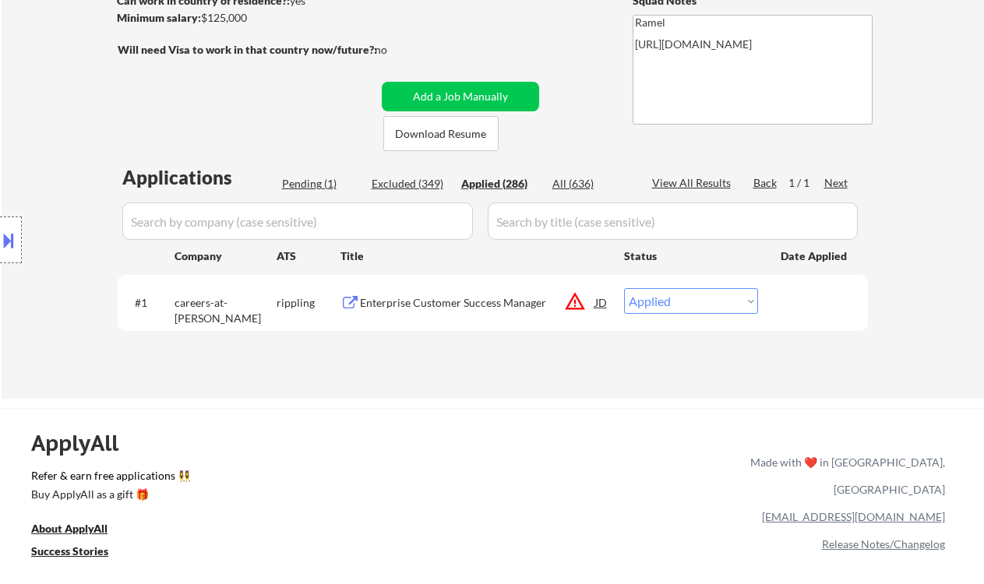
select select ""applied""
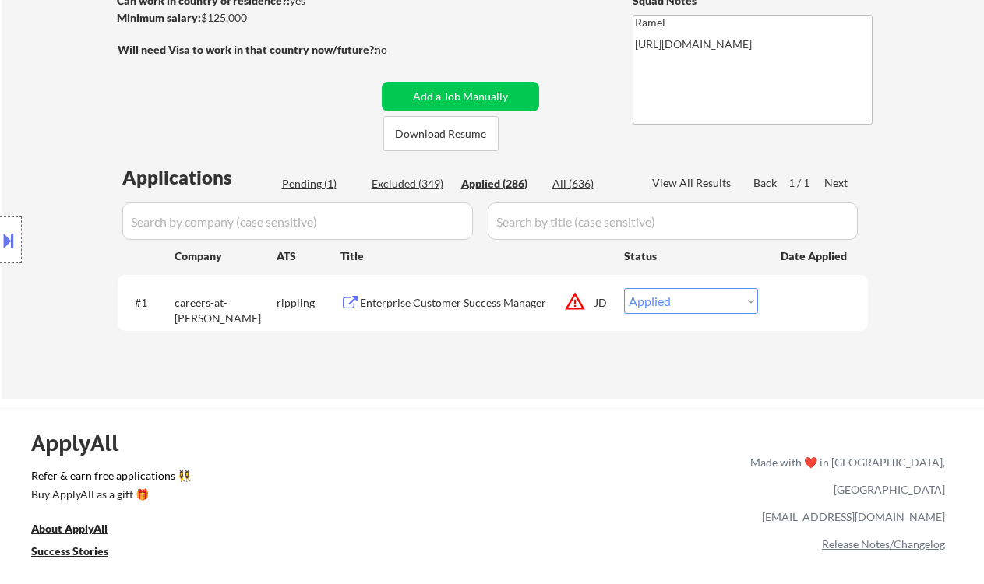
select select ""applied""
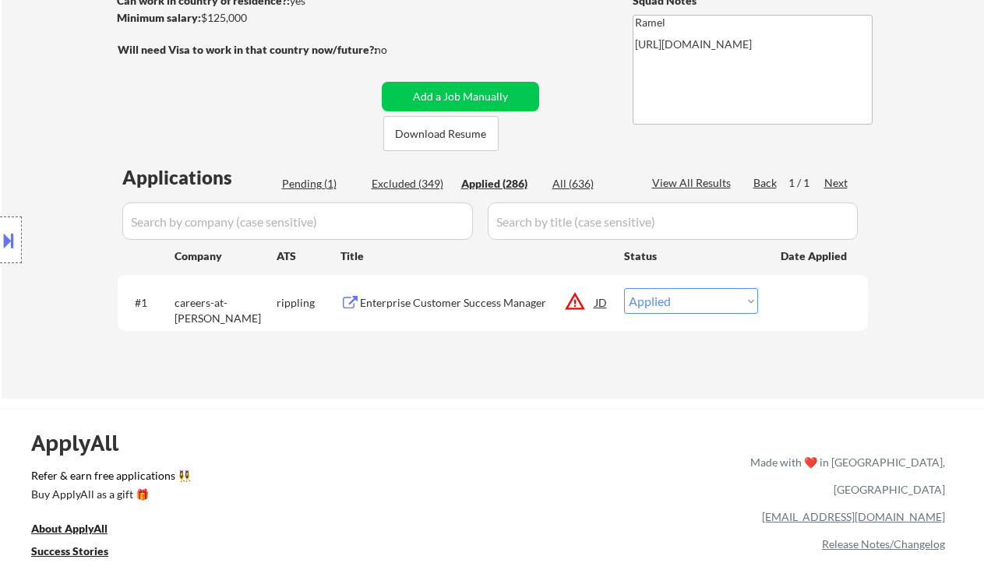
select select ""applied""
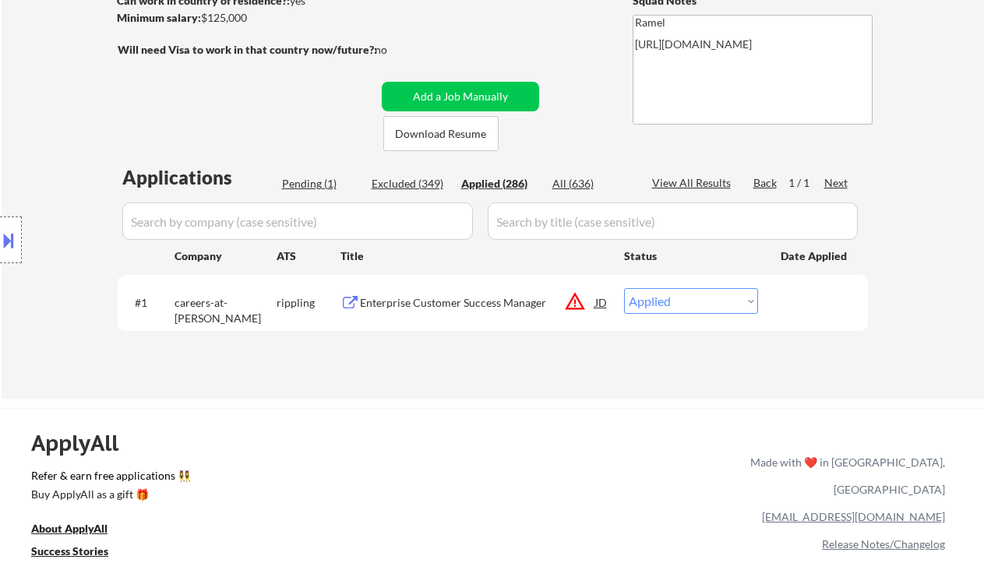
select select ""applied""
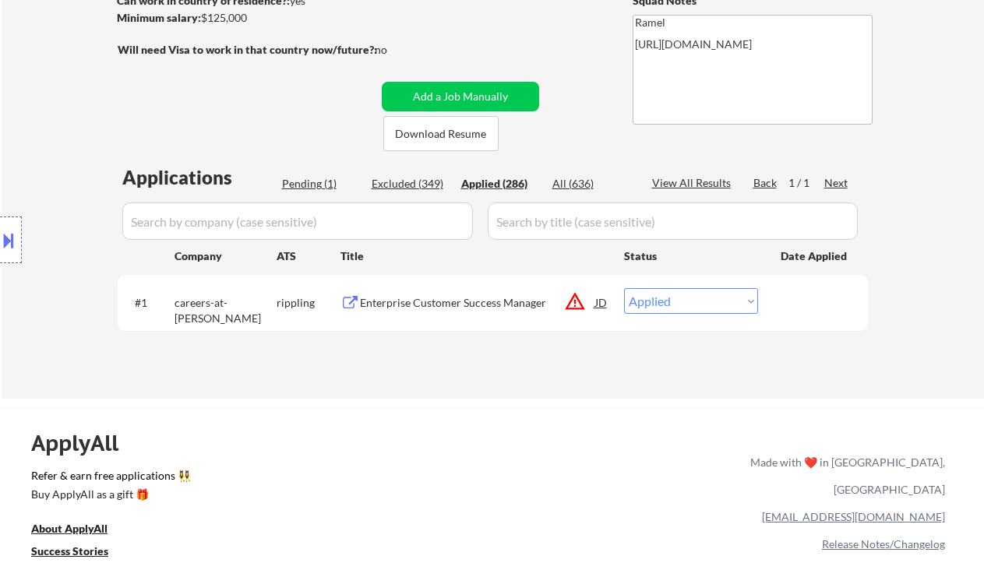
select select ""applied""
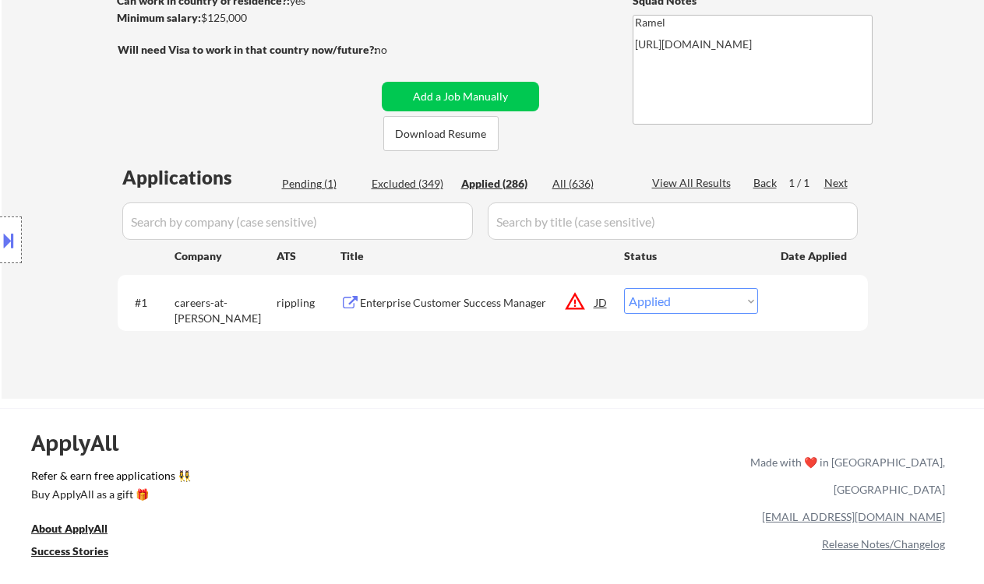
select select ""applied""
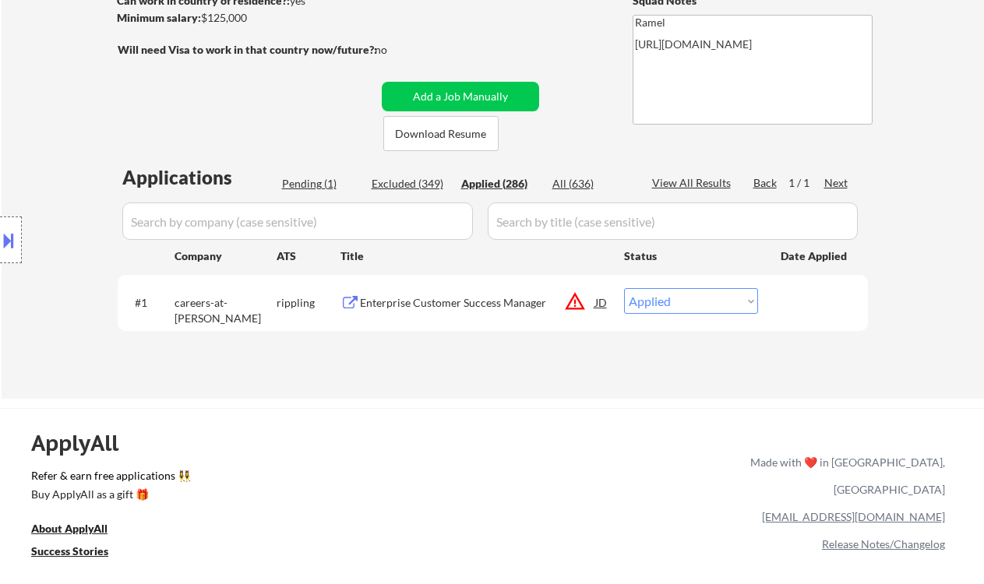
select select ""applied""
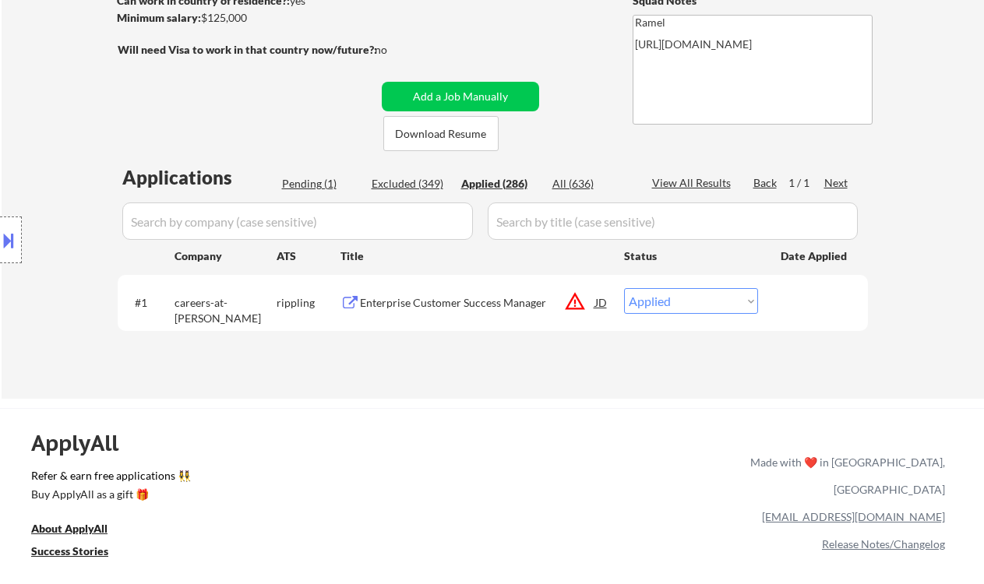
select select ""applied""
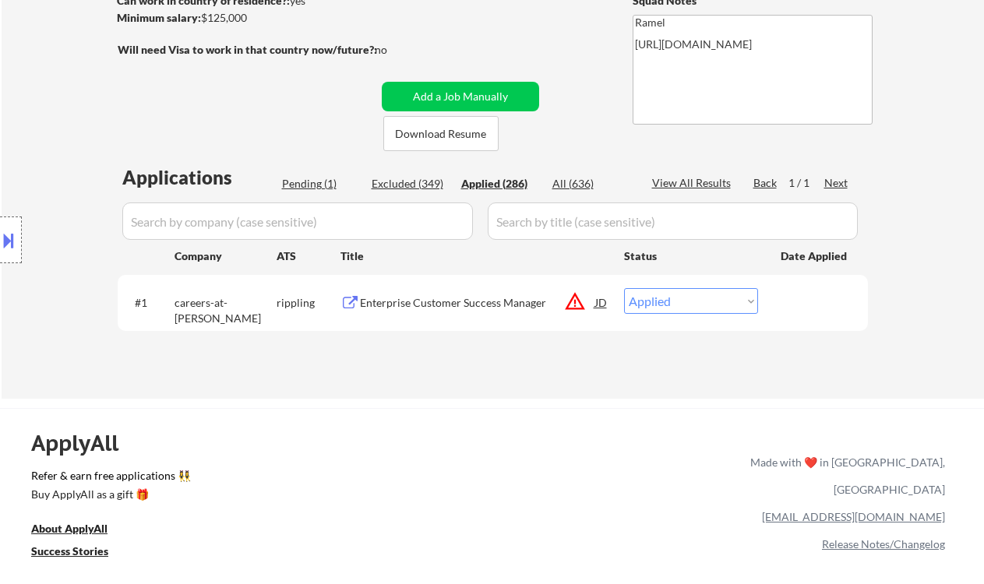
select select ""applied""
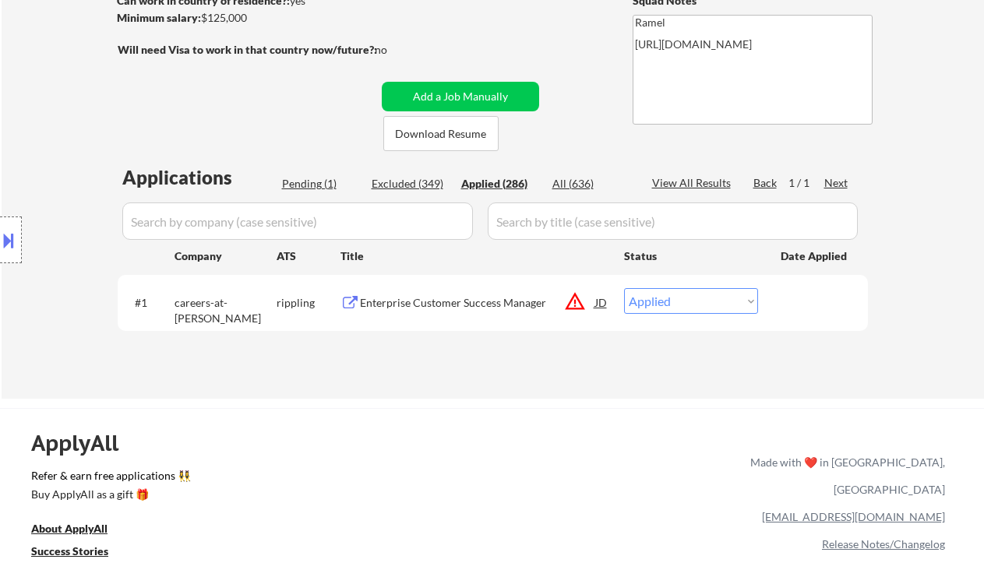
select select ""applied""
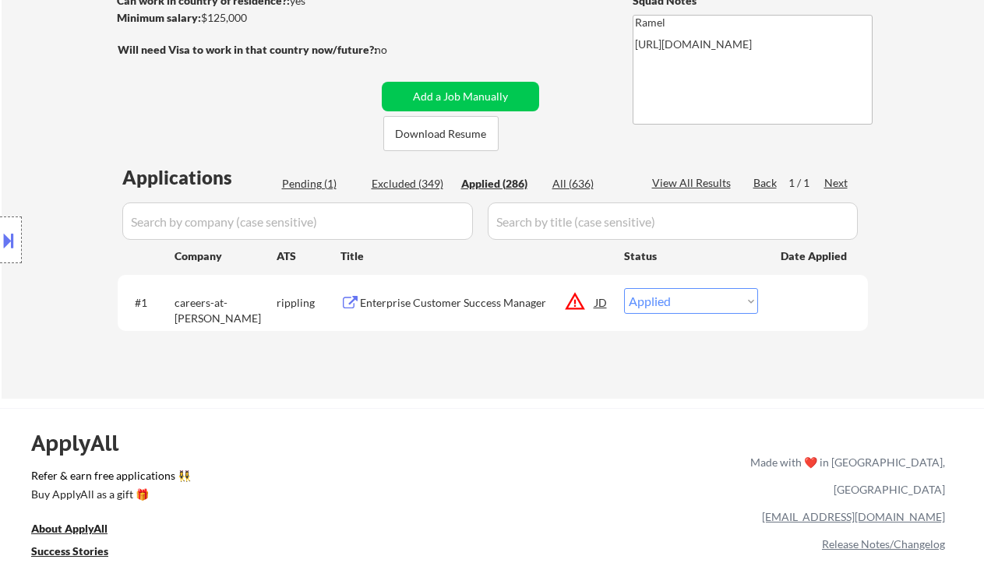
select select ""applied""
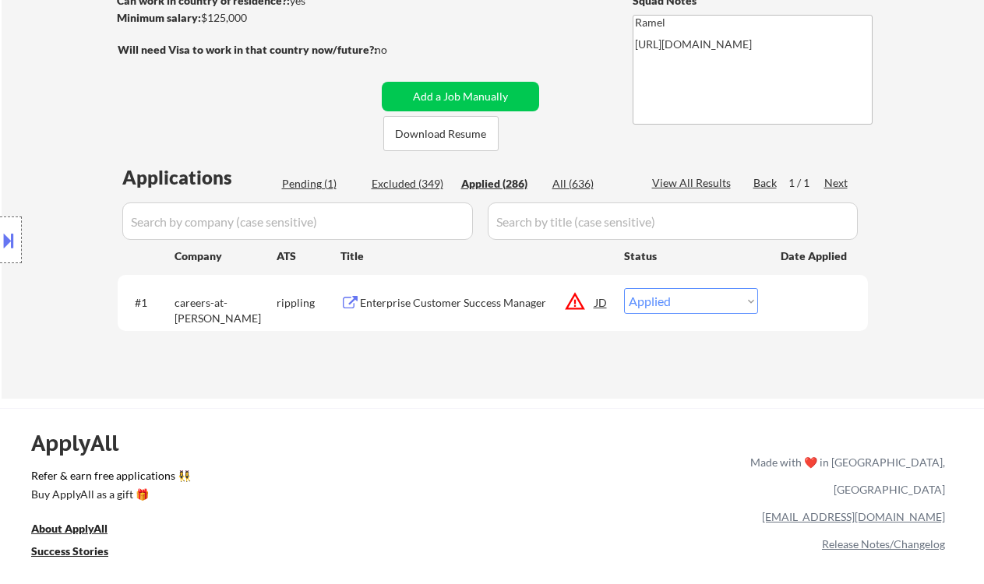
select select ""applied""
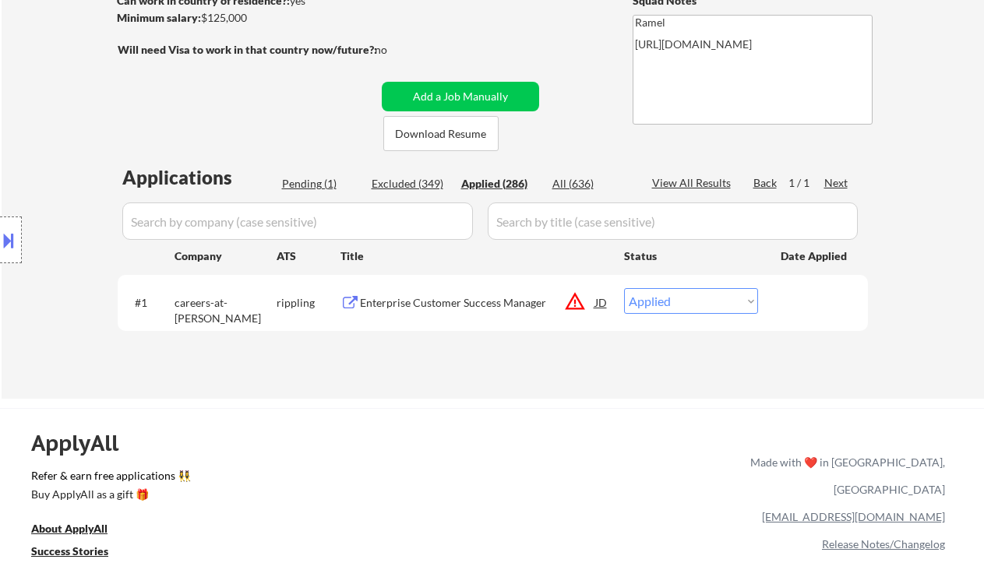
select select ""applied""
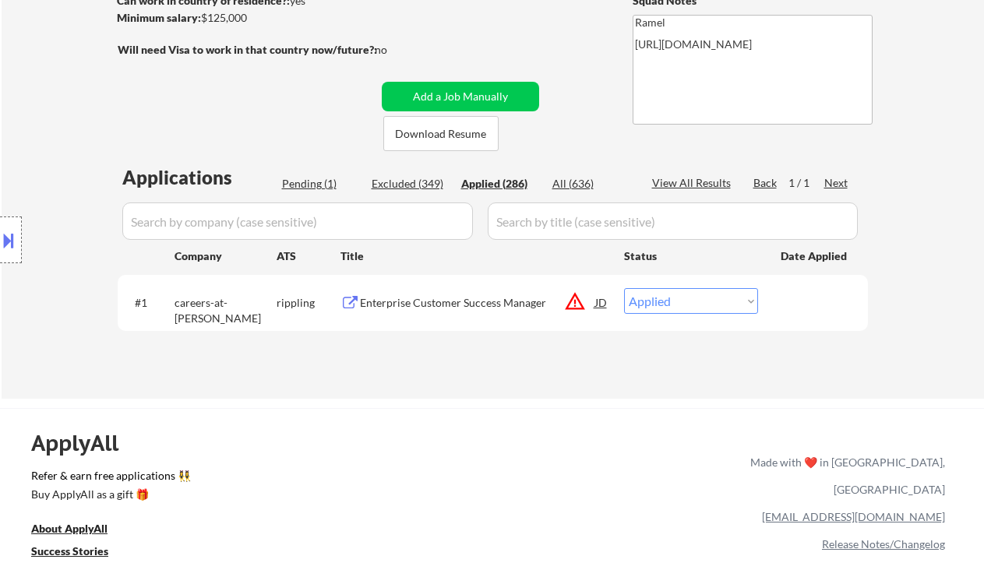
select select ""applied""
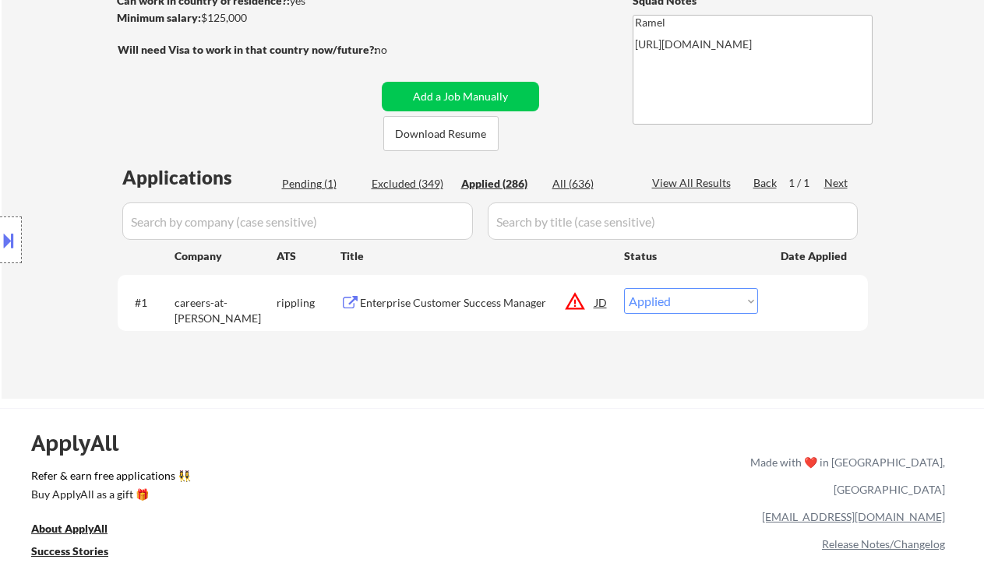
select select ""applied""
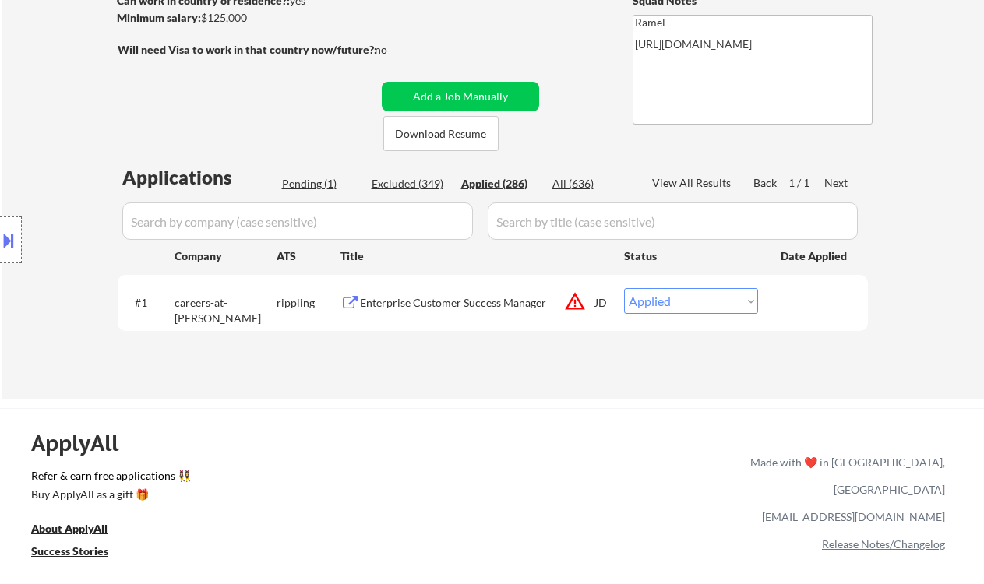
select select ""applied""
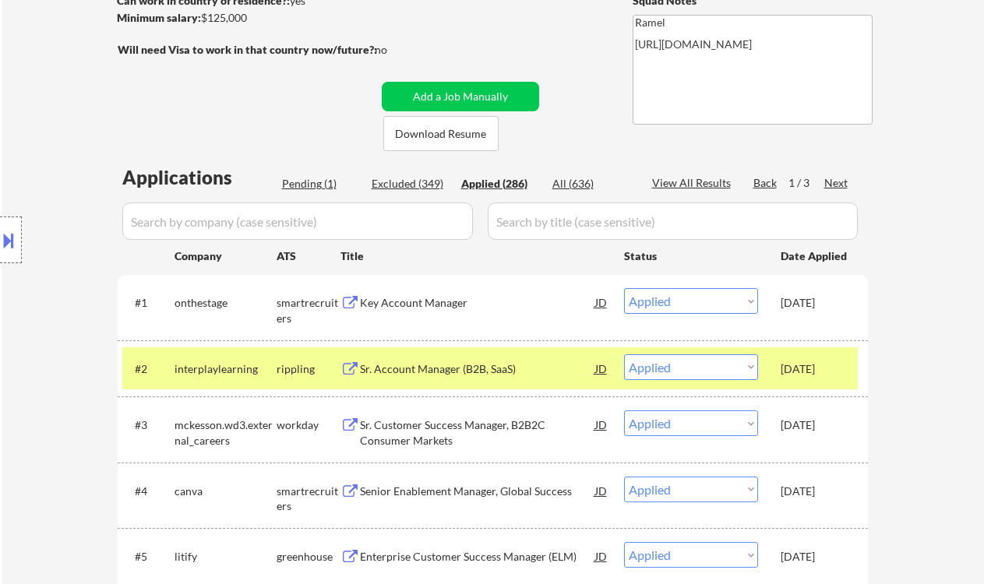
click at [508, 180] on div "Applied (286)" at bounding box center [500, 184] width 78 height 16
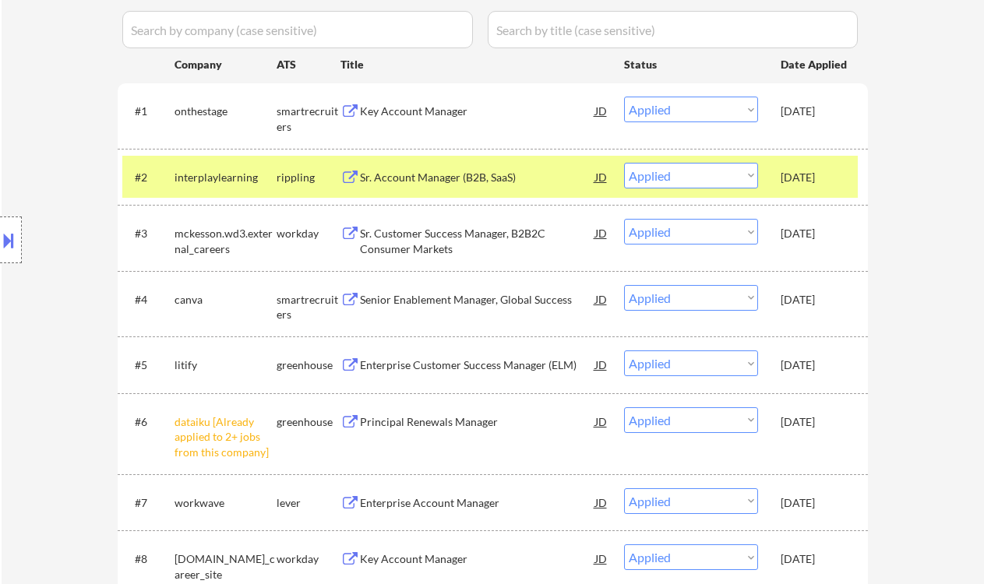
scroll to position [433, 0]
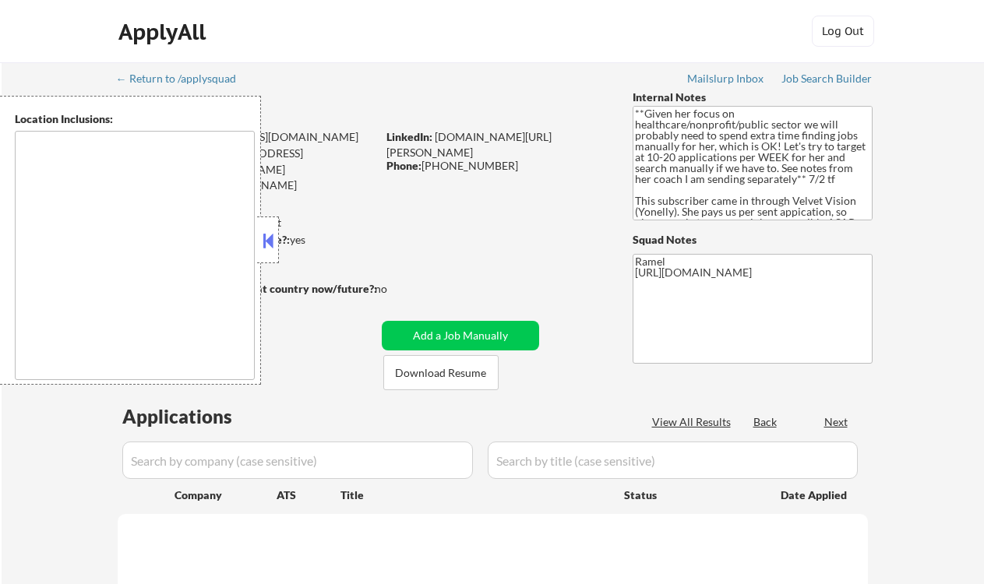
select select ""pending""
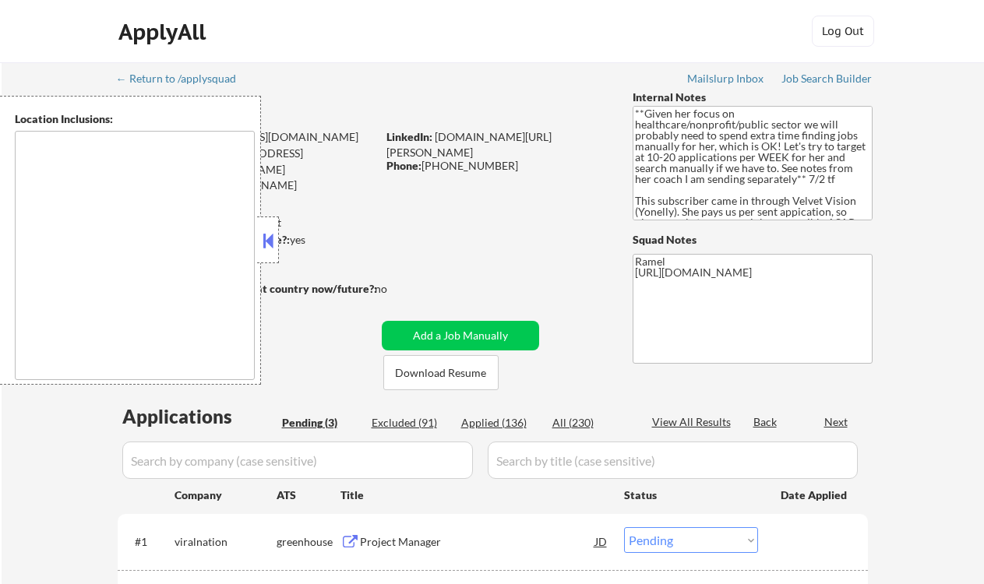
type textarea "[GEOGRAPHIC_DATA], ON [GEOGRAPHIC_DATA], ON [GEOGRAPHIC_DATA], ON [GEOGRAPHIC_D…"
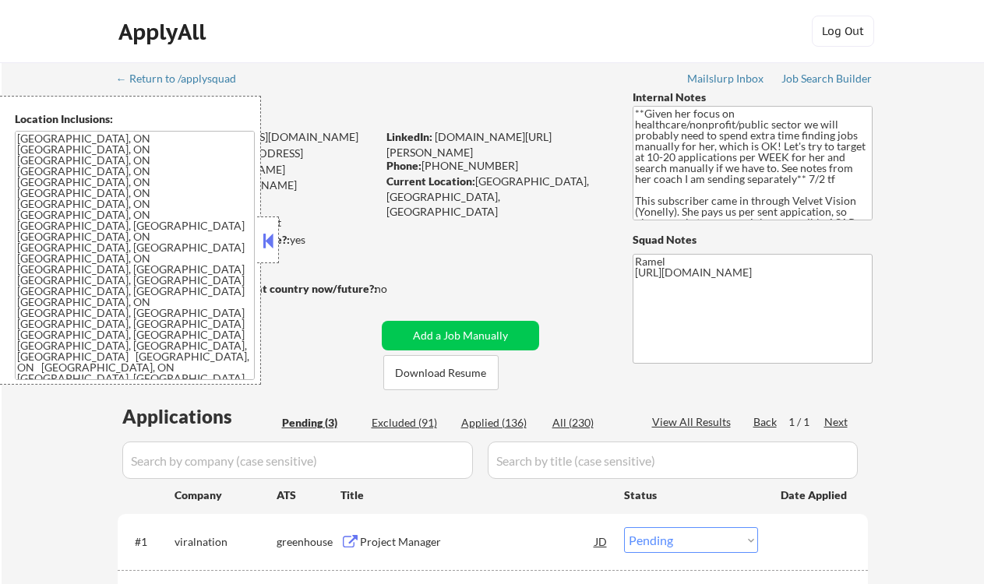
click at [262, 252] on button at bounding box center [267, 240] width 17 height 23
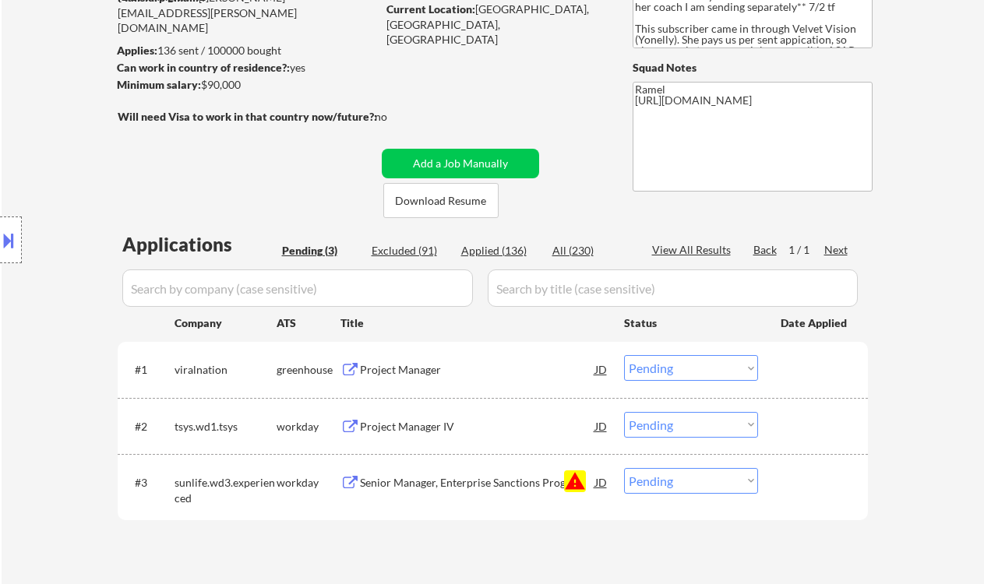
scroll to position [175, 0]
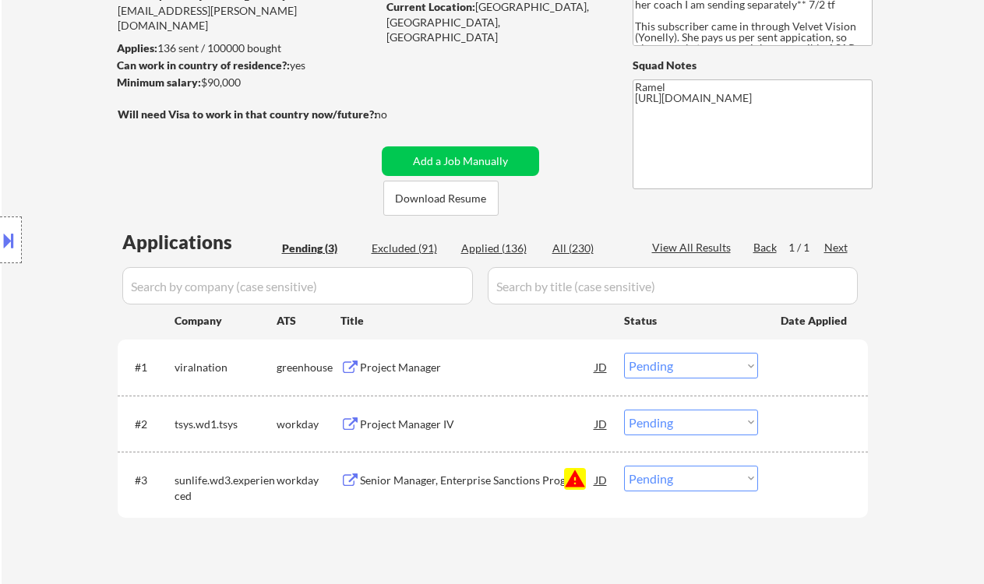
click at [752, 469] on select "Choose an option... Pending Applied Excluded (Questions) Excluded (Expired) Exc…" at bounding box center [691, 479] width 134 height 26
select select ""excluded__blocklist_""
click at [624, 466] on select "Choose an option... Pending Applied Excluded (Questions) Excluded (Expired) Exc…" at bounding box center [691, 479] width 134 height 26
click at [456, 354] on div "Project Manager" at bounding box center [477, 367] width 235 height 28
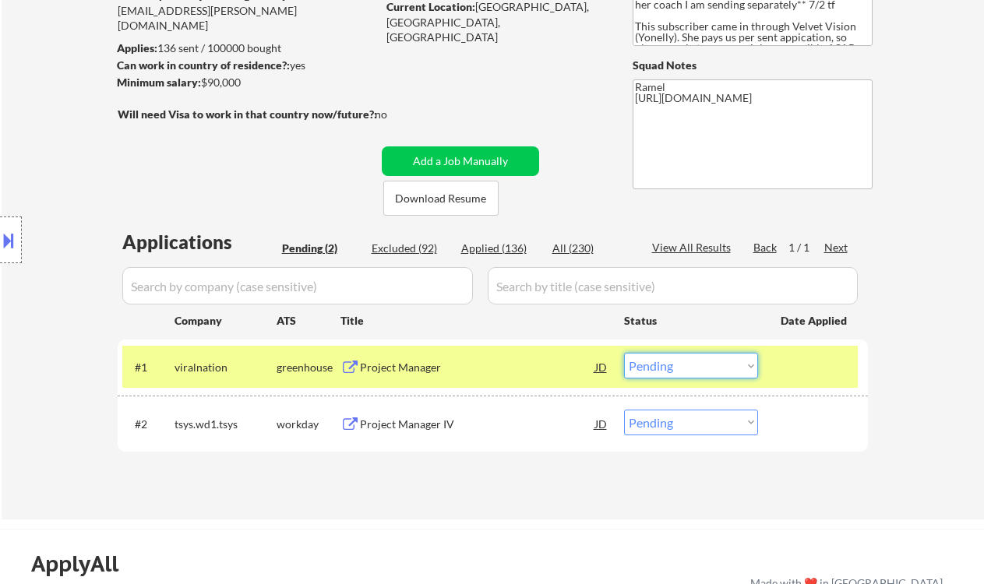
click at [650, 376] on select "Choose an option... Pending Applied Excluded (Questions) Excluded (Expired) Exc…" at bounding box center [691, 366] width 134 height 26
click at [624, 353] on select "Choose an option... Pending Applied Excluded (Questions) Excluded (Expired) Exc…" at bounding box center [691, 366] width 134 height 26
click at [424, 416] on div "Project Manager IV" at bounding box center [477, 424] width 235 height 28
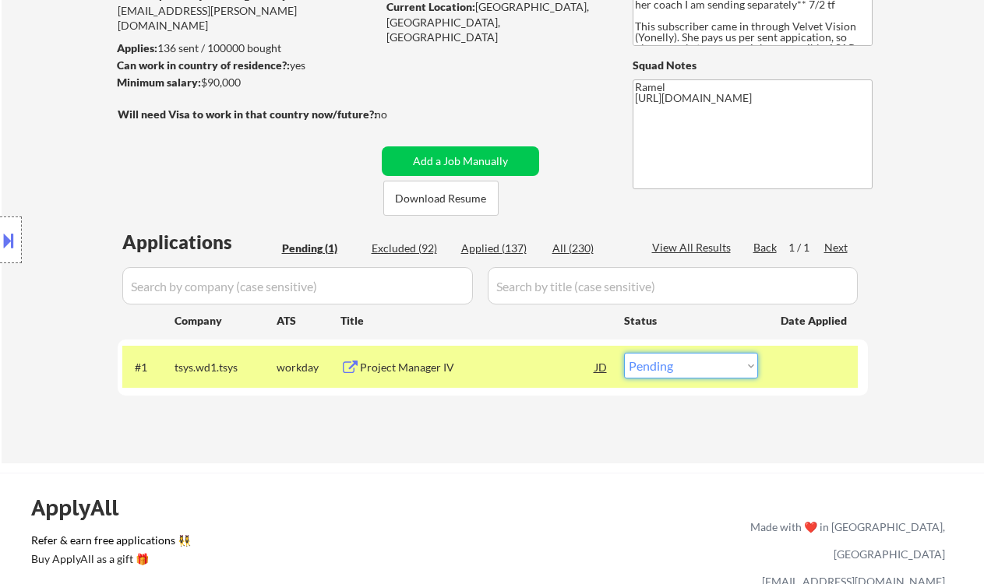
click at [659, 379] on select "Choose an option... Pending Applied Excluded (Questions) Excluded (Expired) Exc…" at bounding box center [691, 366] width 134 height 26
select select ""excluded__expired_""
click at [624, 353] on select "Choose an option... Pending Applied Excluded (Questions) Excluded (Expired) Exc…" at bounding box center [691, 366] width 134 height 26
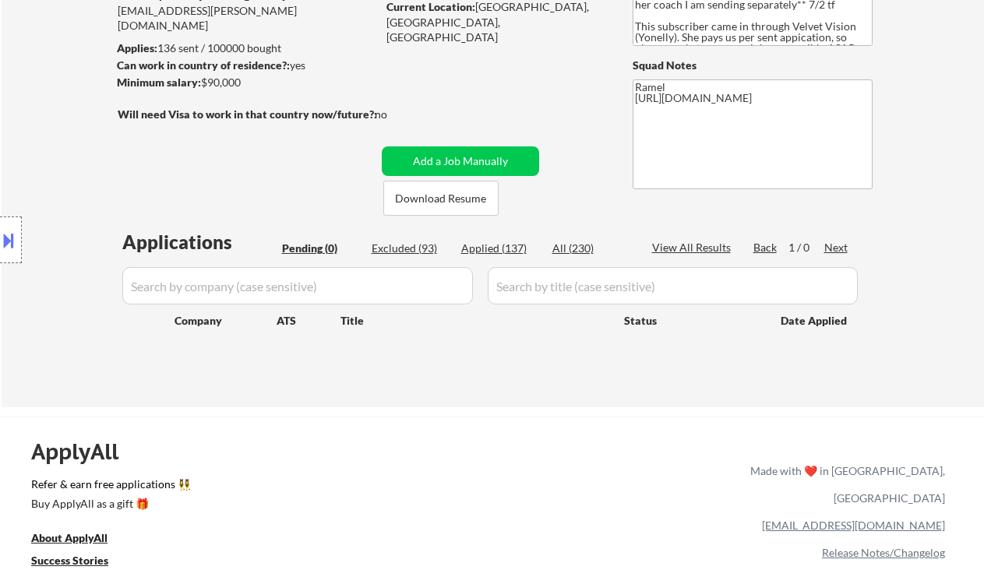
click at [48, 64] on div "← Return to /applysquad Mailslurp Inbox Job Search Builder [PERSON_NAME] User E…" at bounding box center [493, 148] width 982 height 520
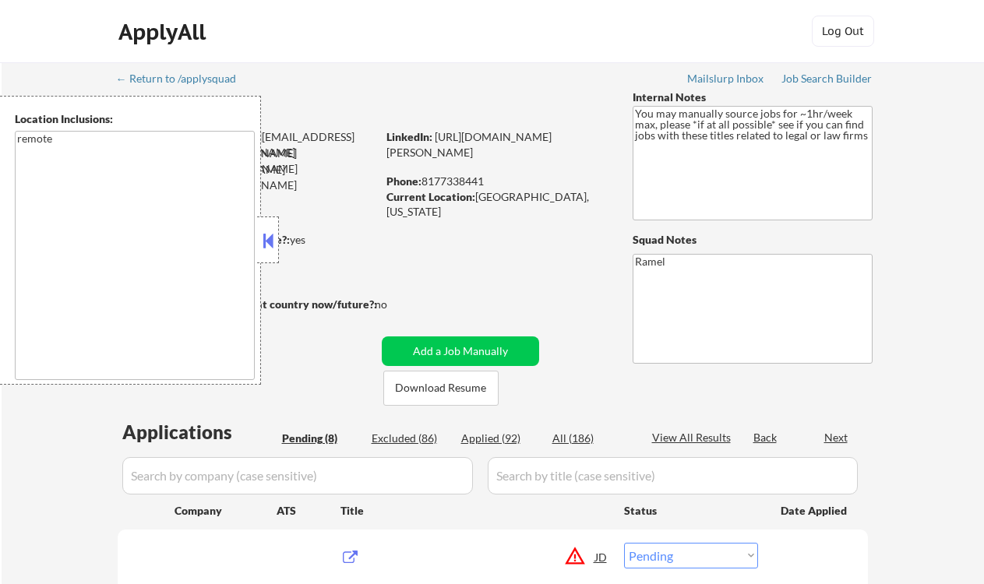
select select ""pending""
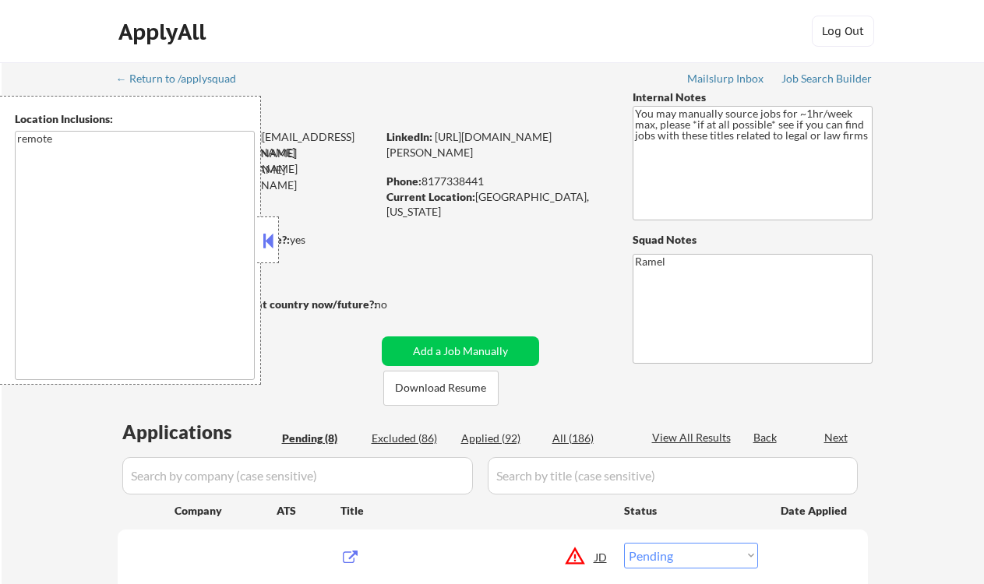
select select ""pending""
click at [266, 247] on button at bounding box center [267, 240] width 17 height 23
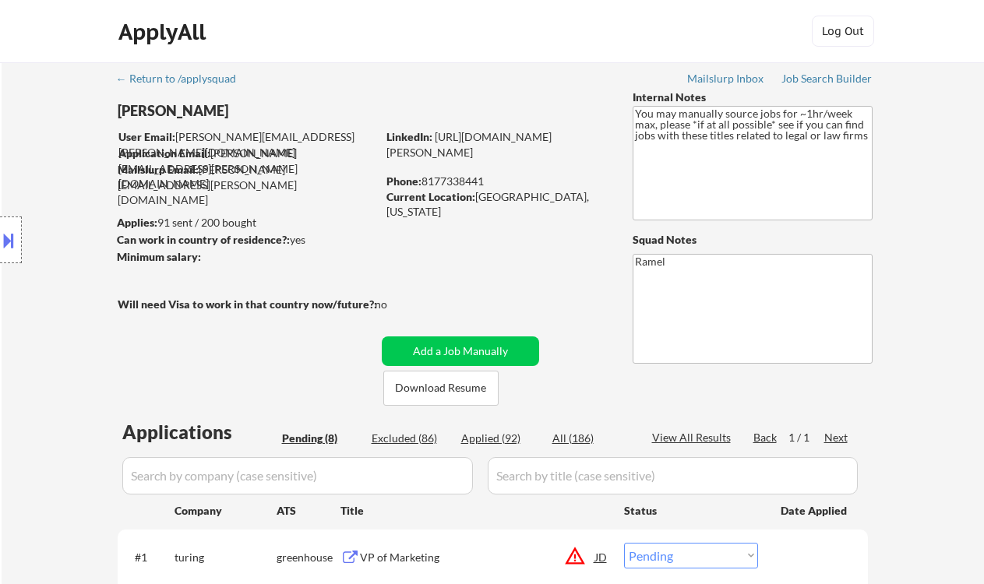
click at [60, 305] on div "Location Inclusions: remote" at bounding box center [139, 240] width 279 height 289
click at [36, 393] on div "← Return to /applysquad Mailslurp Inbox Job Search Builder [PERSON_NAME] User E…" at bounding box center [493, 564] width 982 height 1004
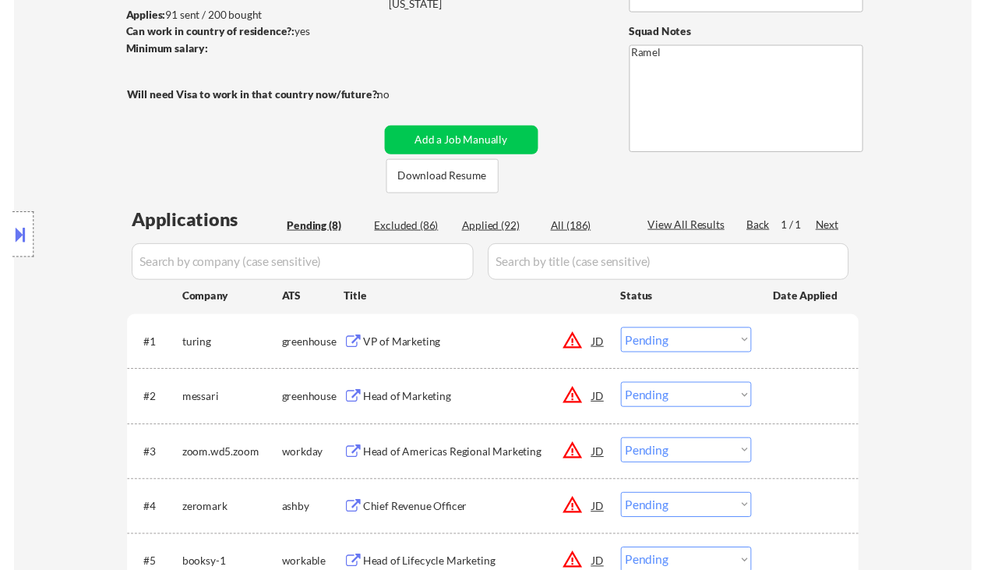
scroll to position [227, 0]
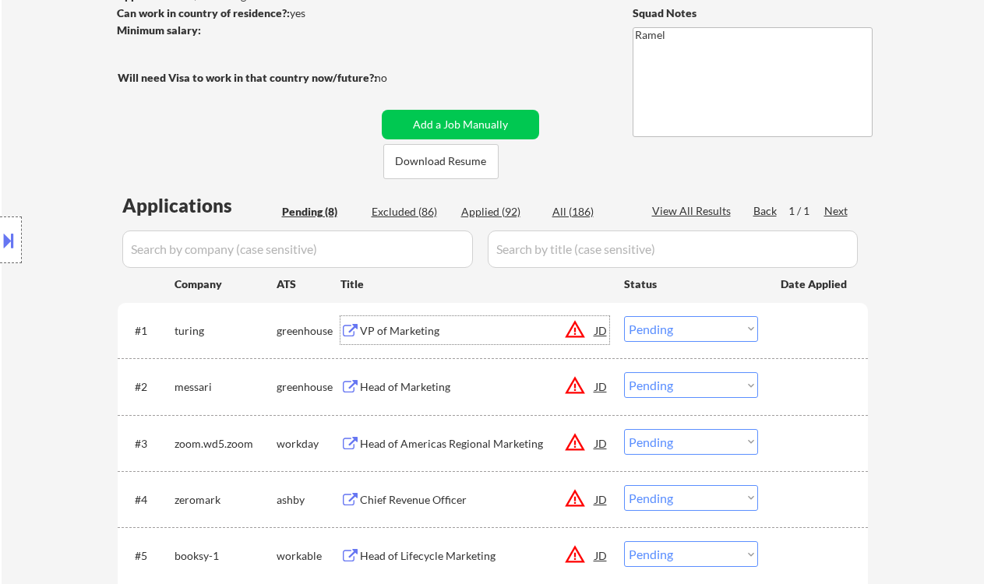
click at [450, 338] on div "VP of Marketing" at bounding box center [477, 330] width 235 height 28
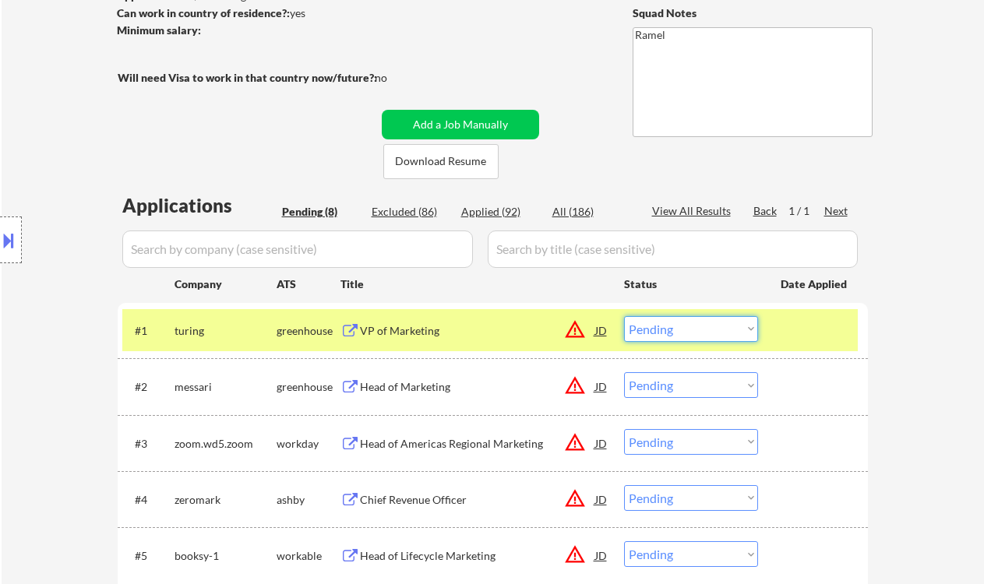
click at [679, 326] on select "Choose an option... Pending Applied Excluded (Questions) Excluded (Expired) Exc…" at bounding box center [691, 329] width 134 height 26
click at [624, 316] on select "Choose an option... Pending Applied Excluded (Questions) Excluded (Expired) Exc…" at bounding box center [691, 329] width 134 height 26
click at [411, 393] on div "Head of Marketing" at bounding box center [477, 387] width 235 height 16
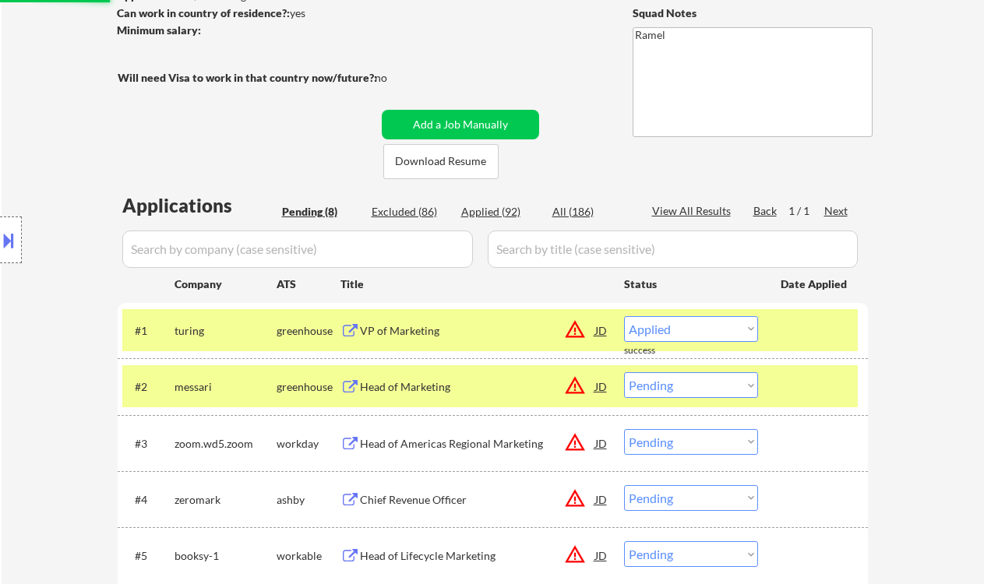
select select ""pending""
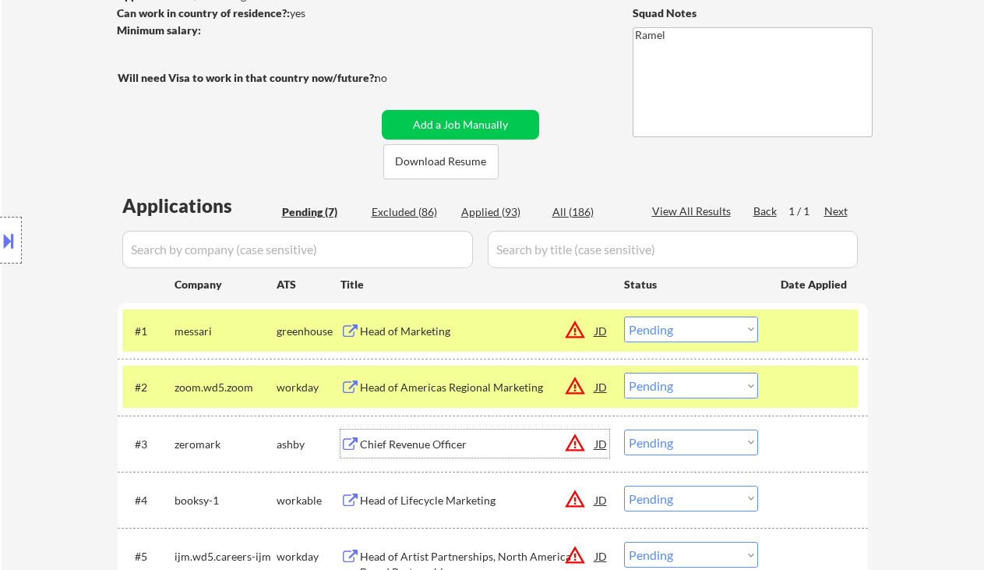
click at [439, 436] on div "Chief Revenue Officer" at bounding box center [477, 444] width 235 height 16
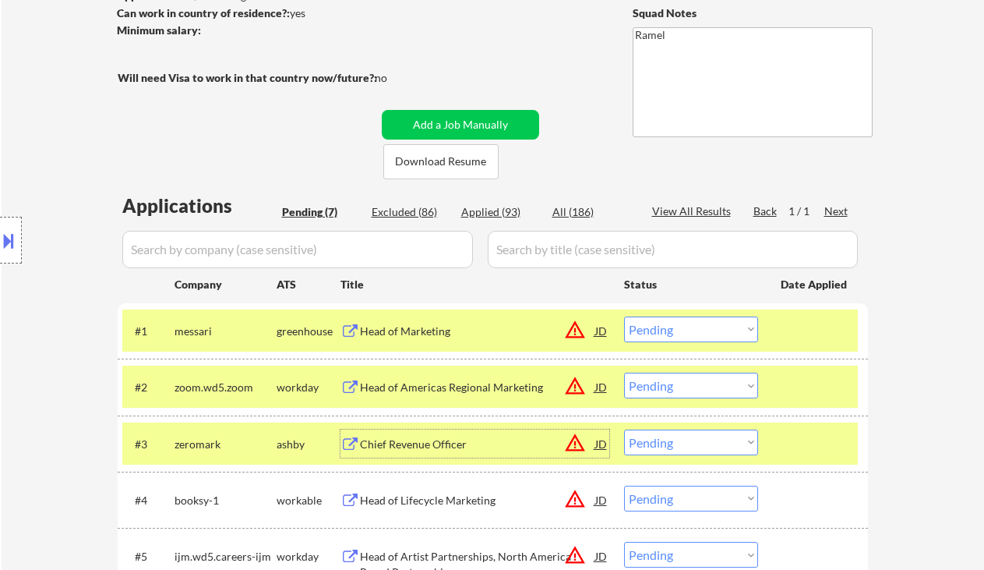
click at [193, 418] on div "#3 zeromark [PERSON_NAME] Chief Revenue Officer JD warning_amber Choose an opti…" at bounding box center [493, 443] width 750 height 56
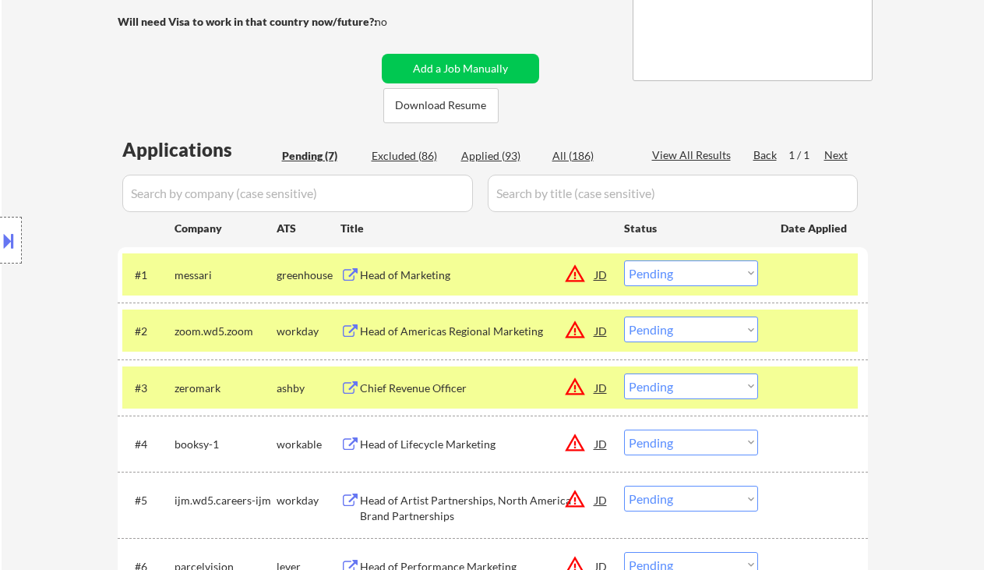
scroll to position [302, 0]
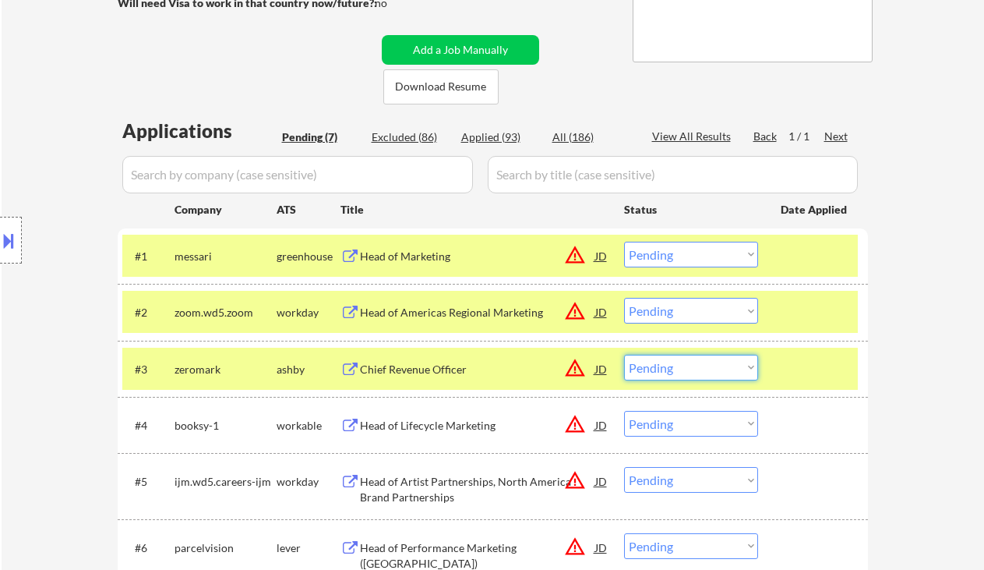
click at [646, 376] on select "Choose an option... Pending Applied Excluded (Questions) Excluded (Expired) Exc…" at bounding box center [691, 367] width 134 height 26
click at [624, 354] on select "Choose an option... Pending Applied Excluded (Questions) Excluded (Expired) Exc…" at bounding box center [691, 367] width 134 height 26
click at [477, 421] on div "Head of Lifecycle Marketing" at bounding box center [477, 426] width 235 height 16
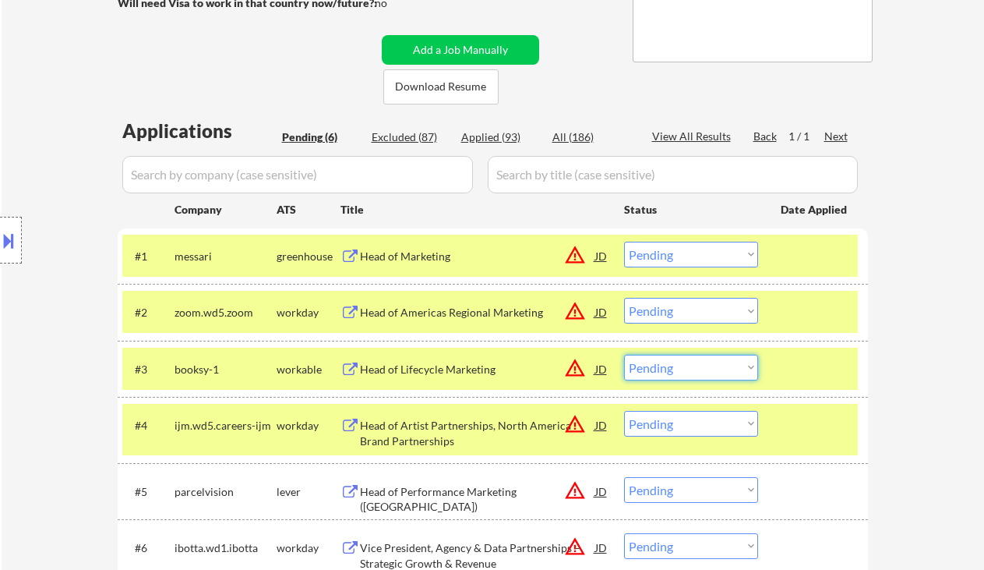
click at [671, 375] on select "Choose an option... Pending Applied Excluded (Questions) Excluded (Expired) Exc…" at bounding box center [691, 367] width 134 height 26
click at [624, 354] on select "Choose an option... Pending Applied Excluded (Questions) Excluded (Expired) Exc…" at bounding box center [691, 367] width 134 height 26
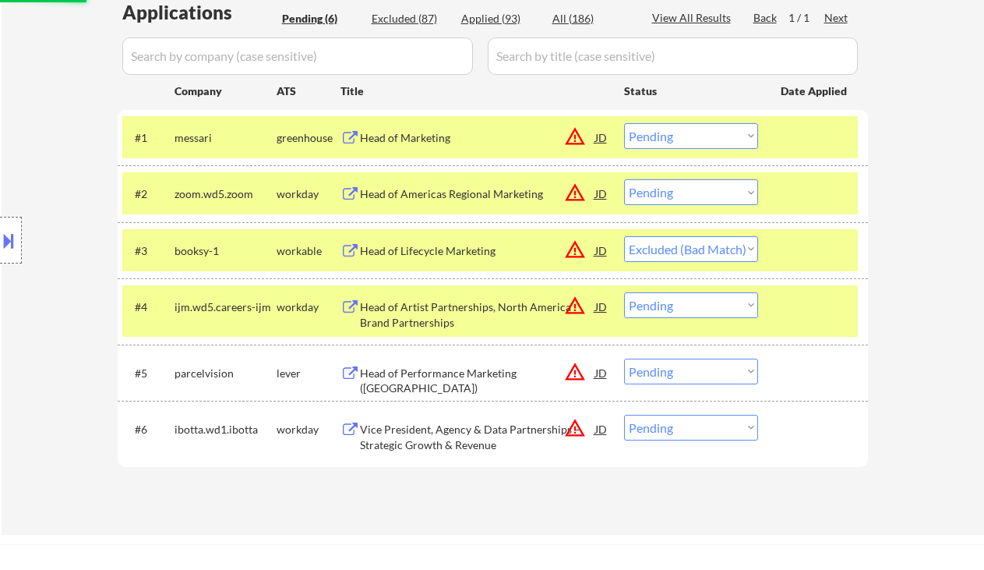
scroll to position [421, 0]
select select ""pending""
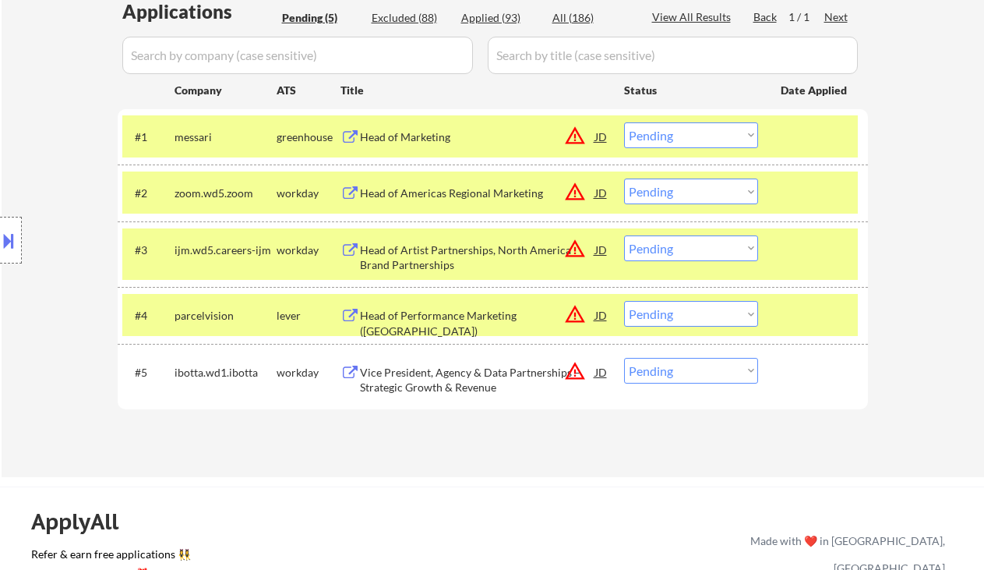
click at [493, 309] on div "Head of Performance Marketing ([GEOGRAPHIC_DATA])" at bounding box center [477, 323] width 235 height 30
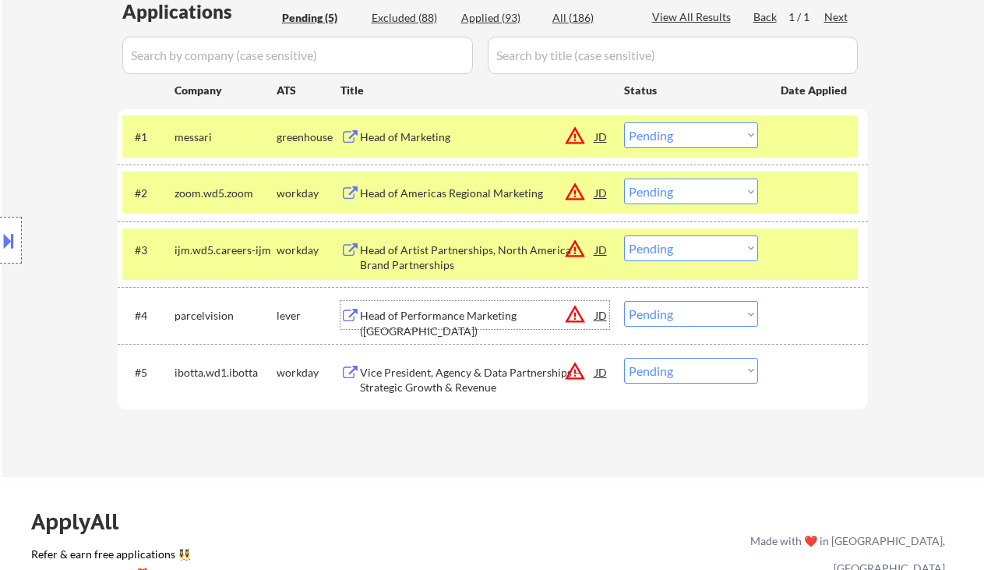
click at [573, 266] on div "Head of Artist Partnerships, North America Brand Partnerships" at bounding box center [477, 257] width 235 height 30
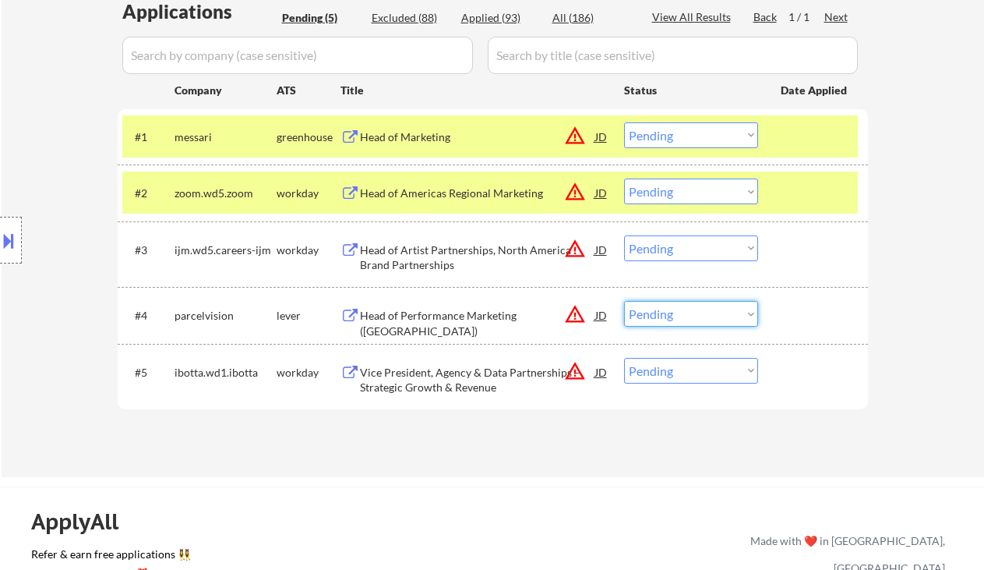
click at [671, 302] on select "Choose an option... Pending Applied Excluded (Questions) Excluded (Expired) Exc…" at bounding box center [691, 314] width 134 height 26
click at [624, 301] on select "Choose an option... Pending Applied Excluded (Questions) Excluded (Expired) Exc…" at bounding box center [691, 314] width 134 height 26
click at [495, 375] on div "Vice President, Agency & Data Partnerships – Strategic Growth & Revenue" at bounding box center [477, 380] width 235 height 30
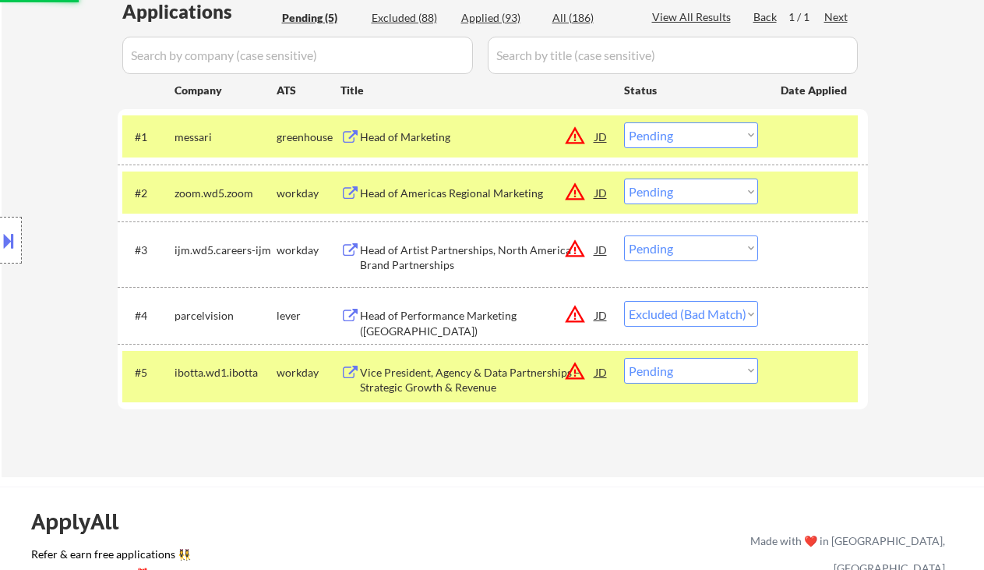
select select ""pending""
